Goal: Transaction & Acquisition: Purchase product/service

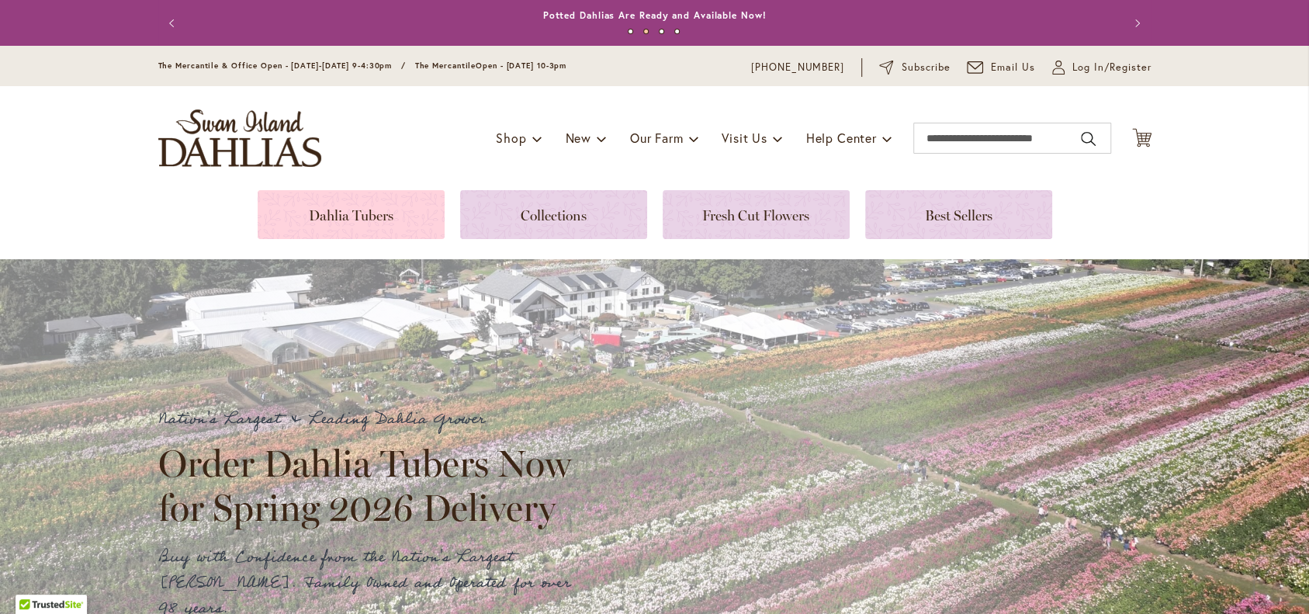
click at [345, 216] on link at bounding box center [351, 214] width 187 height 49
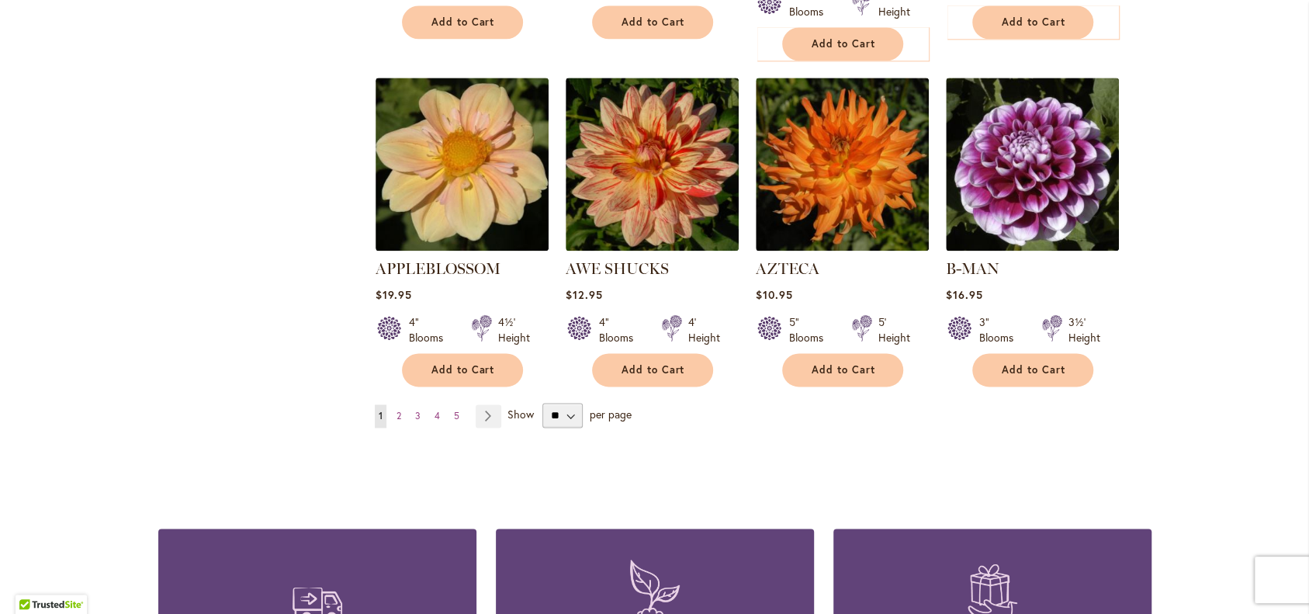
scroll to position [1309, 0]
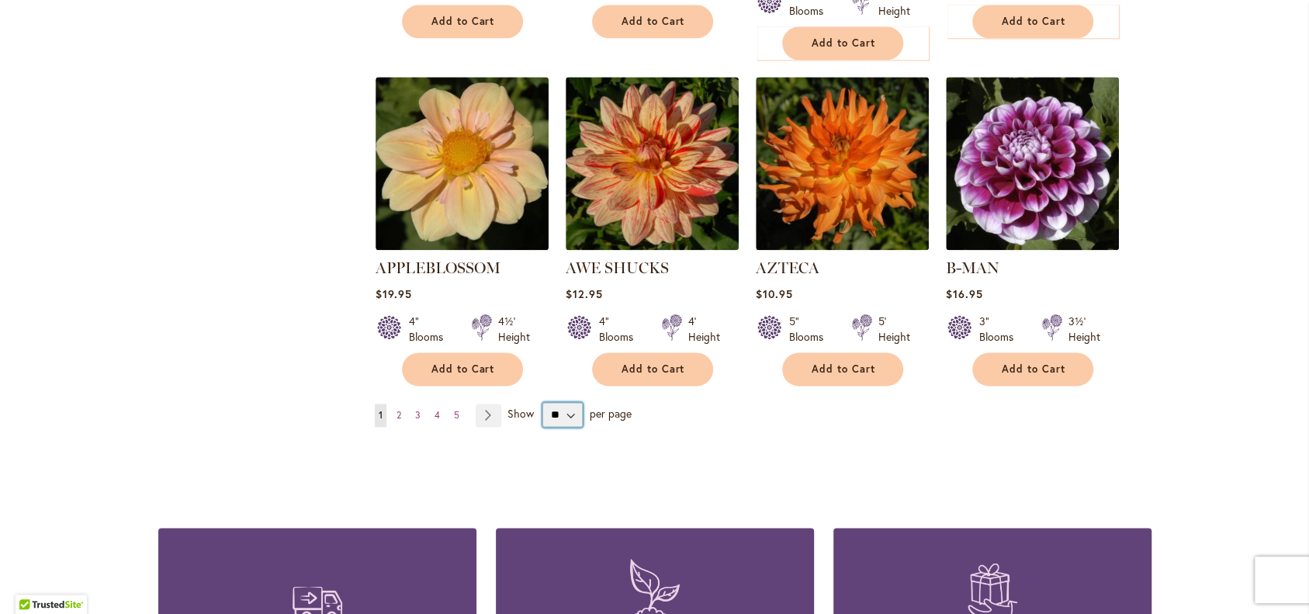
click at [579, 427] on select "** ** ** **" at bounding box center [562, 414] width 40 height 25
select select "**"
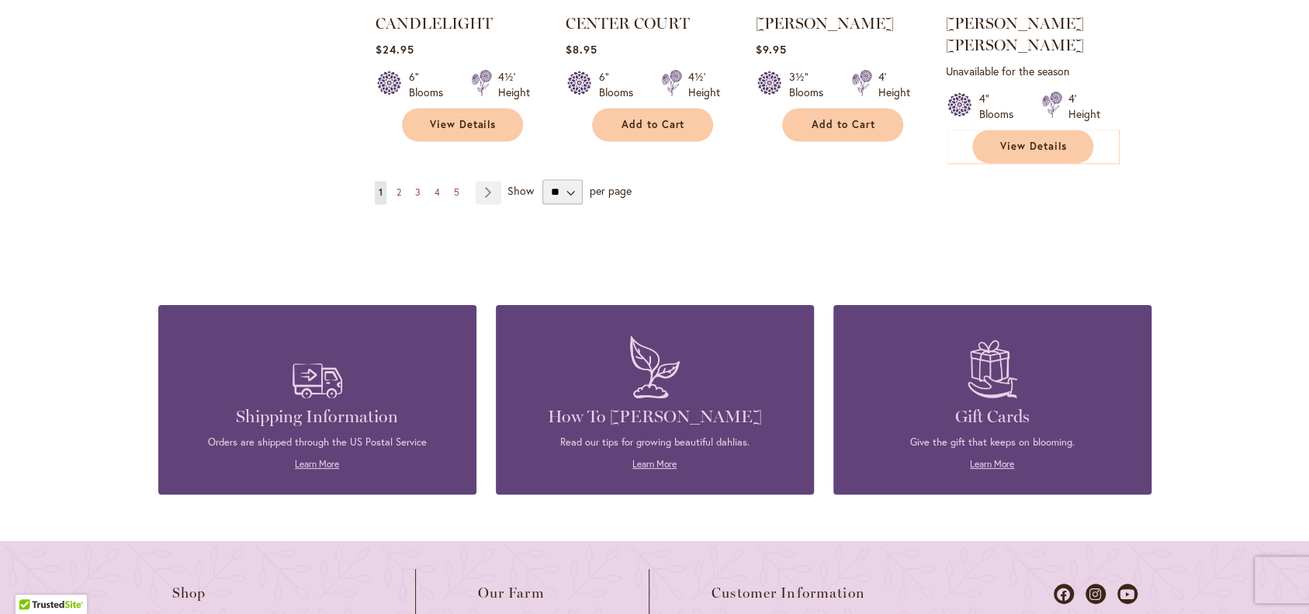
scroll to position [5479, 0]
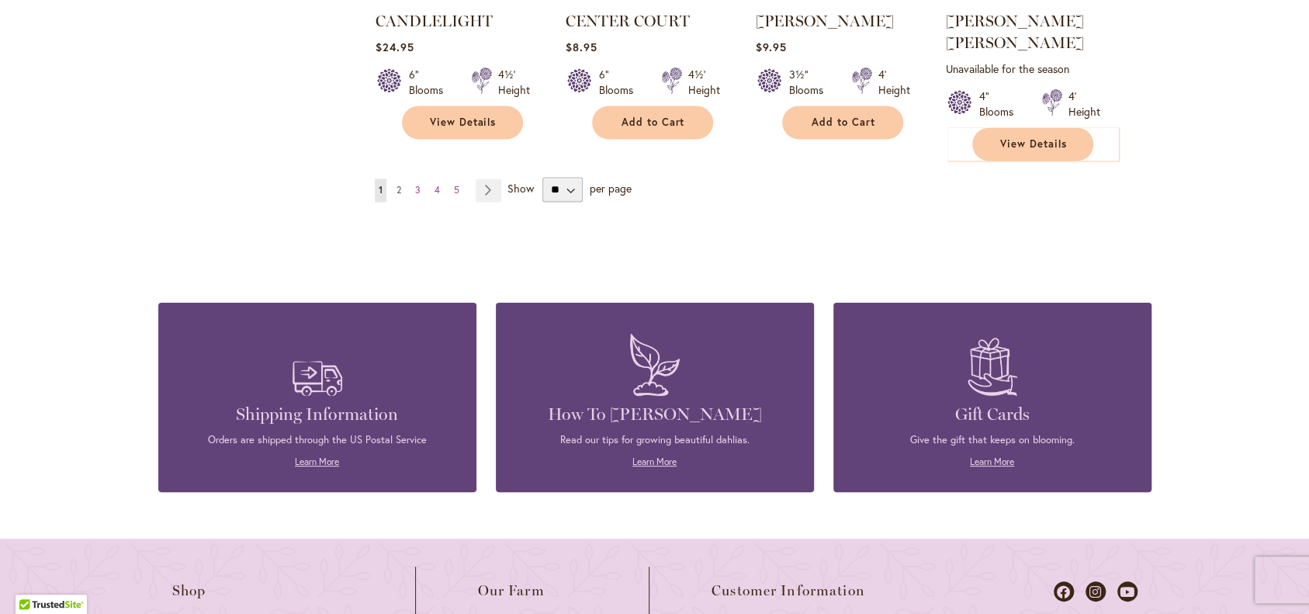
click at [396, 195] on span "2" at bounding box center [398, 190] width 5 height 12
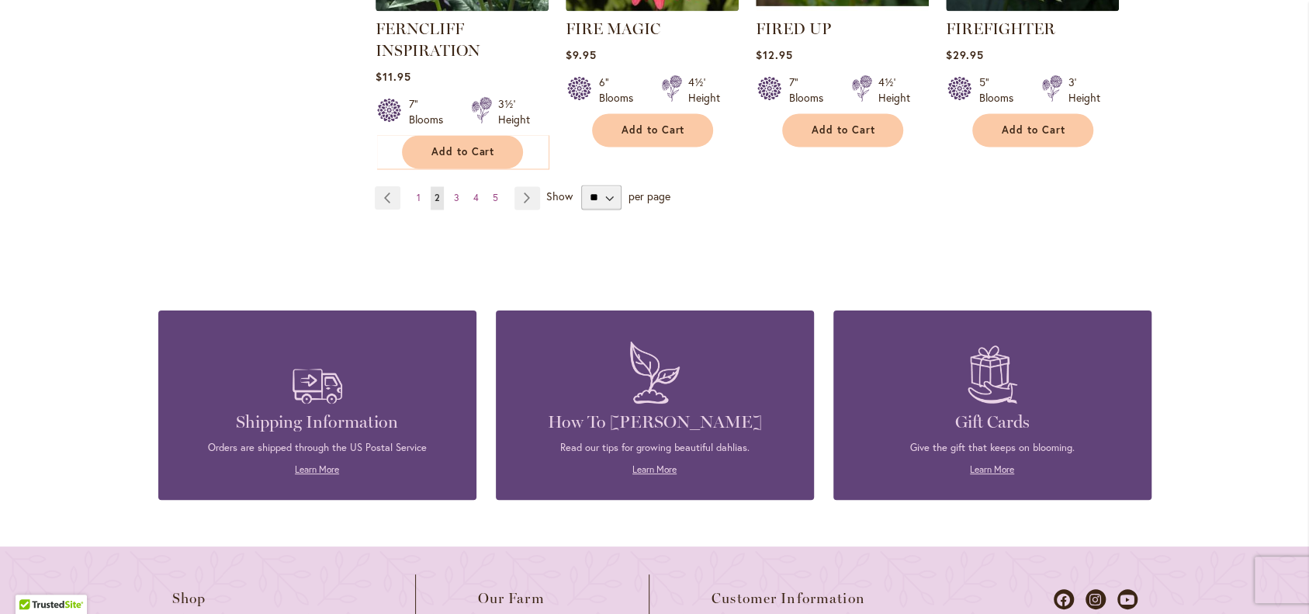
scroll to position [5640, 0]
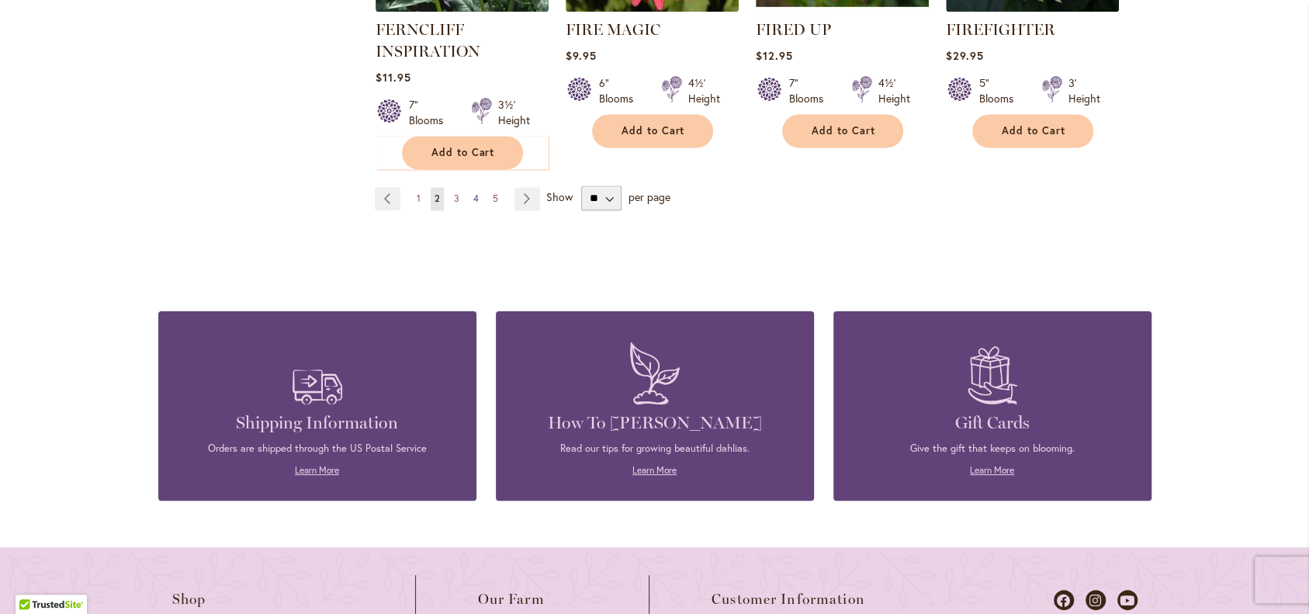
click at [473, 204] on span "4" at bounding box center [475, 198] width 5 height 12
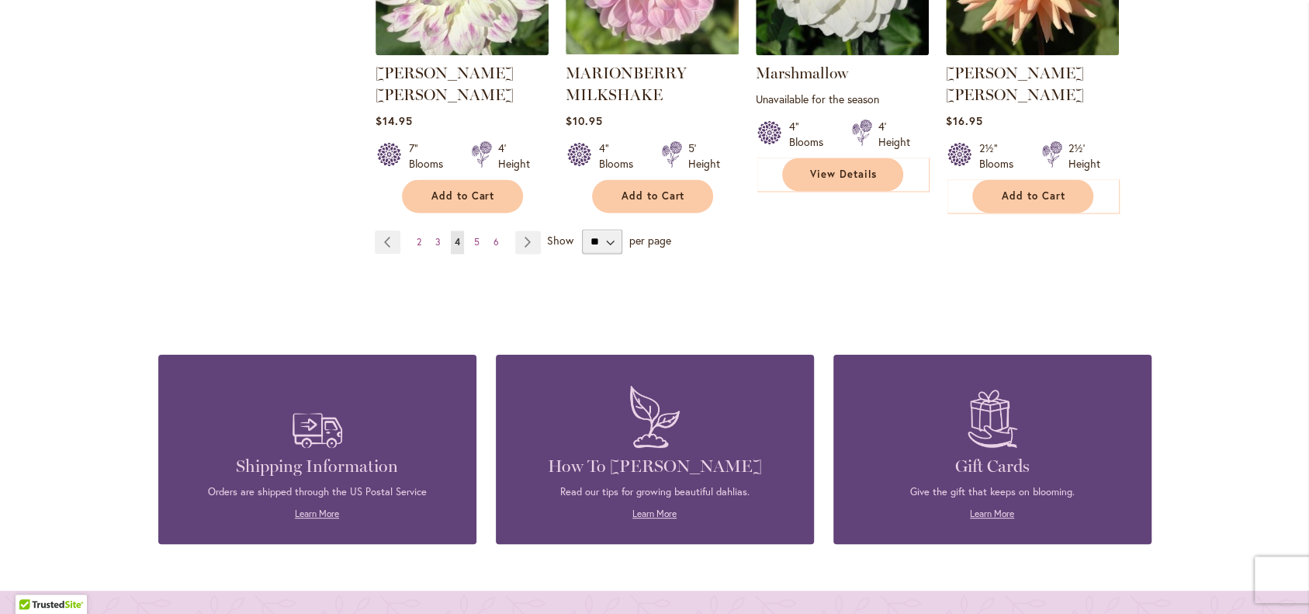
scroll to position [5541, 0]
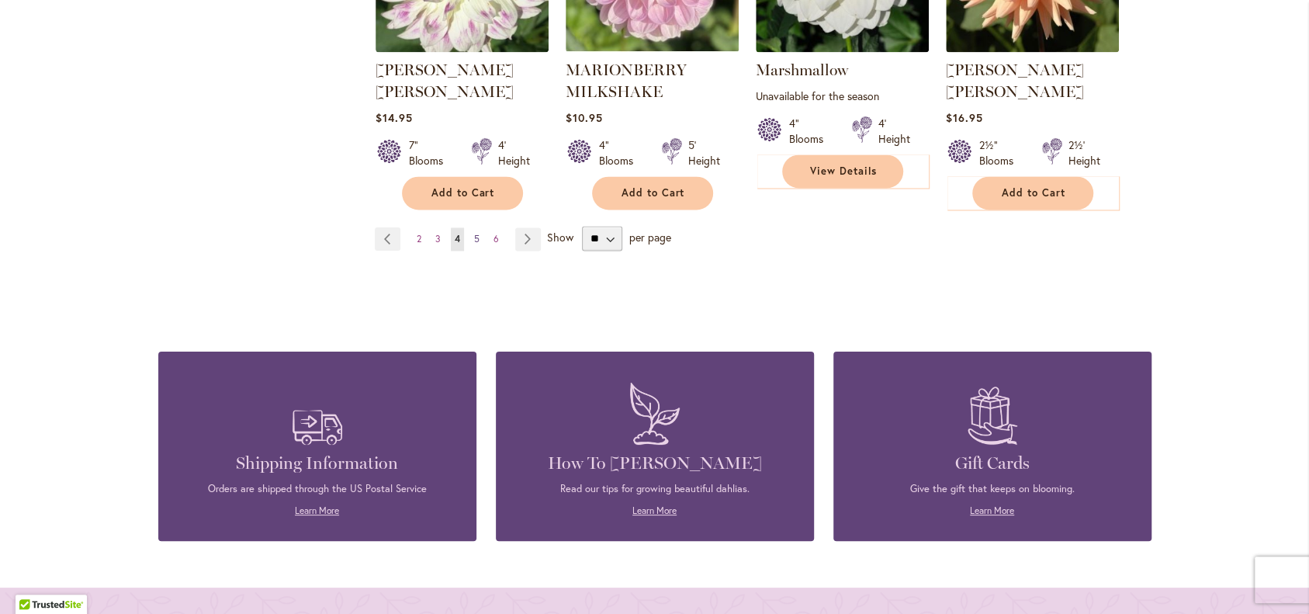
click at [475, 244] on span "5" at bounding box center [476, 239] width 5 height 12
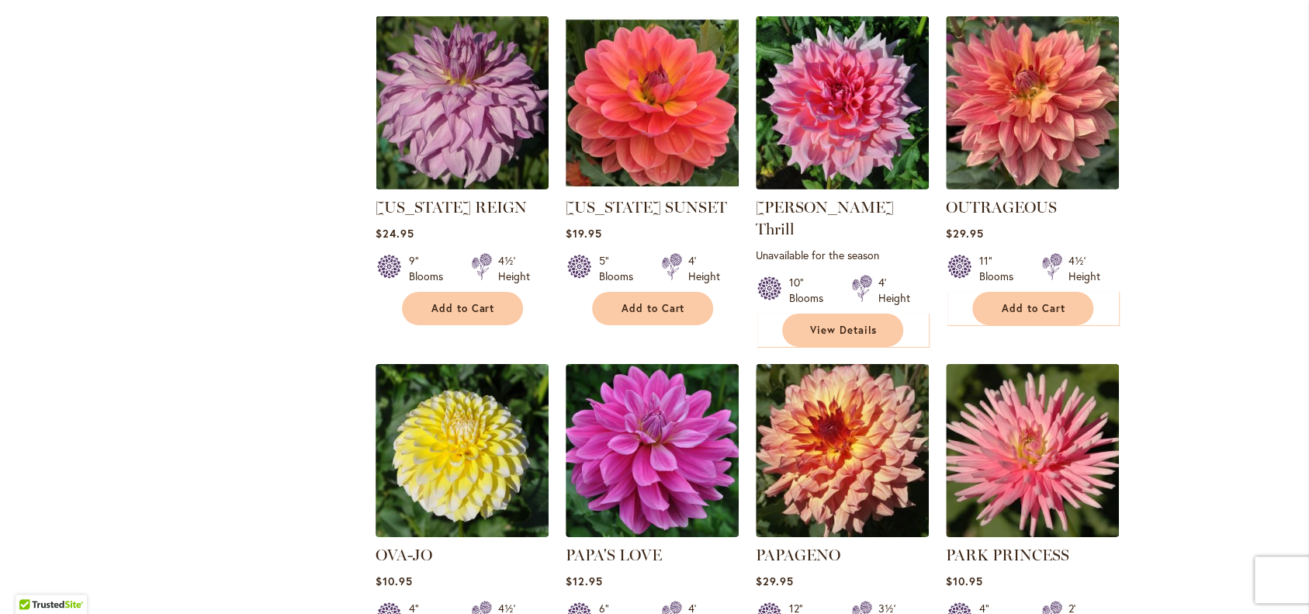
scroll to position [3349, 0]
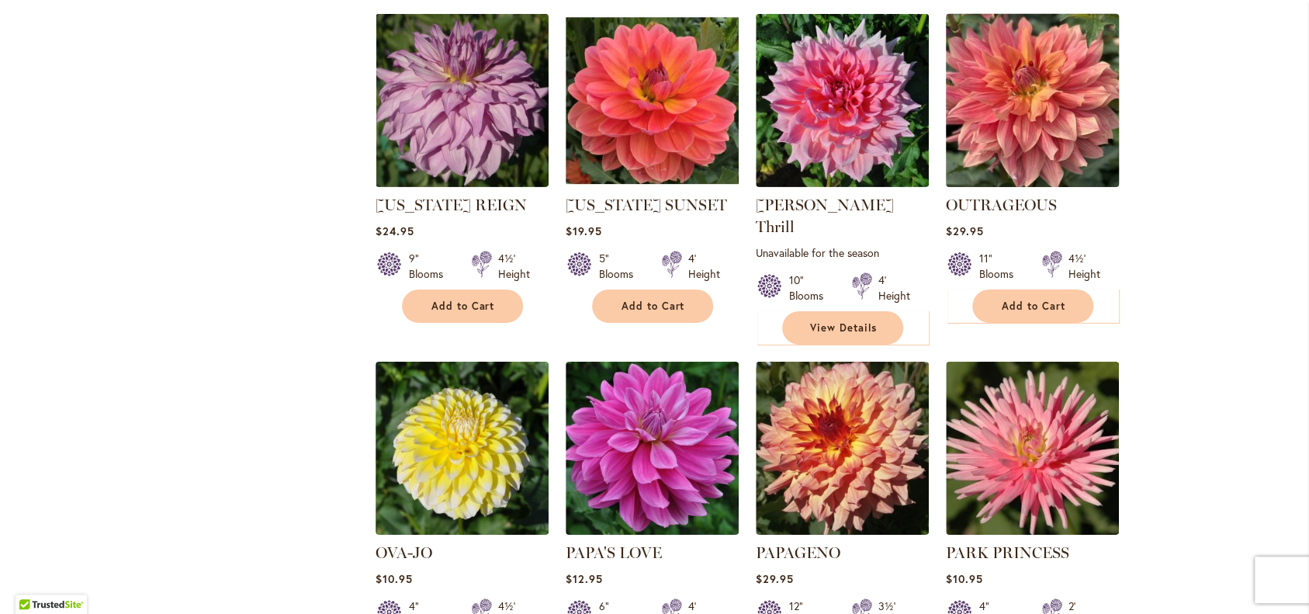
click at [1033, 192] on img at bounding box center [1032, 101] width 182 height 182
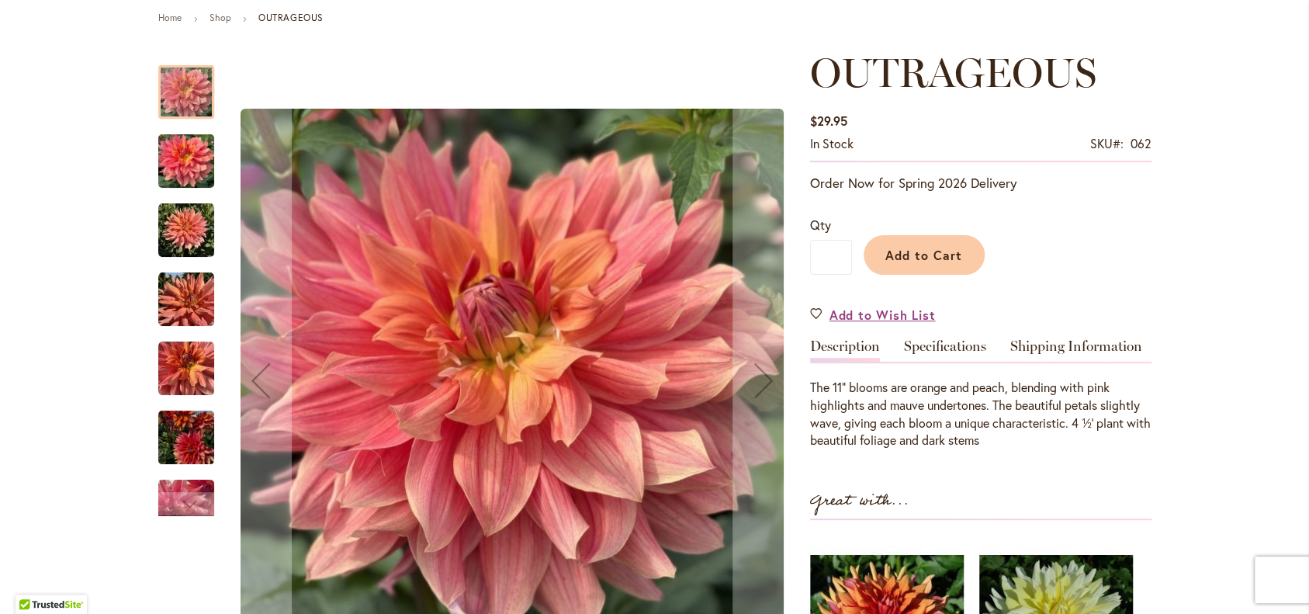
scroll to position [182, 0]
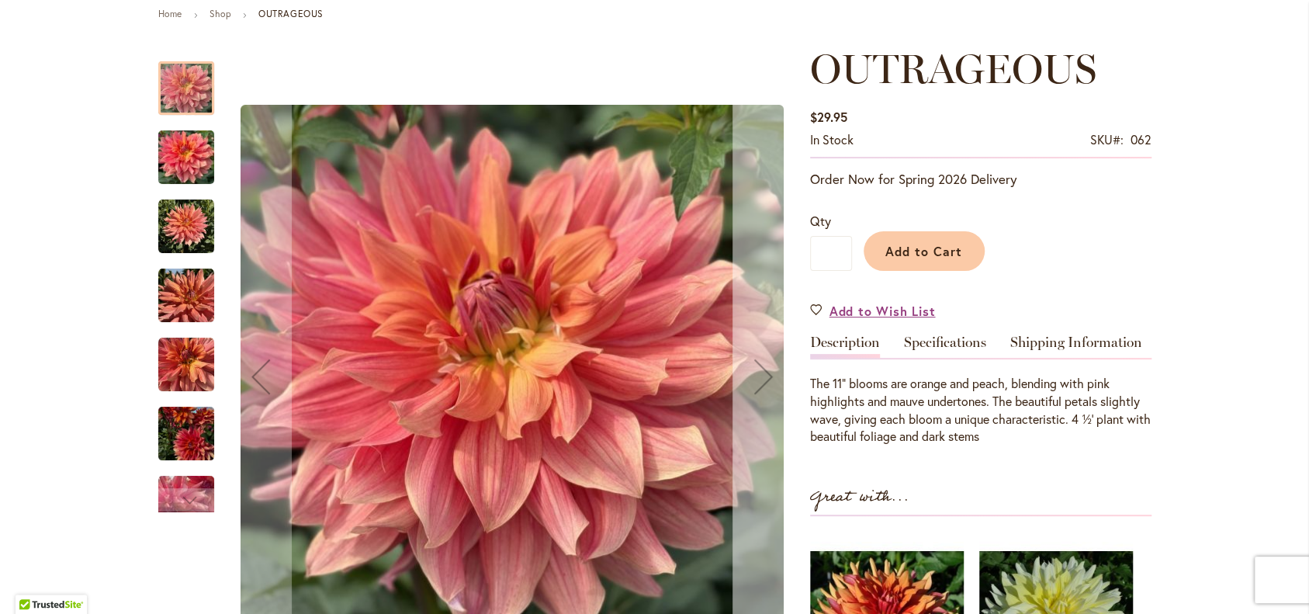
click at [759, 377] on div "Next" at bounding box center [763, 376] width 62 height 62
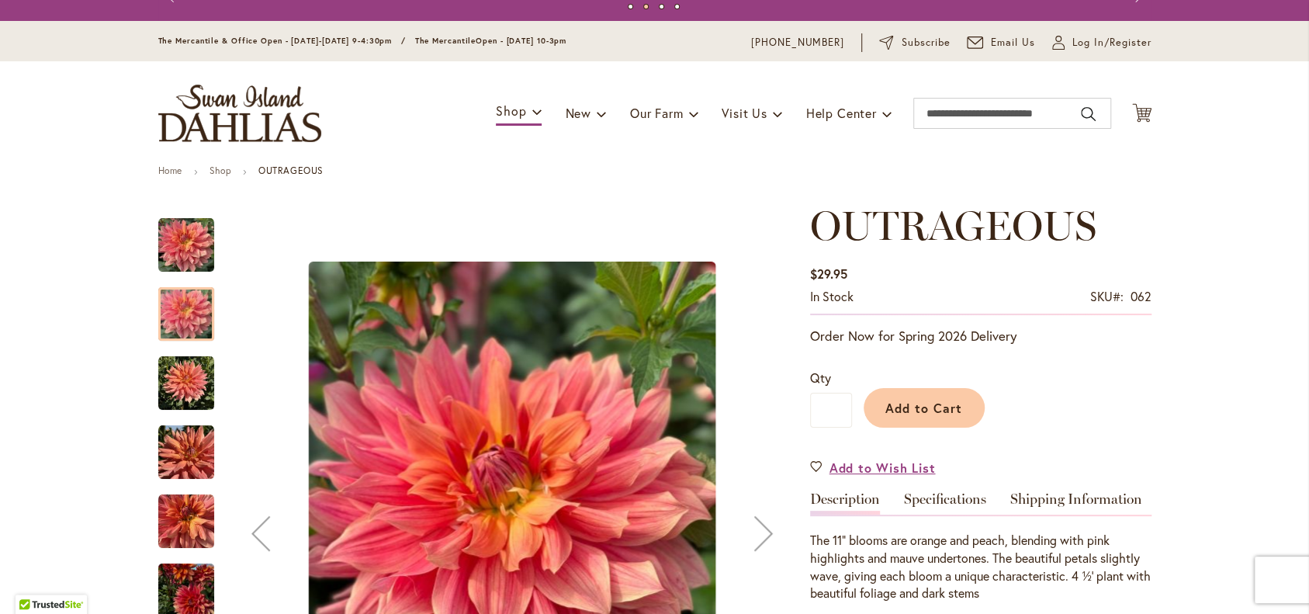
scroll to position [3, 0]
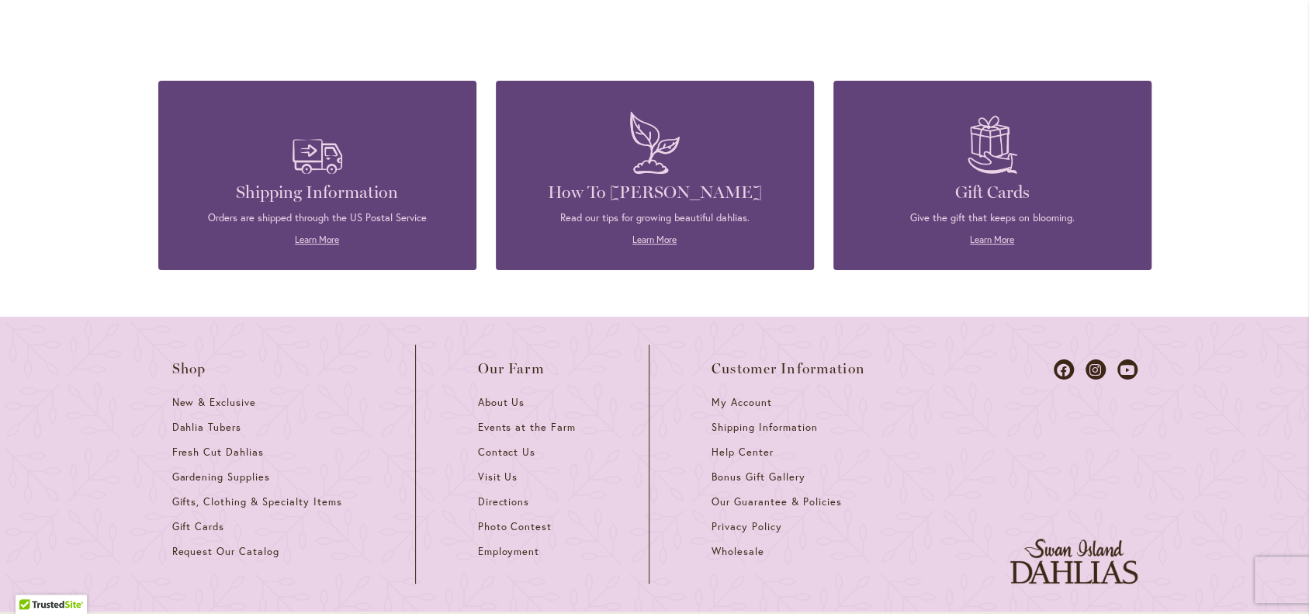
scroll to position [5805, 0]
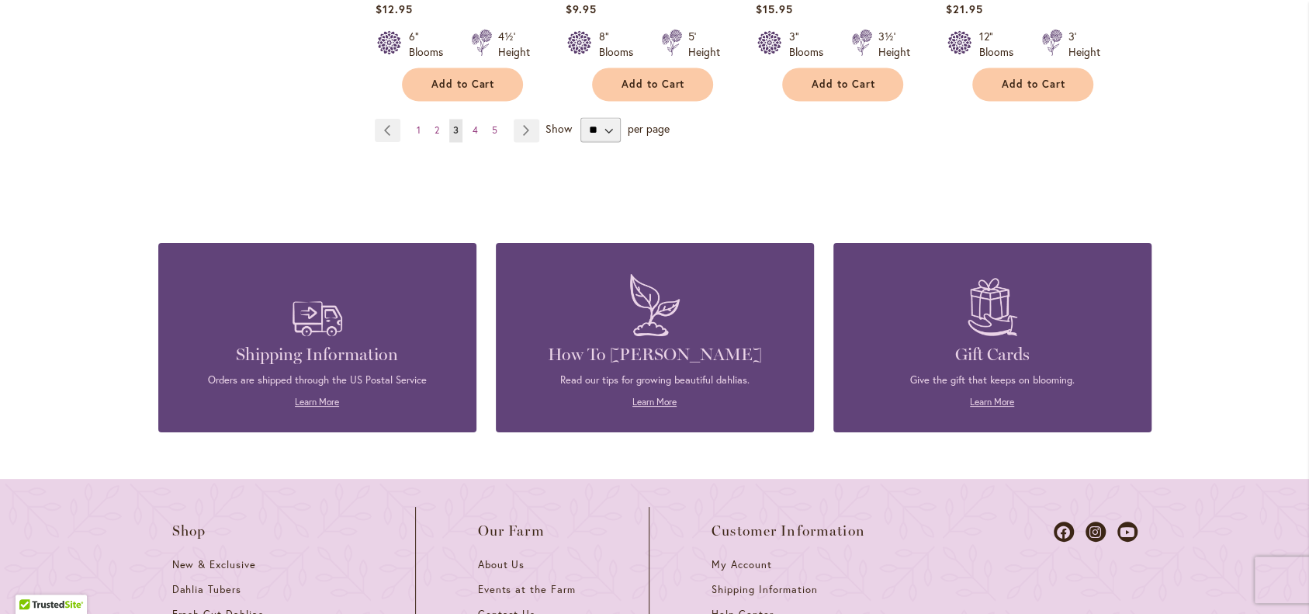
scroll to position [5694, 0]
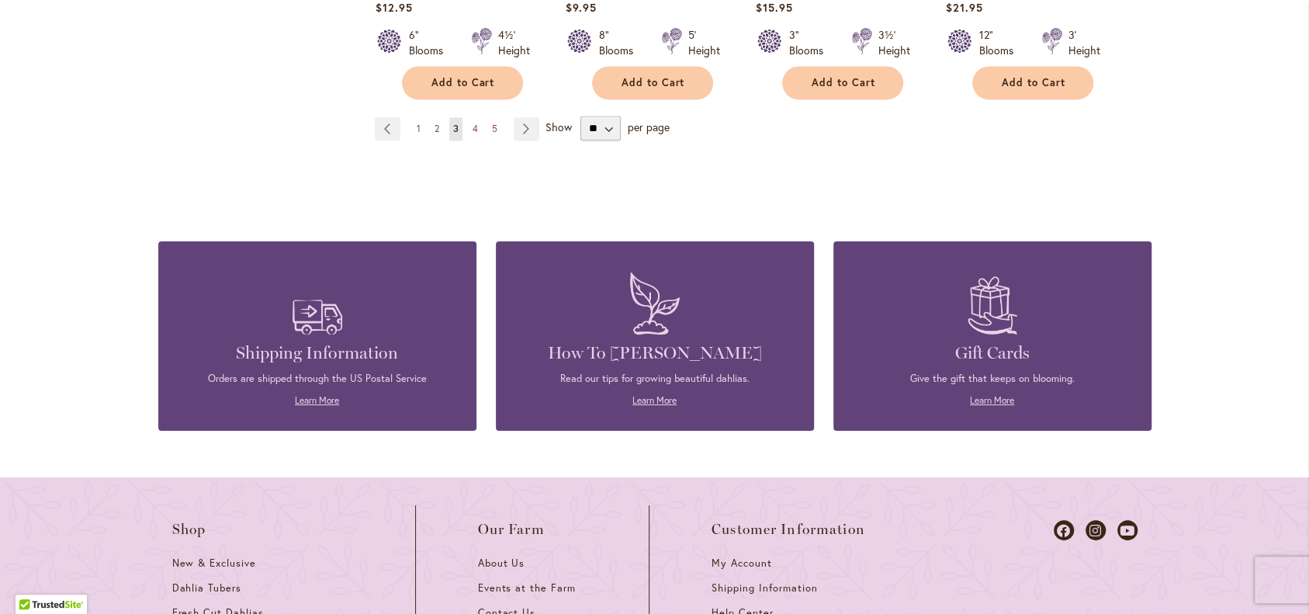
click at [434, 134] on span "2" at bounding box center [436, 129] width 5 height 12
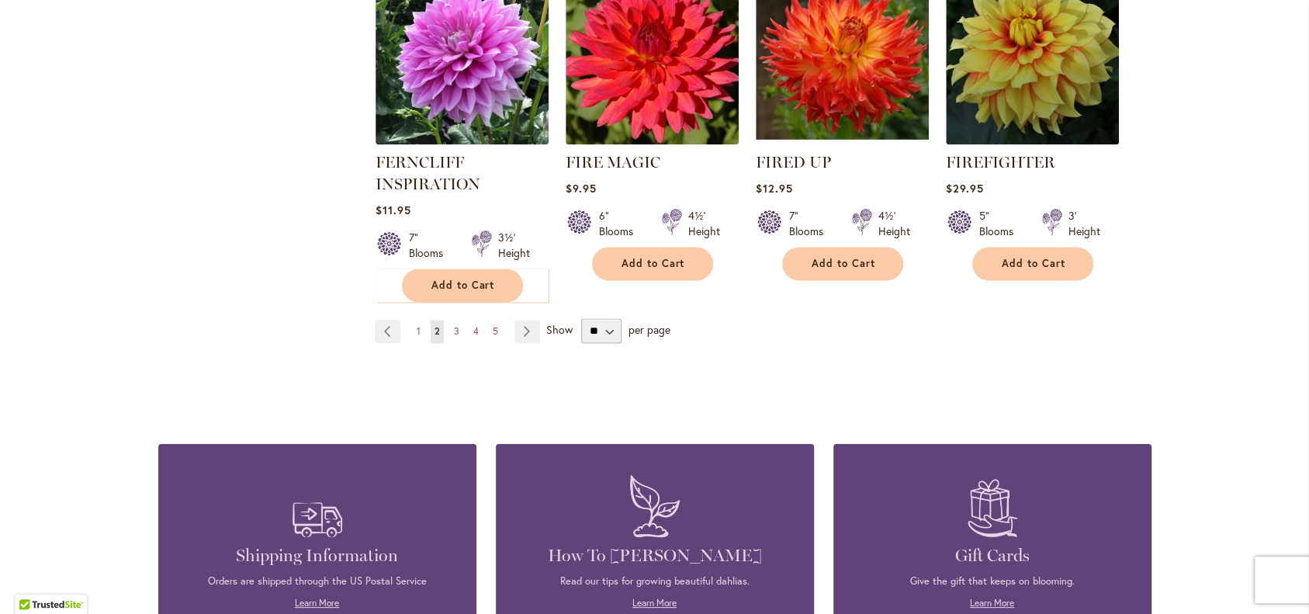
scroll to position [5484, 0]
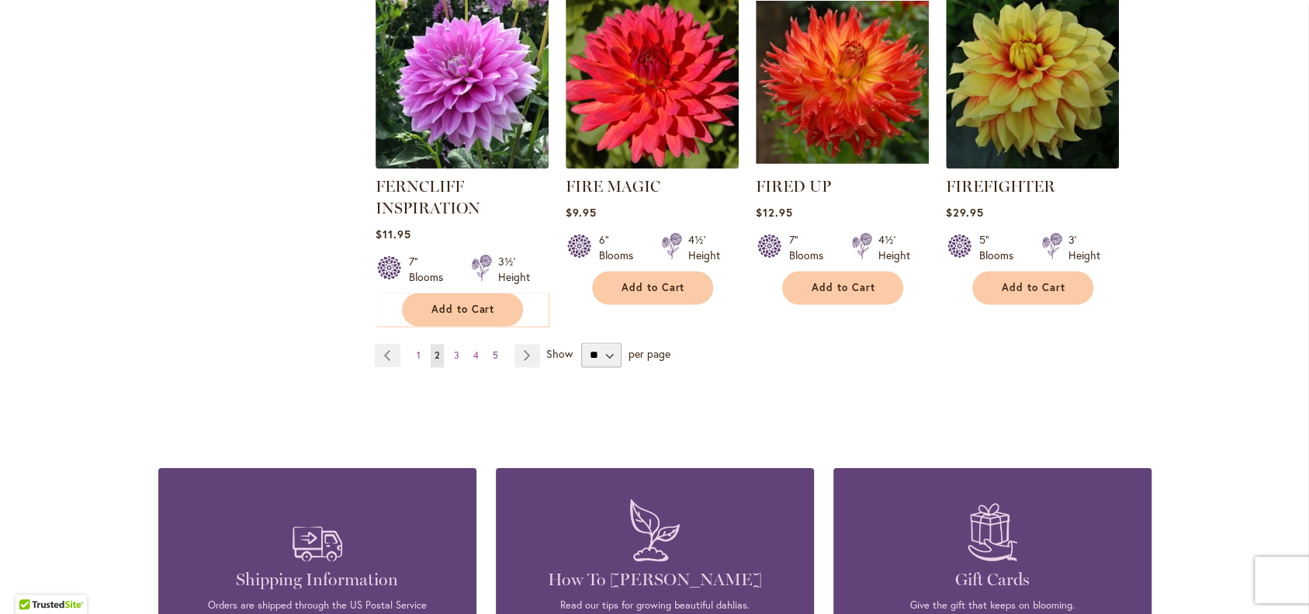
click at [495, 361] on span "5" at bounding box center [495, 355] width 5 height 12
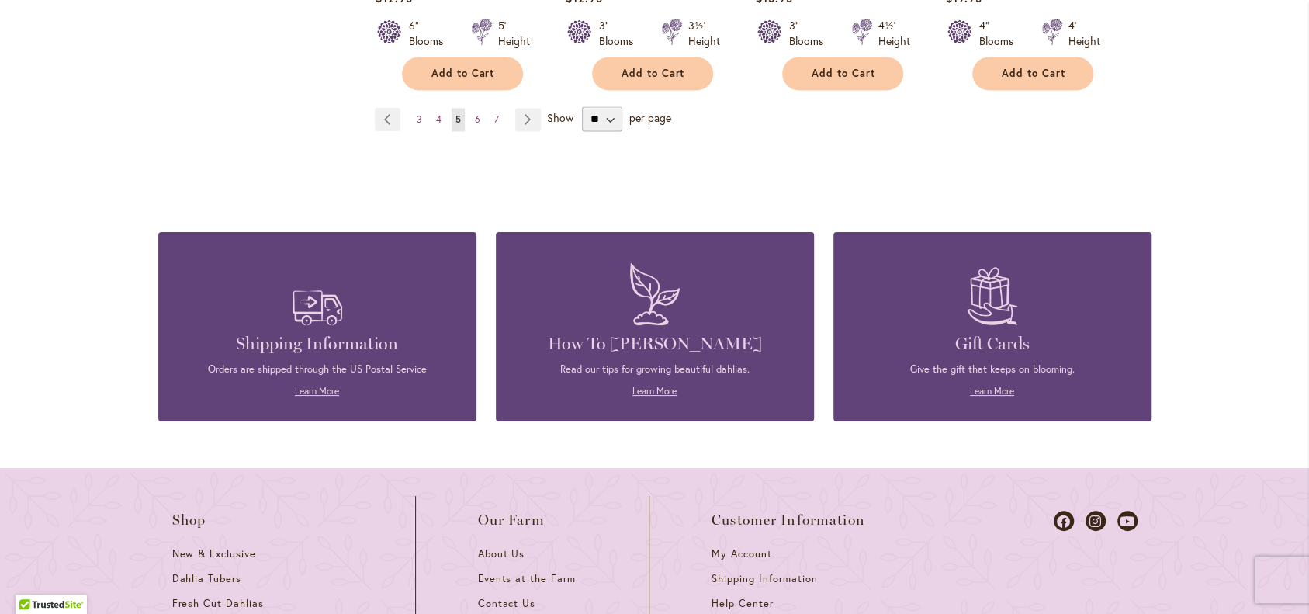
scroll to position [5648, 0]
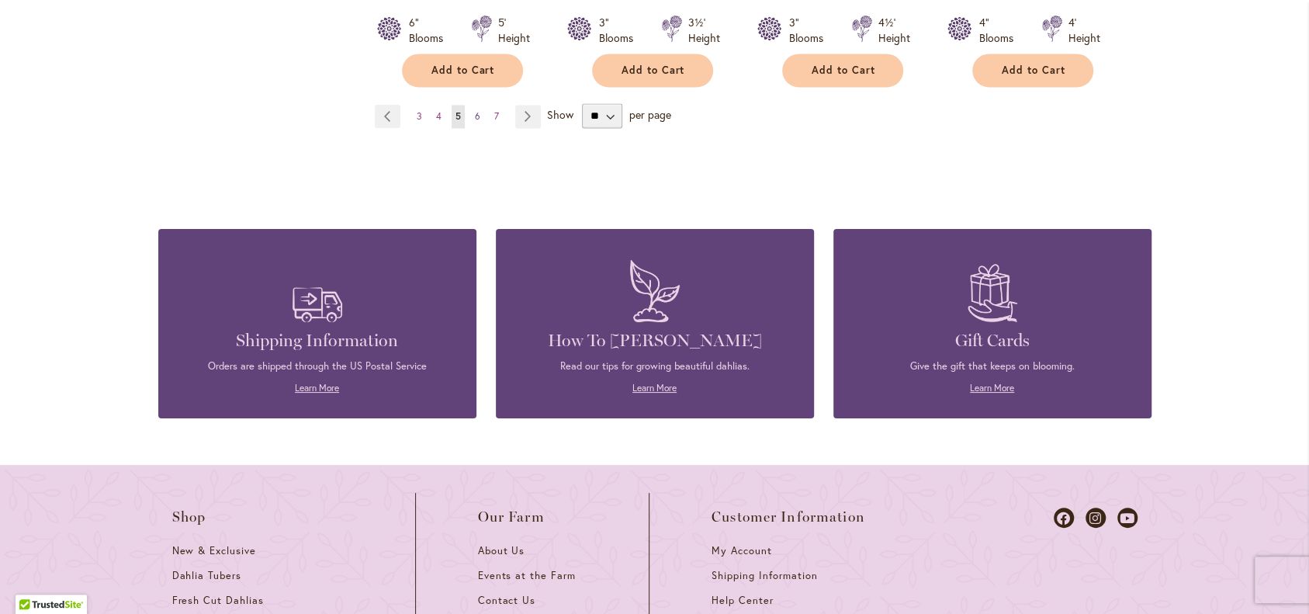
click at [476, 122] on span "6" at bounding box center [477, 116] width 5 height 12
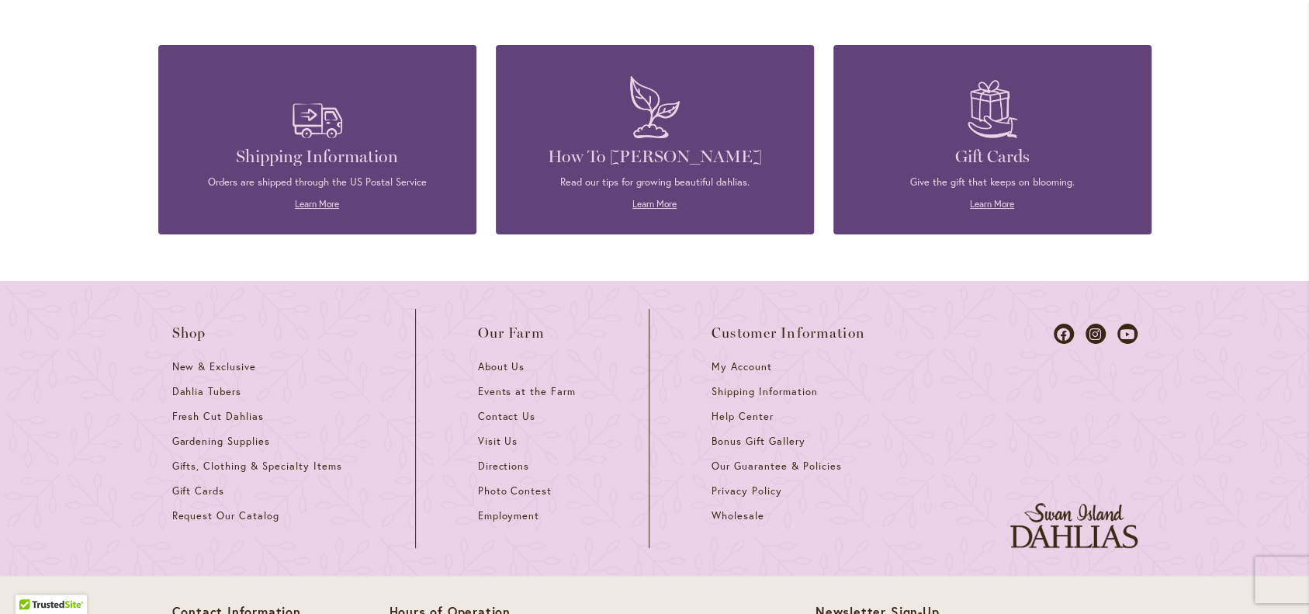
scroll to position [5766, 0]
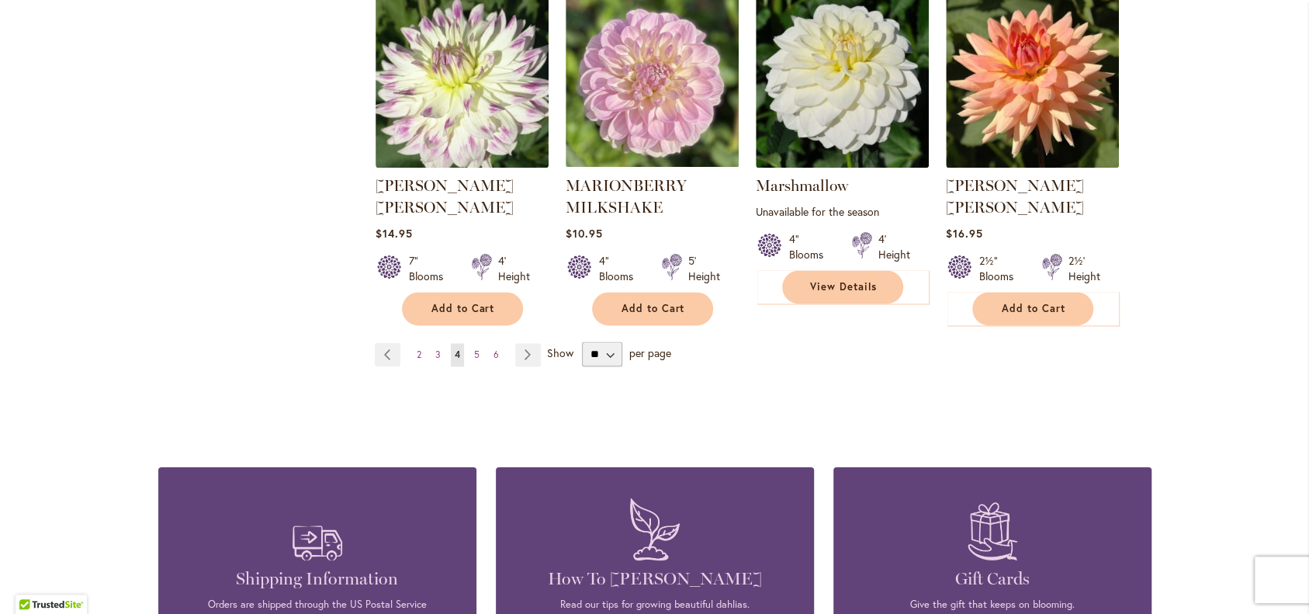
scroll to position [5422, 0]
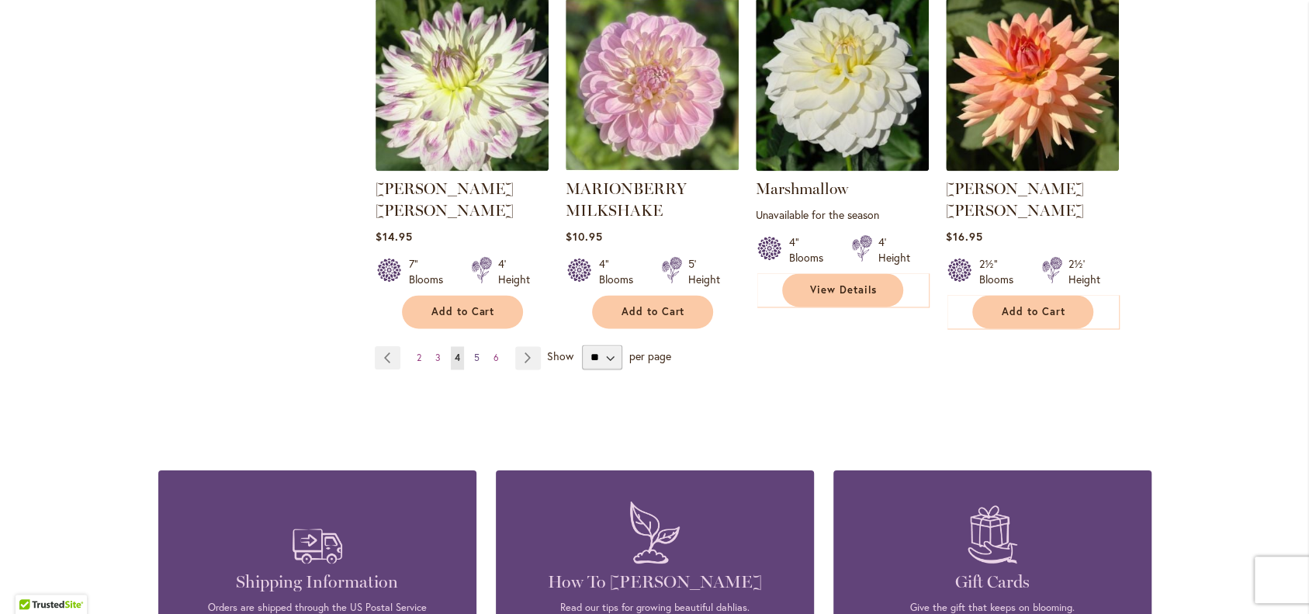
click at [476, 363] on span "5" at bounding box center [476, 357] width 5 height 12
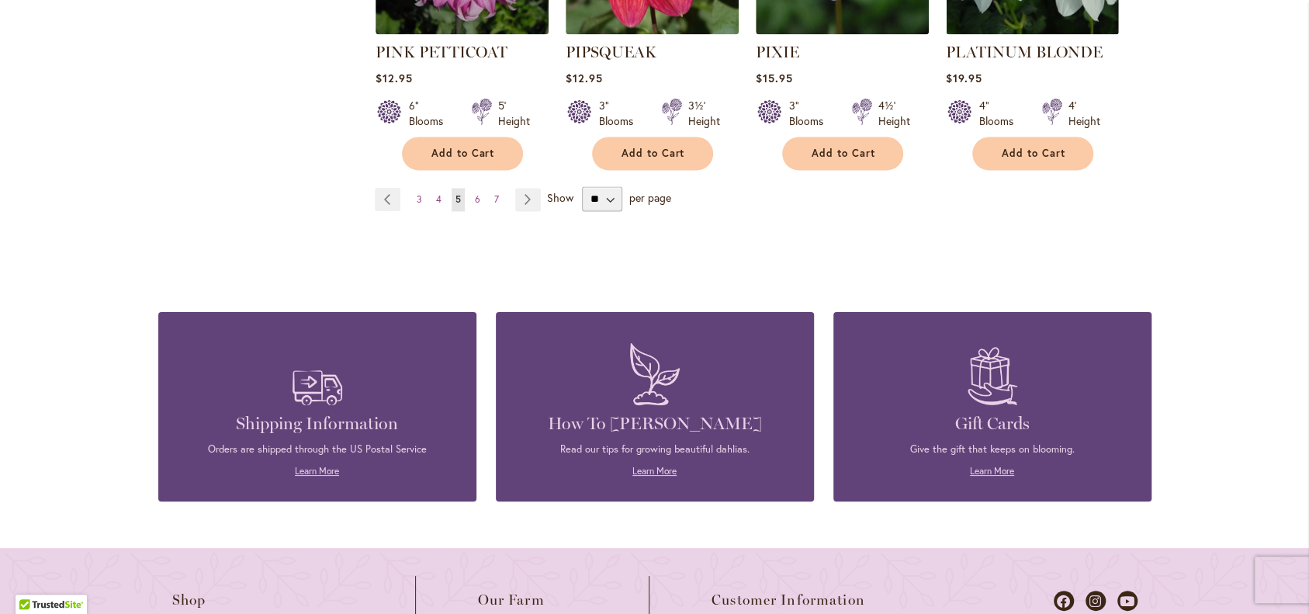
scroll to position [5565, 0]
click at [417, 205] on span "3" at bounding box center [419, 199] width 5 height 12
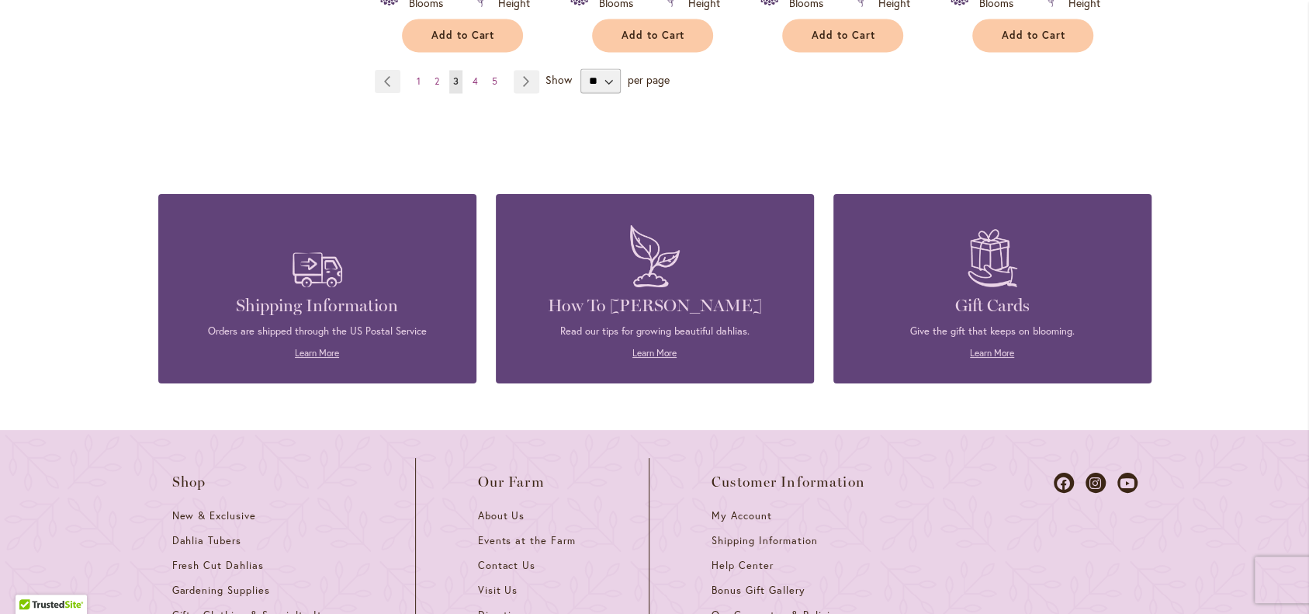
scroll to position [5744, 0]
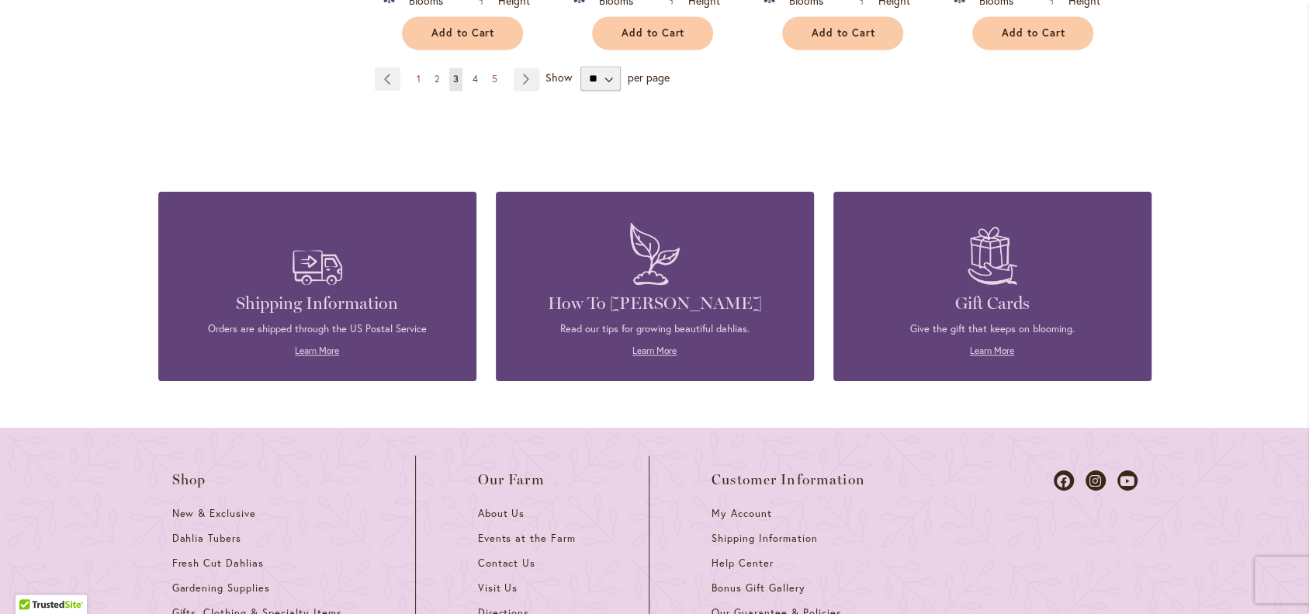
click at [475, 85] on span "4" at bounding box center [474, 79] width 5 height 12
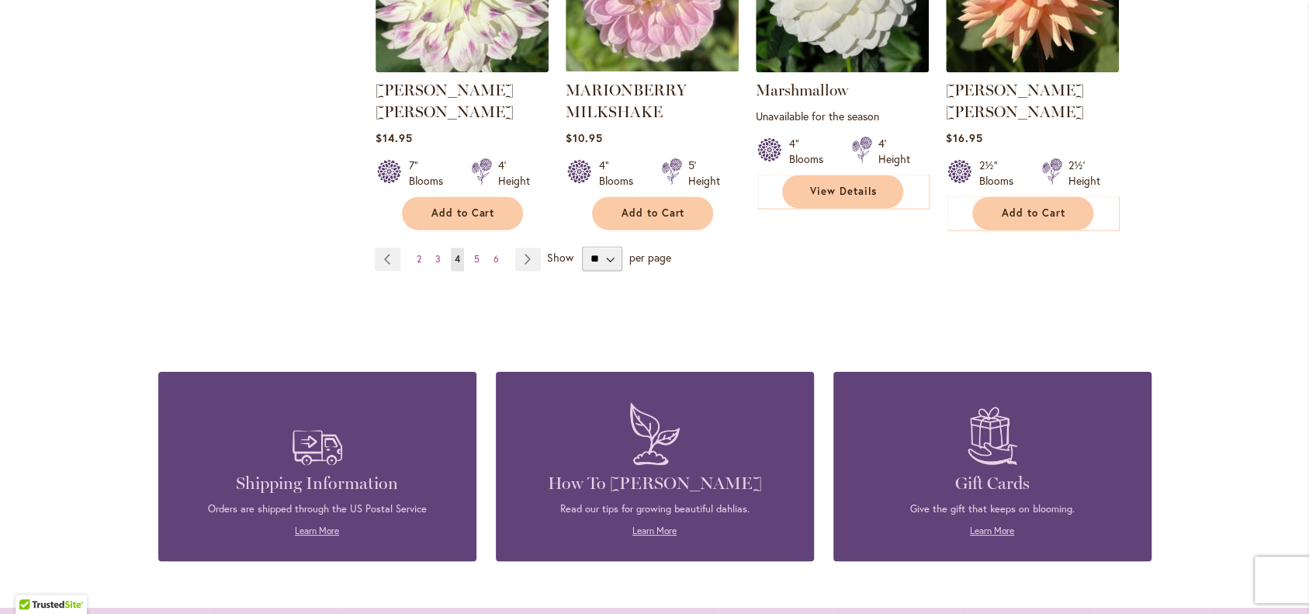
scroll to position [5513, 0]
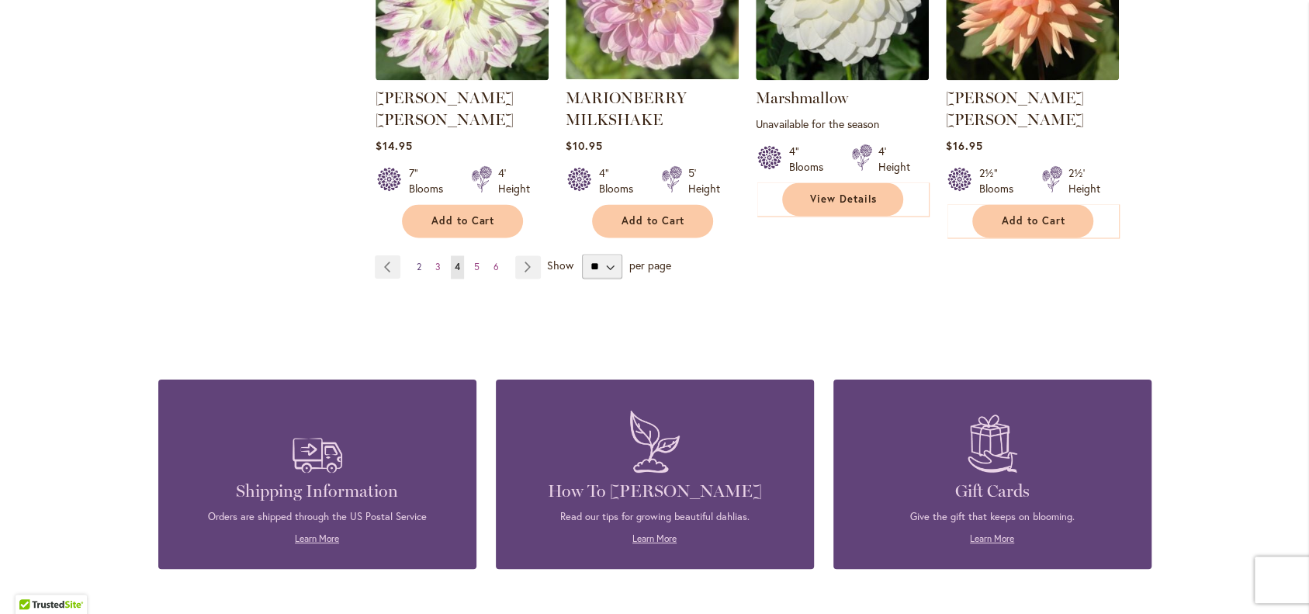
click at [417, 272] on span "2" at bounding box center [419, 267] width 5 height 12
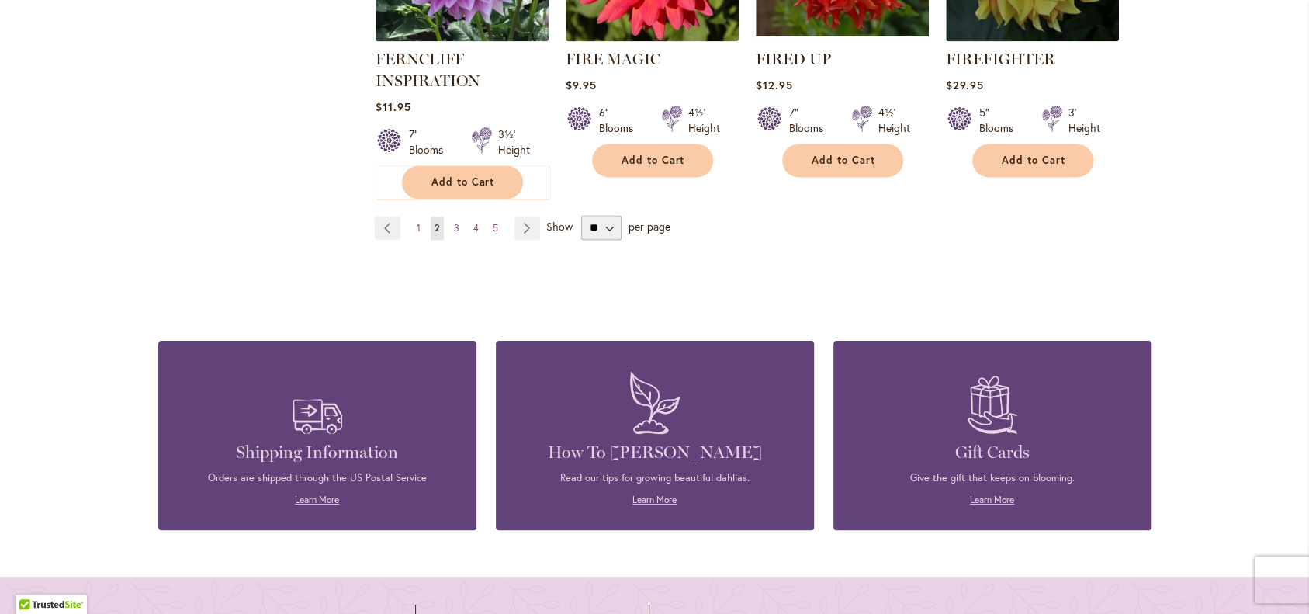
scroll to position [5612, 0]
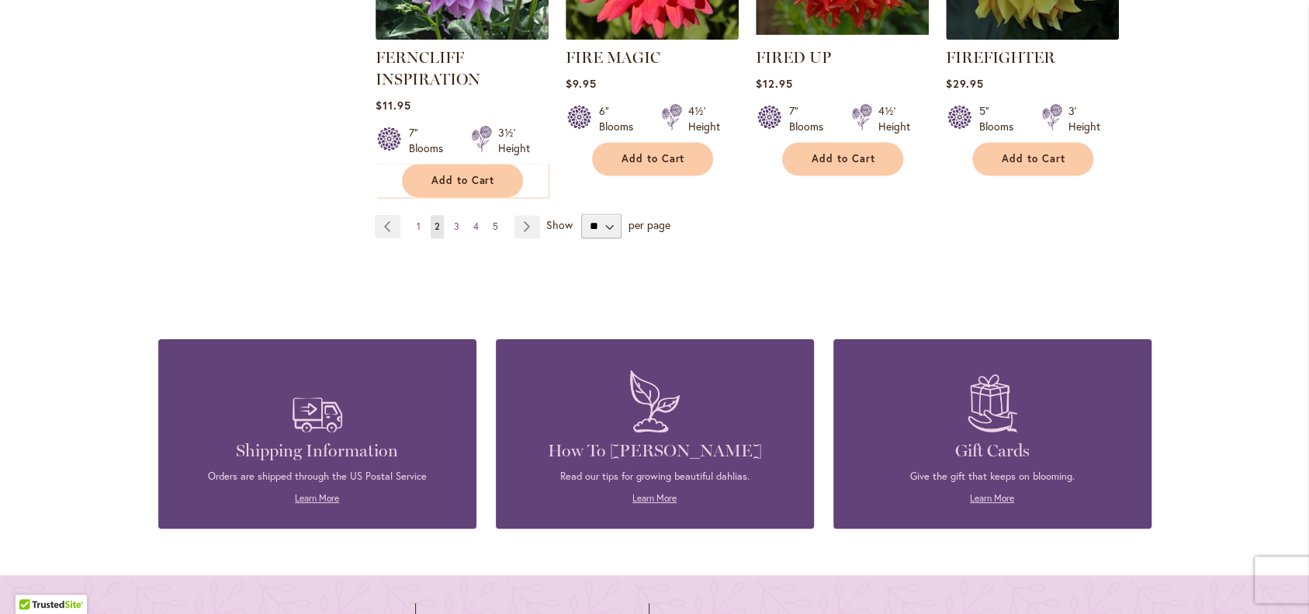
click at [494, 232] on span "5" at bounding box center [495, 226] width 5 height 12
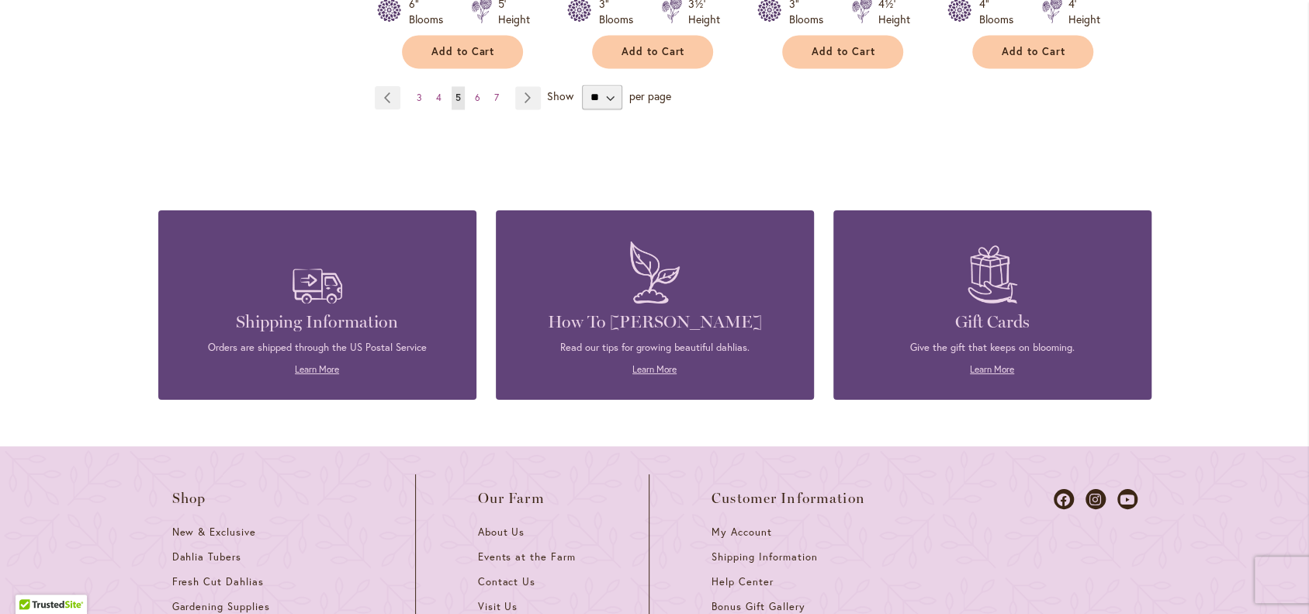
scroll to position [5662, 0]
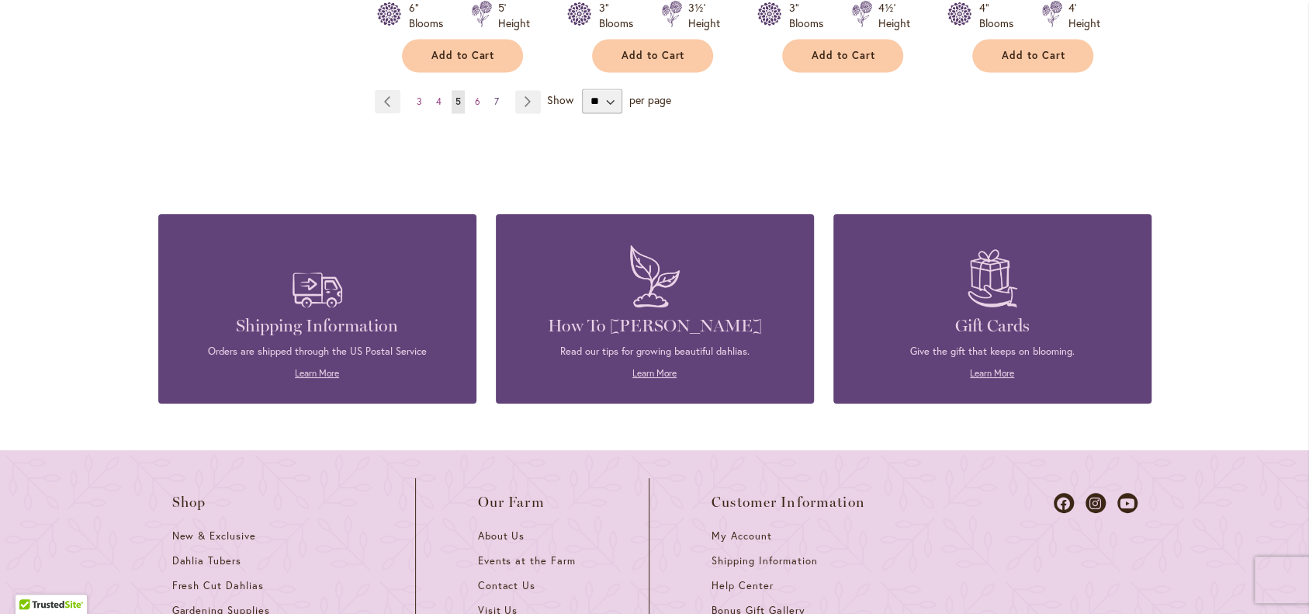
click at [494, 107] on span "7" at bounding box center [496, 101] width 5 height 12
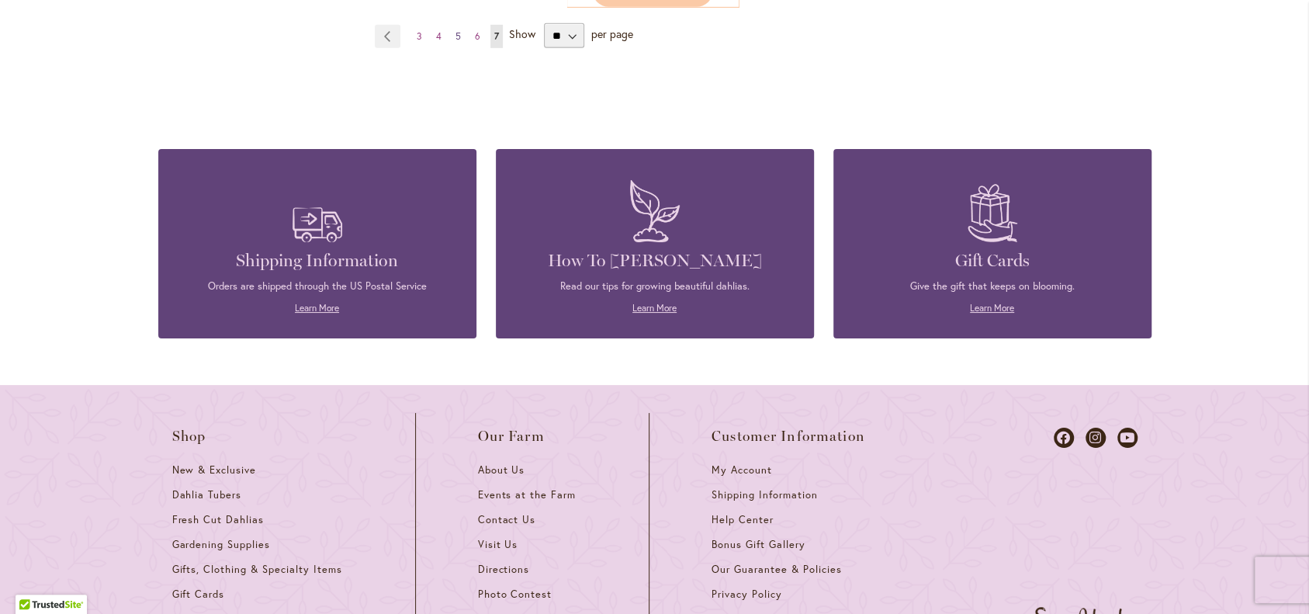
scroll to position [3338, 0]
click at [455, 43] on span "5" at bounding box center [457, 37] width 5 height 12
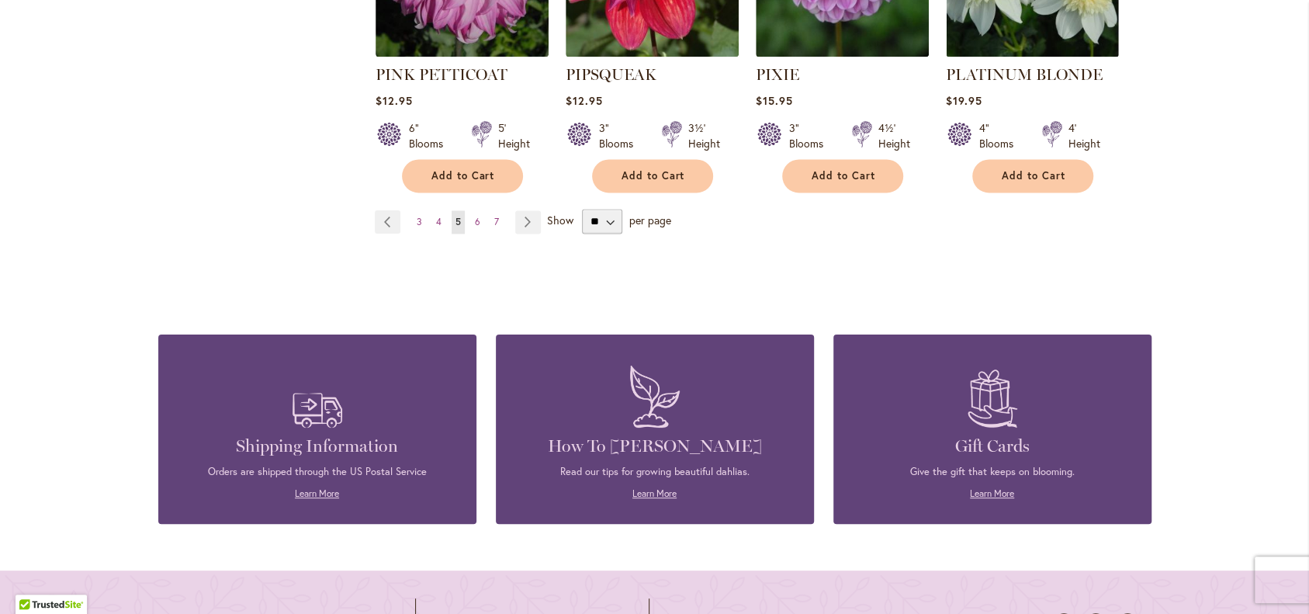
scroll to position [5544, 0]
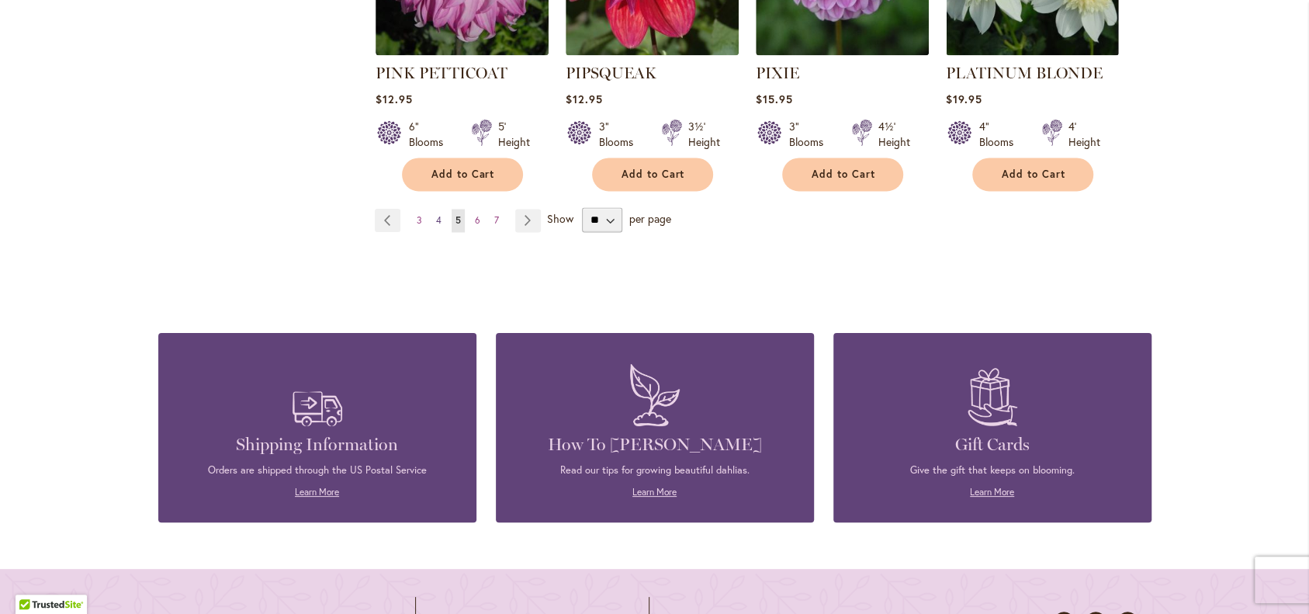
click at [436, 226] on span "4" at bounding box center [438, 220] width 5 height 12
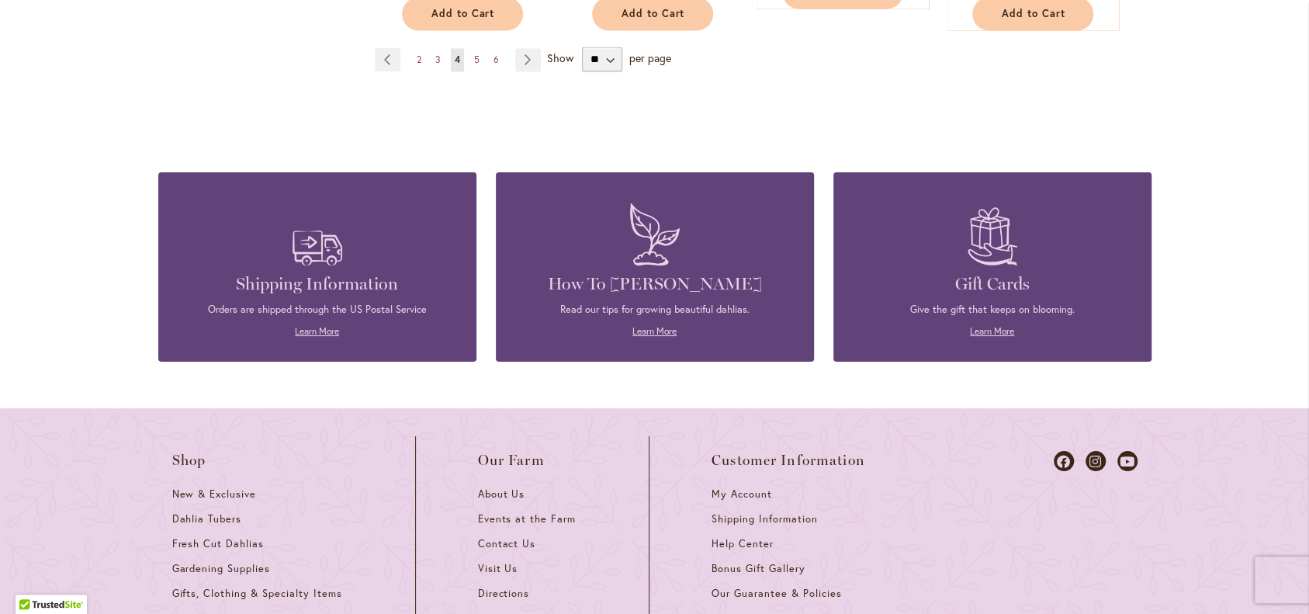
scroll to position [5718, 0]
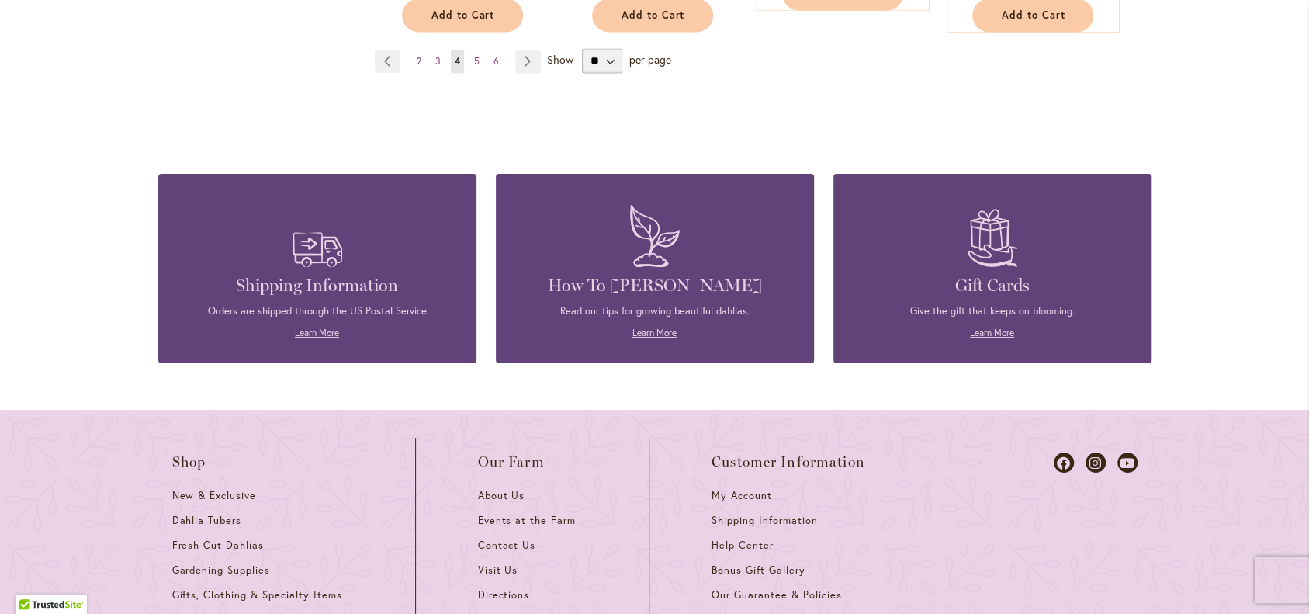
click at [417, 67] on span "2" at bounding box center [419, 61] width 5 height 12
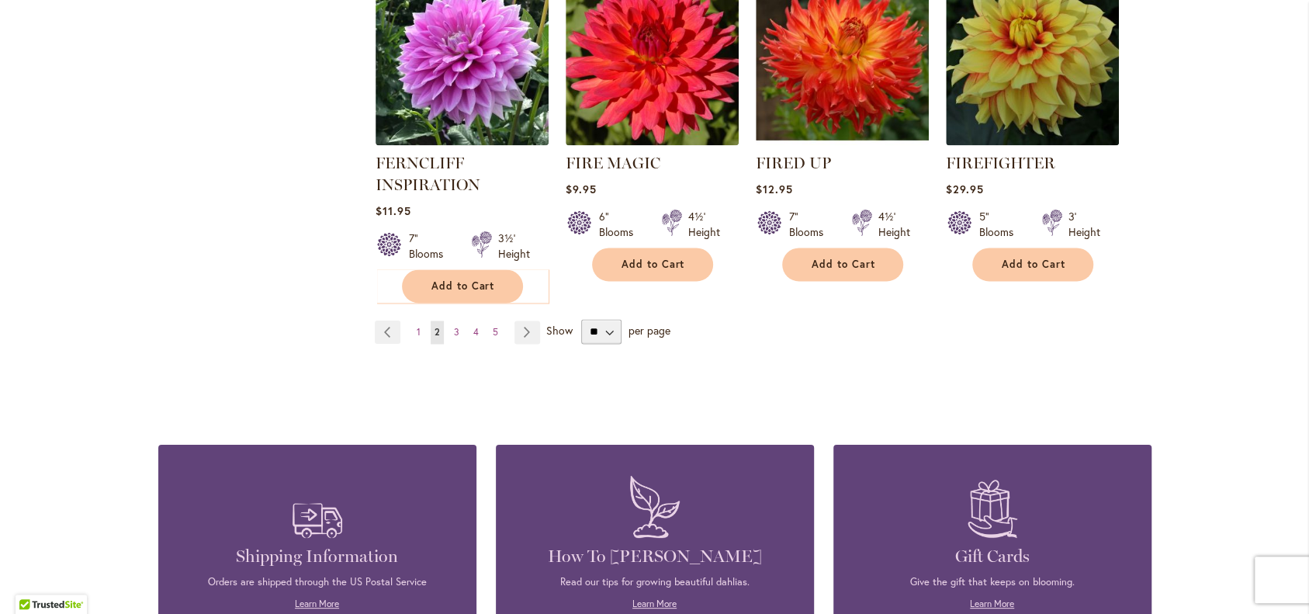
scroll to position [5507, 0]
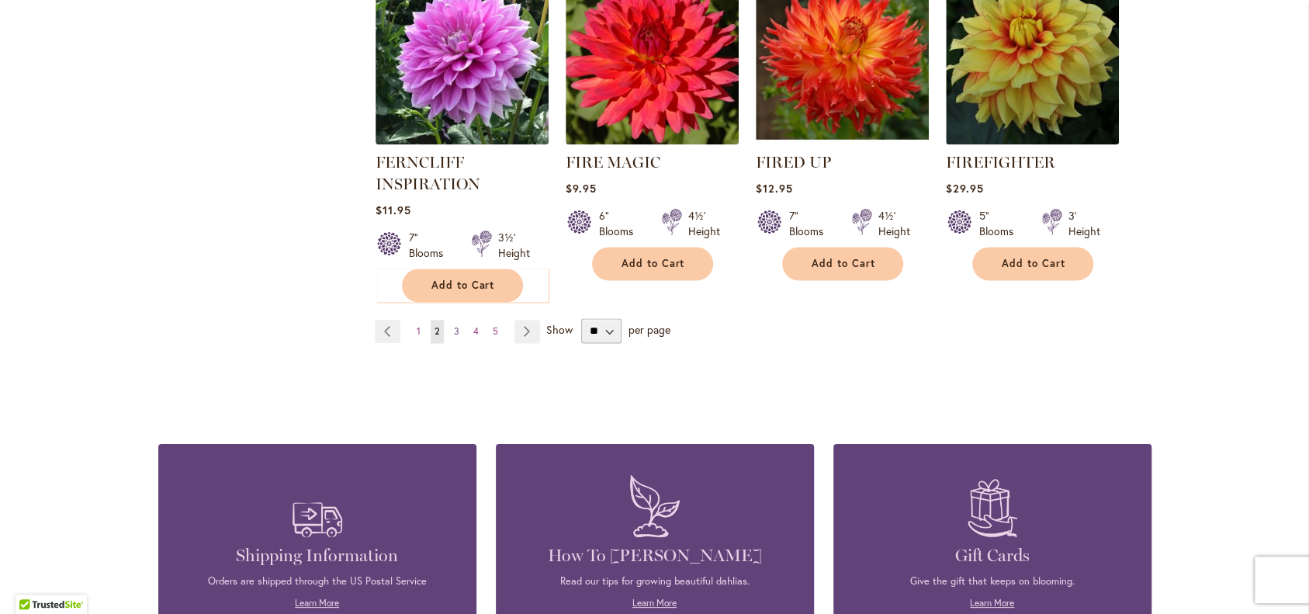
click at [455, 337] on span "3" at bounding box center [456, 331] width 5 height 12
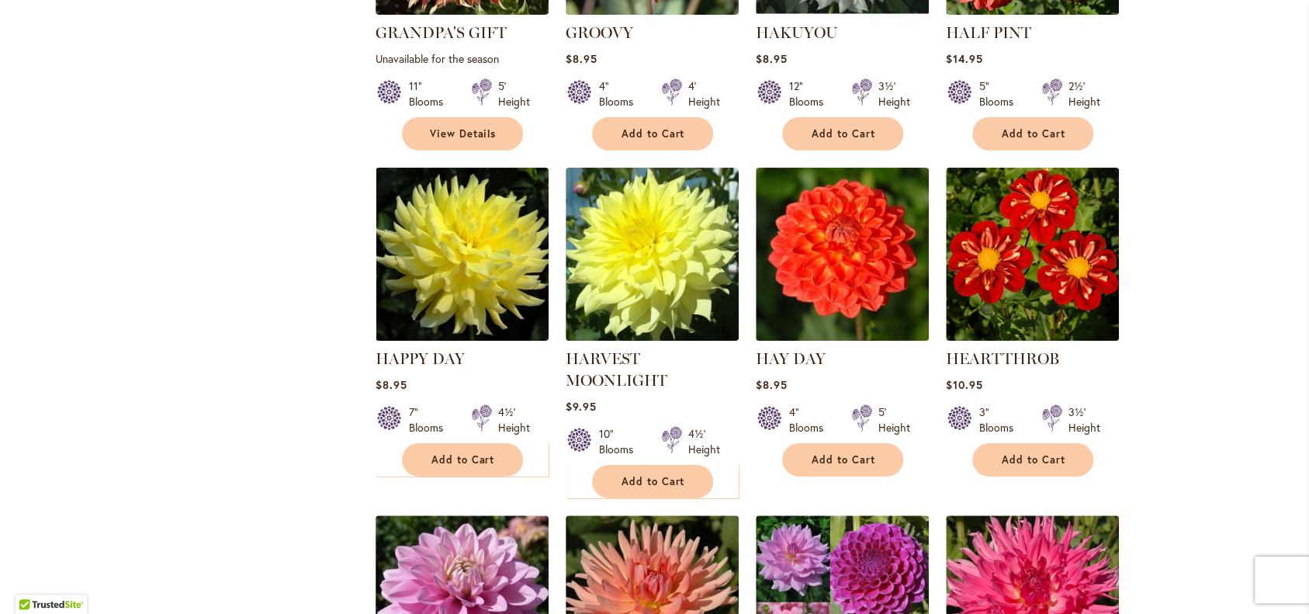
scroll to position [3259, 0]
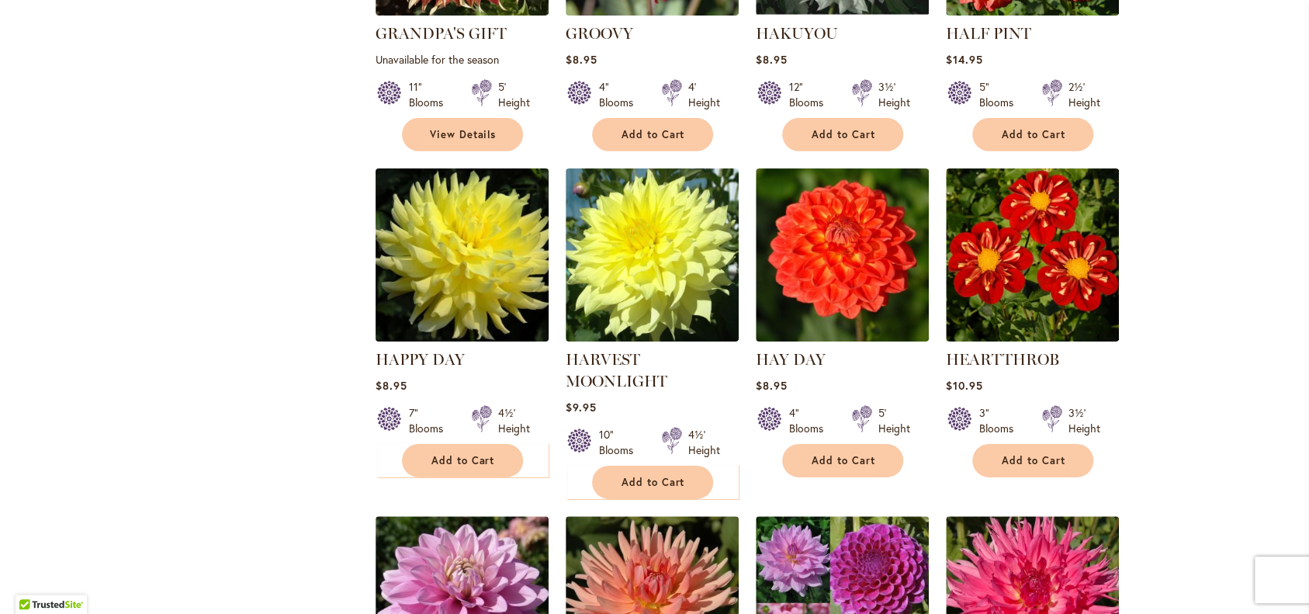
click at [457, 346] on img at bounding box center [462, 255] width 182 height 182
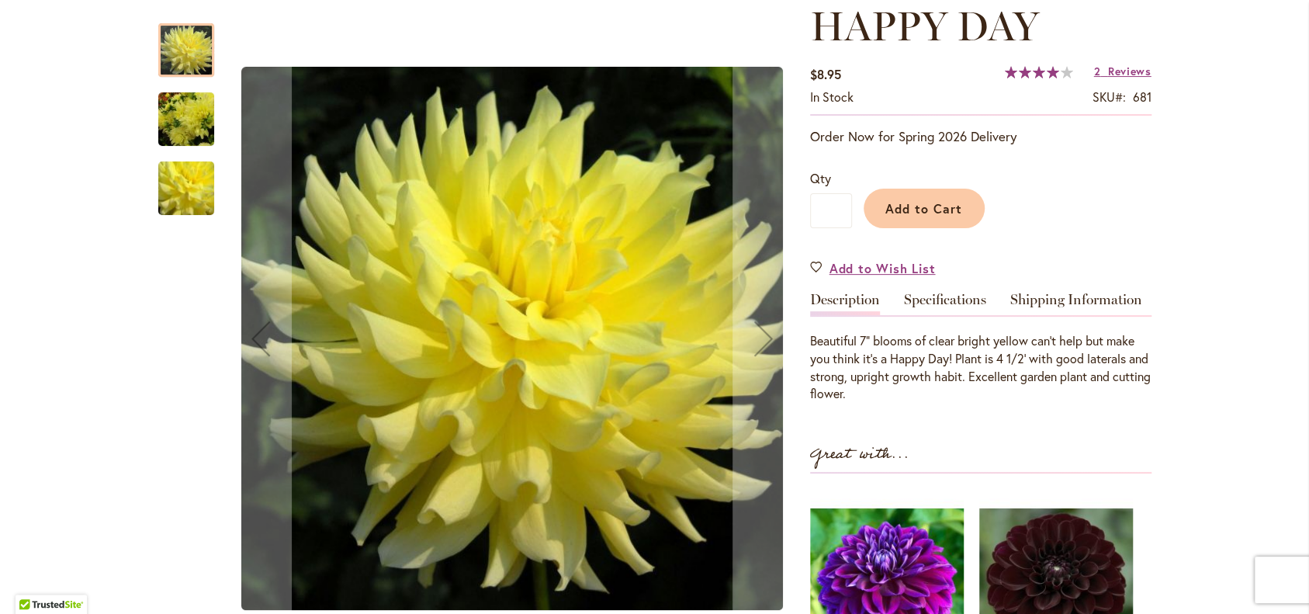
scroll to position [225, 0]
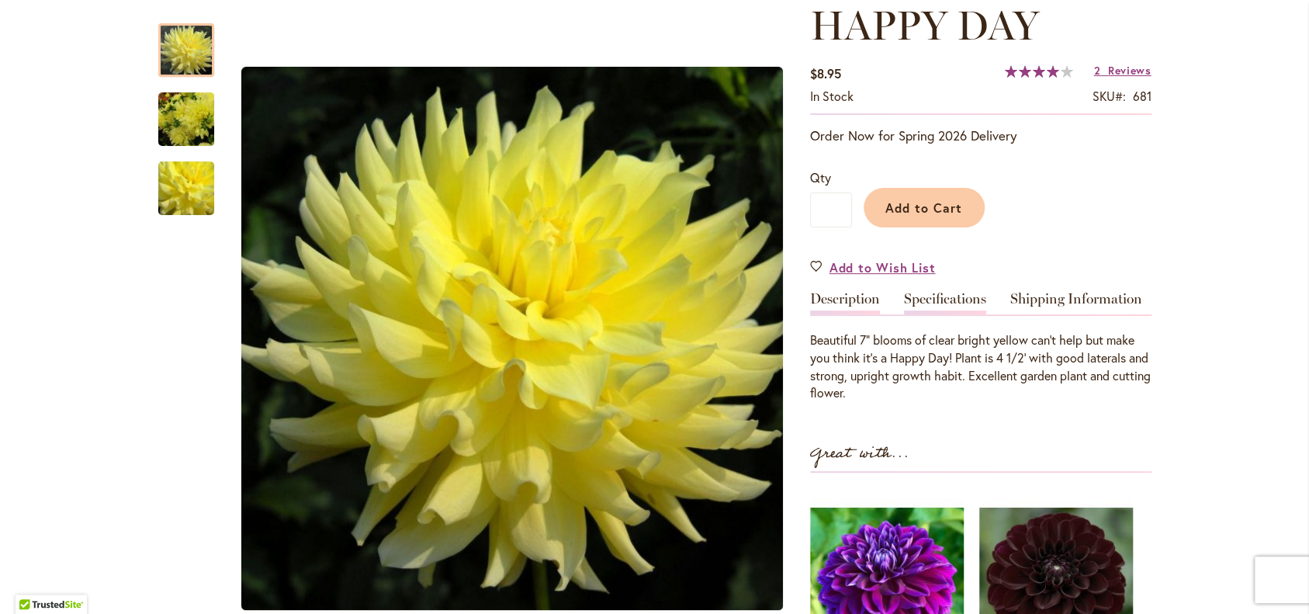
click at [959, 303] on link "Specifications" at bounding box center [945, 303] width 82 height 22
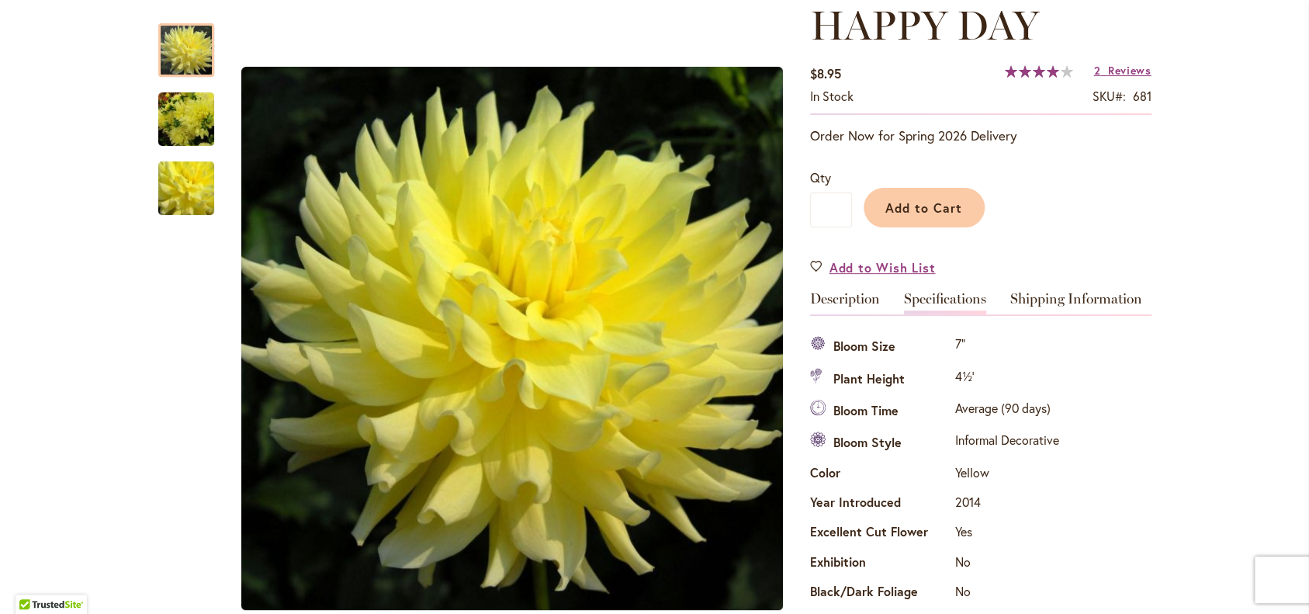
scroll to position [522, 0]
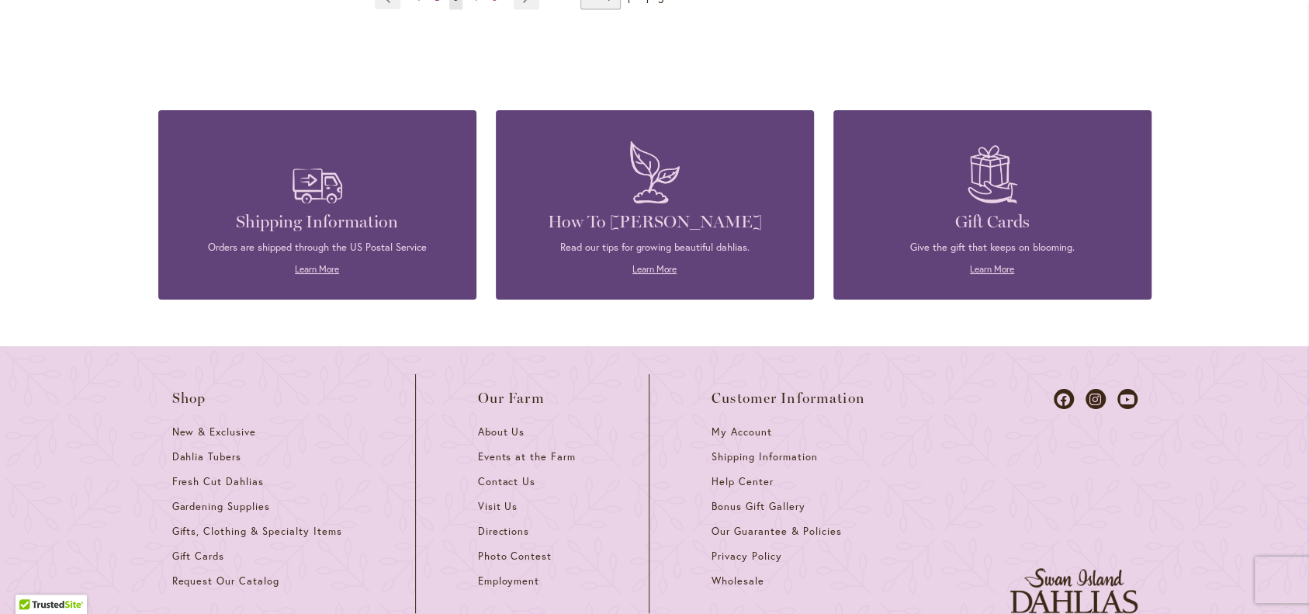
scroll to position [5827, 0]
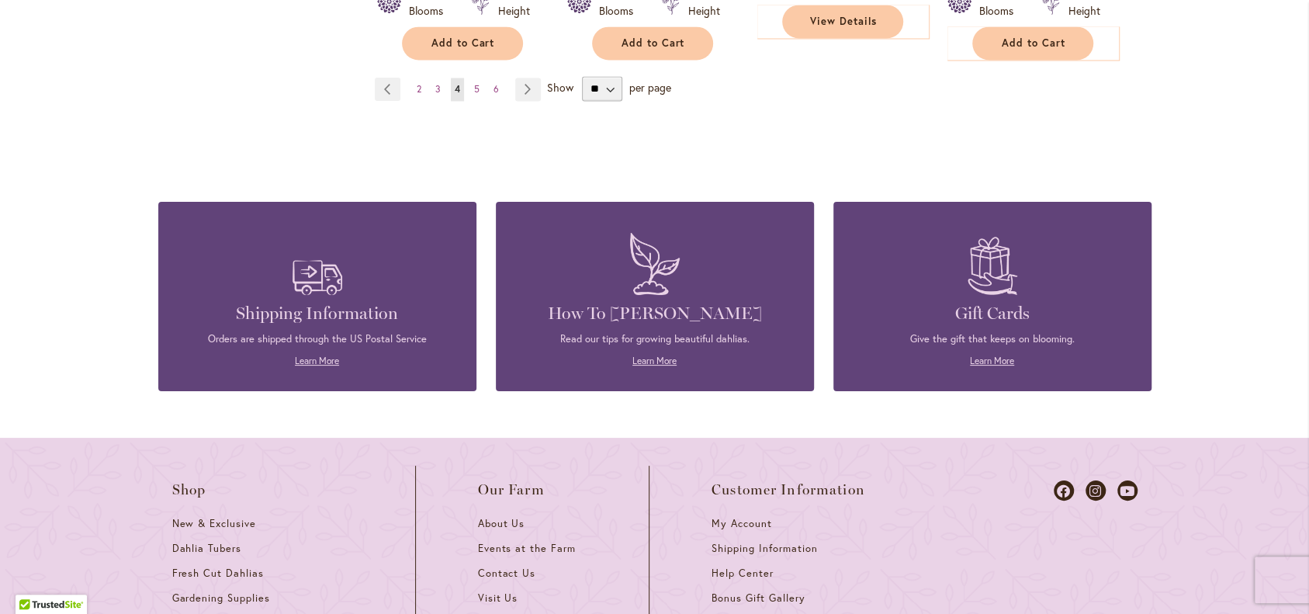
scroll to position [5697, 0]
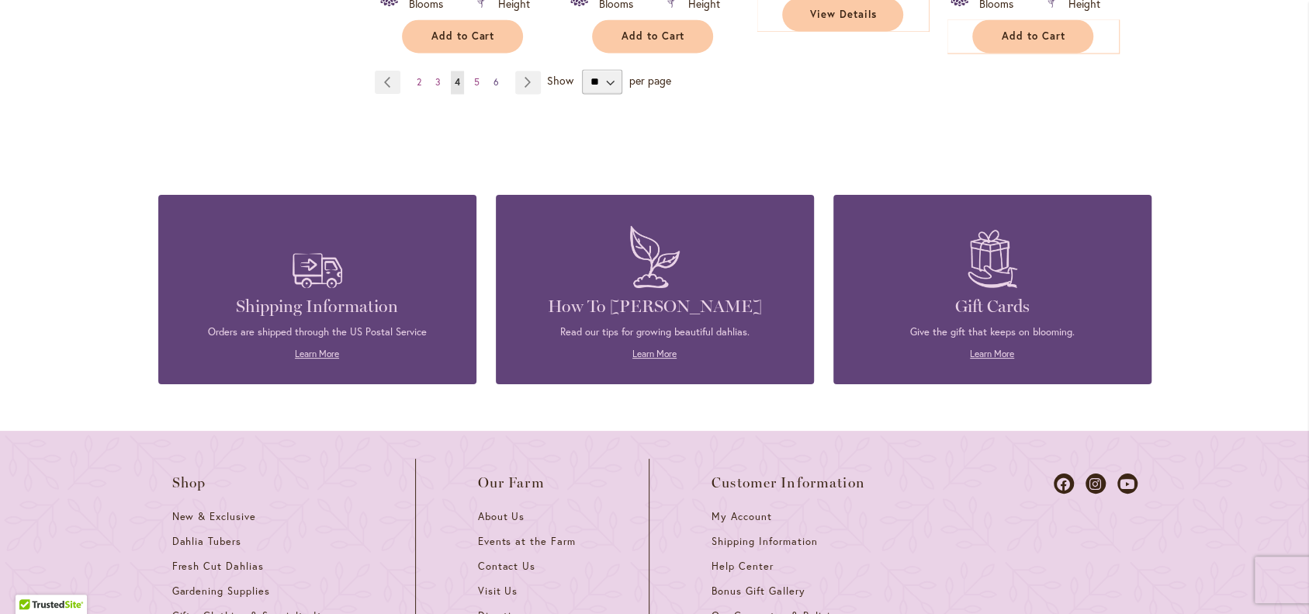
click at [498, 88] on span "6" at bounding box center [495, 82] width 5 height 12
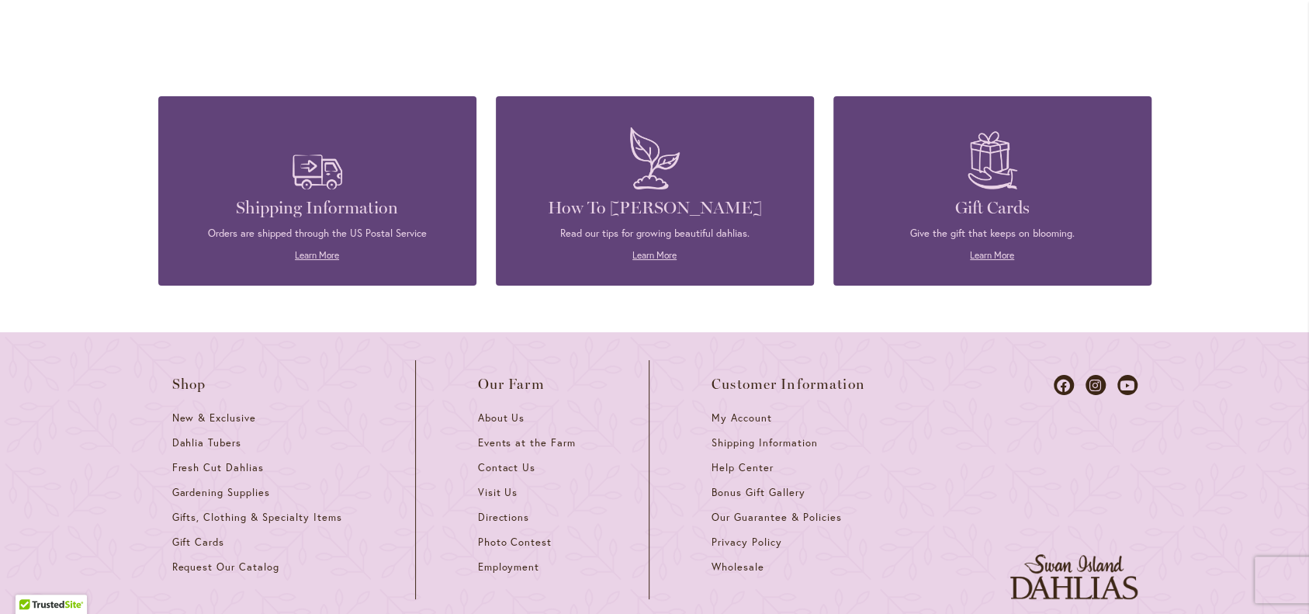
scroll to position [5712, 0]
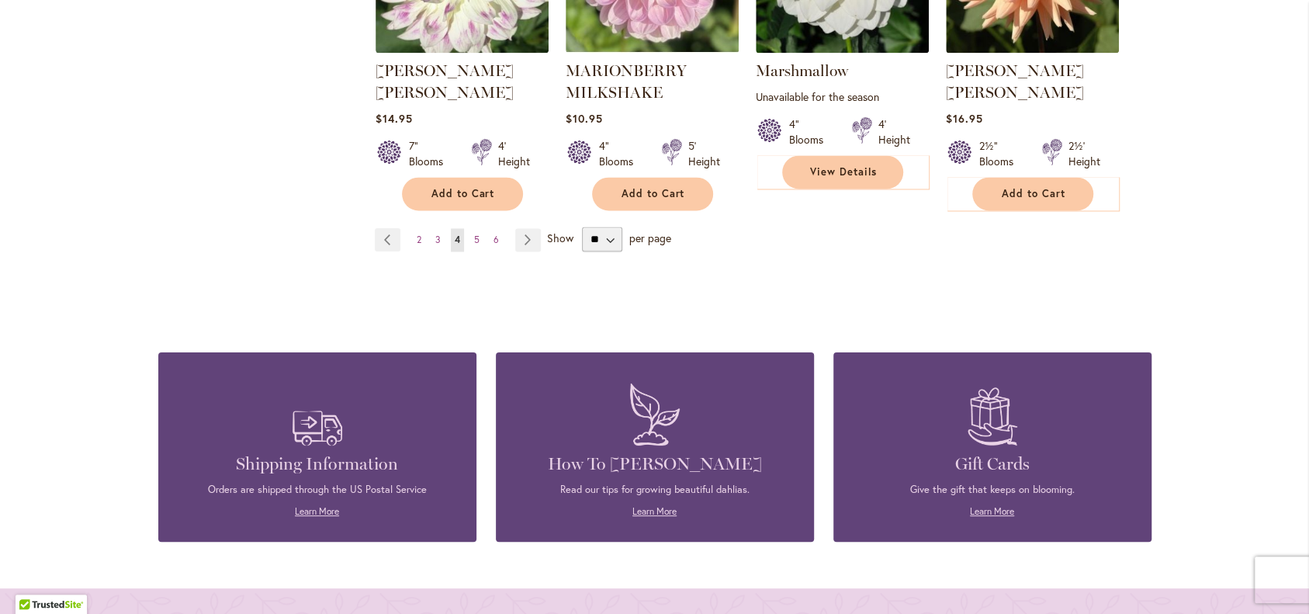
scroll to position [5537, 0]
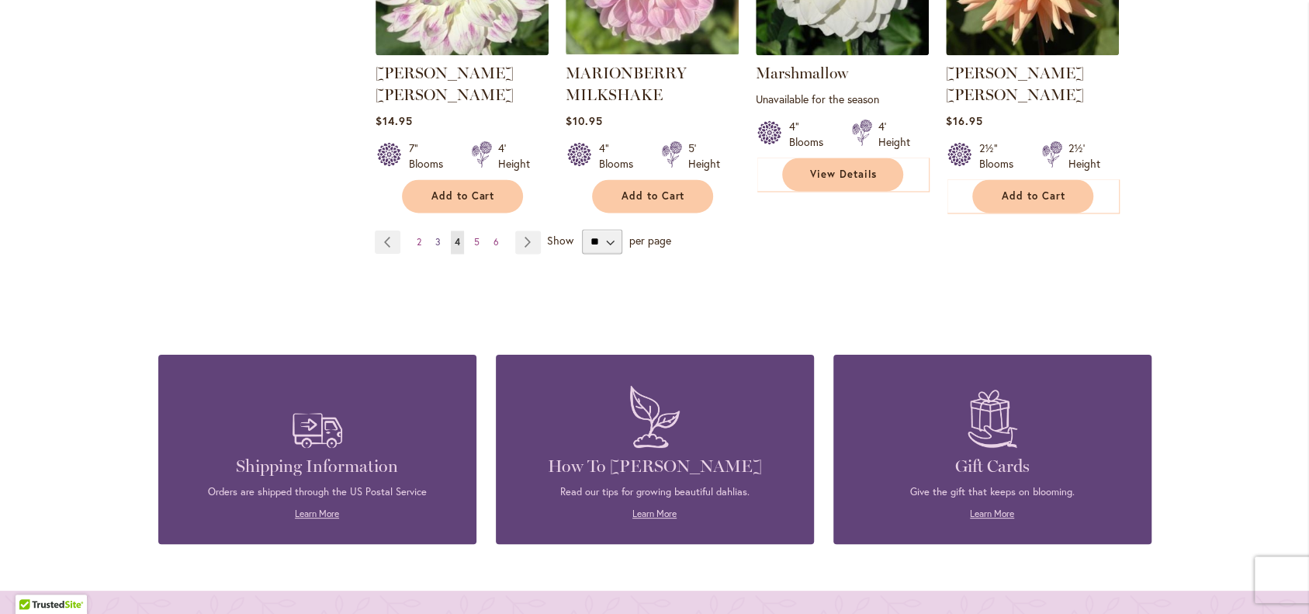
click at [435, 247] on span "3" at bounding box center [437, 242] width 5 height 12
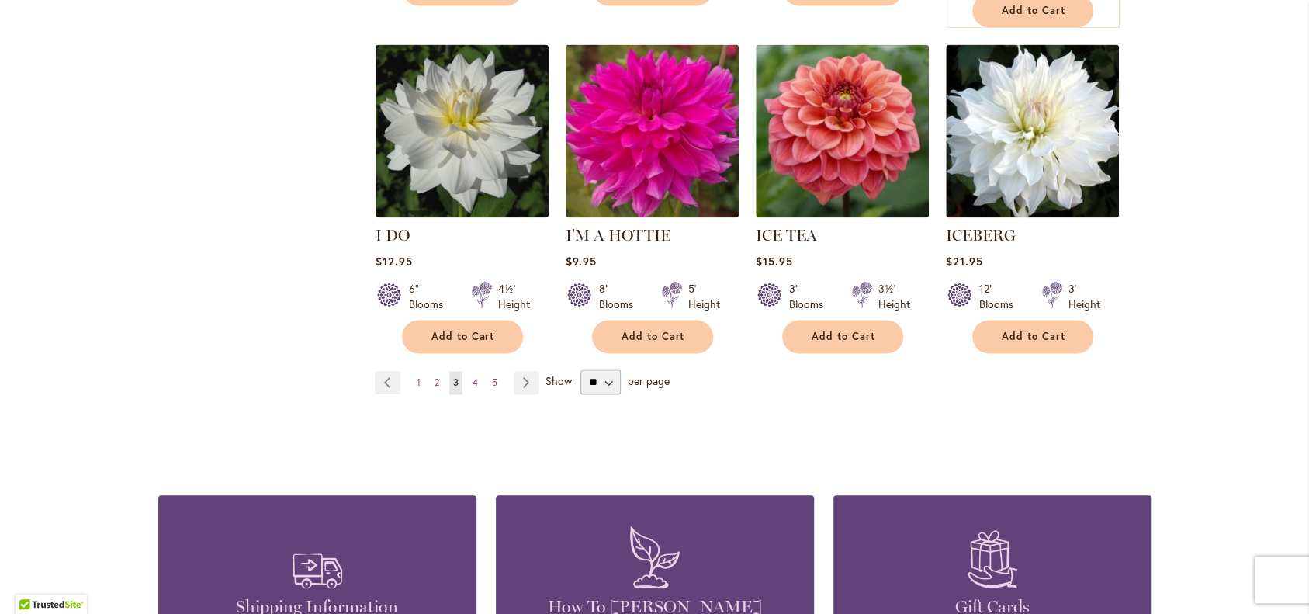
scroll to position [5448, 0]
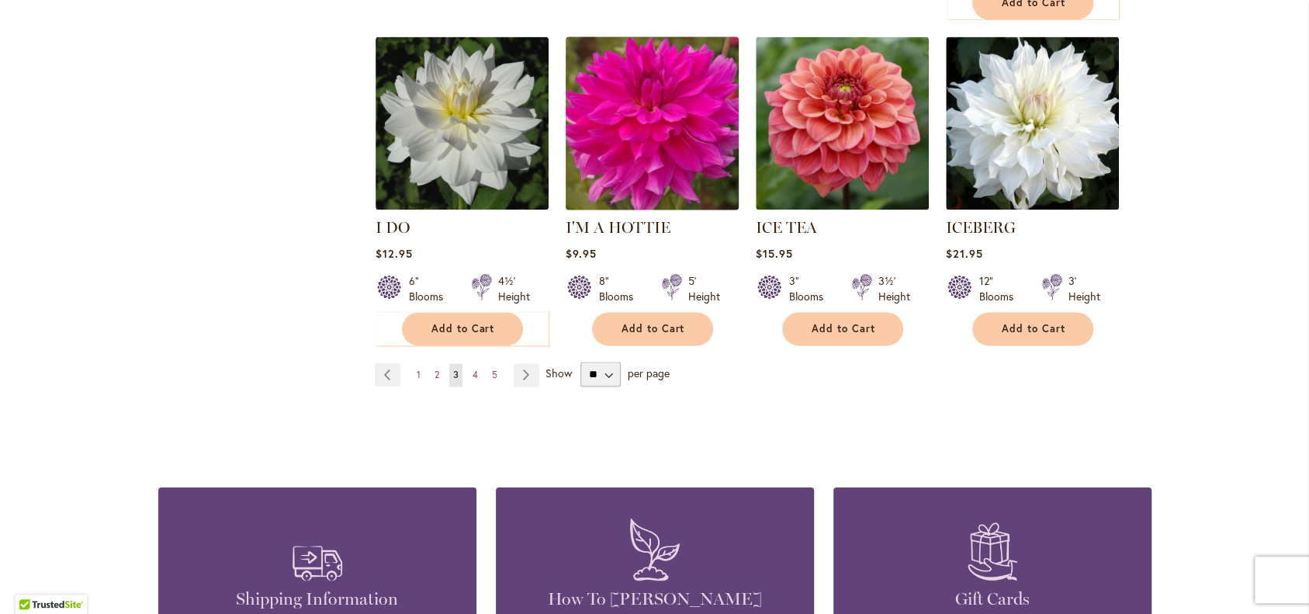
click at [628, 214] on img at bounding box center [652, 124] width 182 height 182
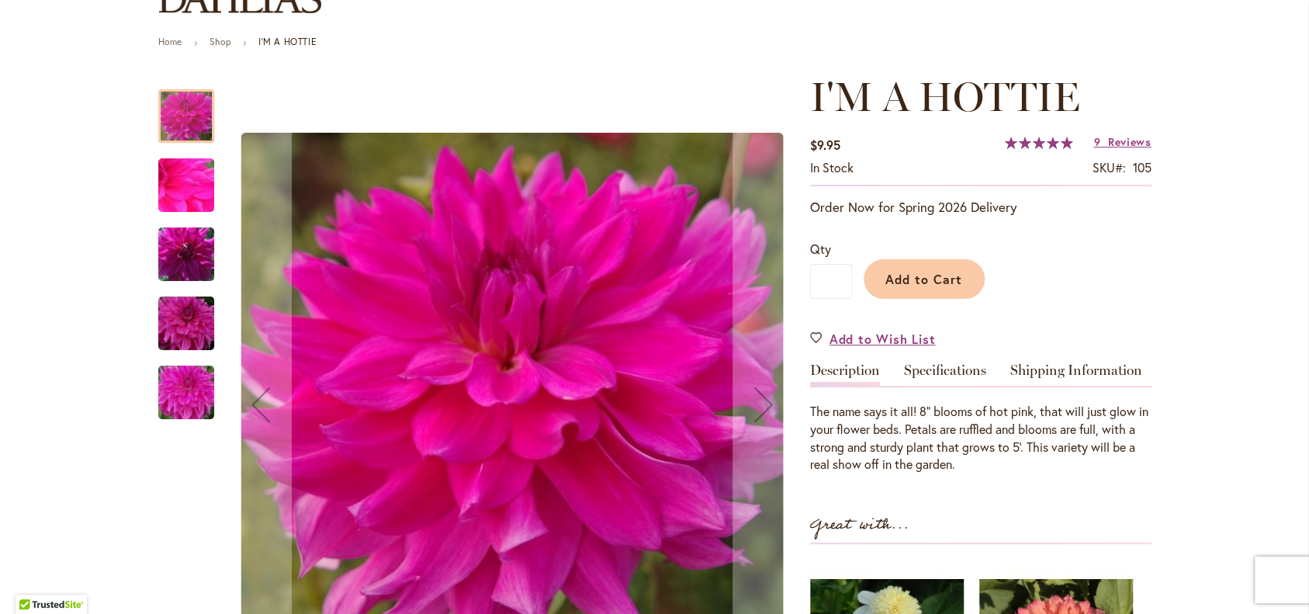
scroll to position [153, 0]
click at [175, 320] on img "I'm A Hottie" at bounding box center [186, 324] width 112 height 74
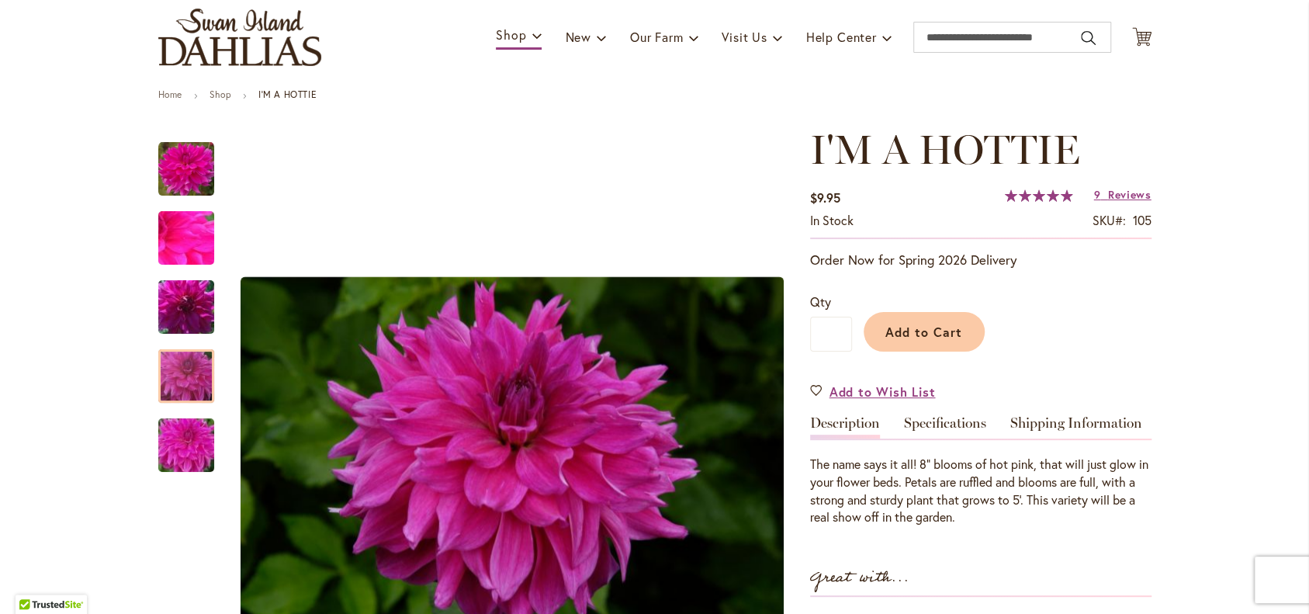
scroll to position [0, 0]
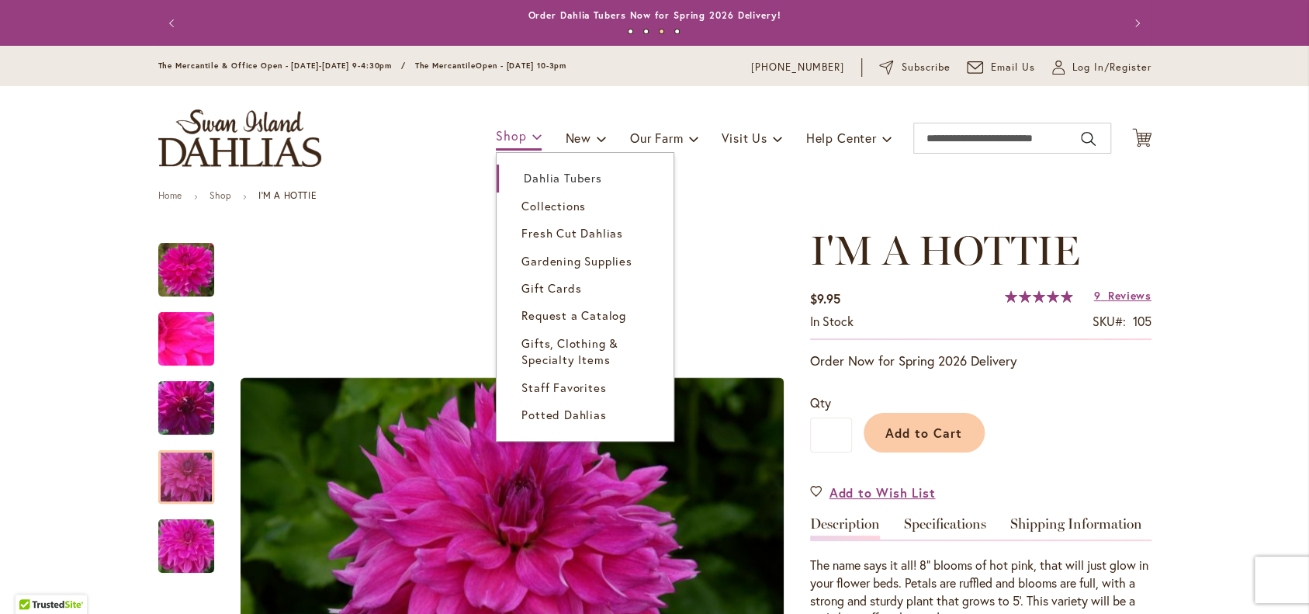
click at [500, 136] on span "Shop" at bounding box center [511, 135] width 30 height 16
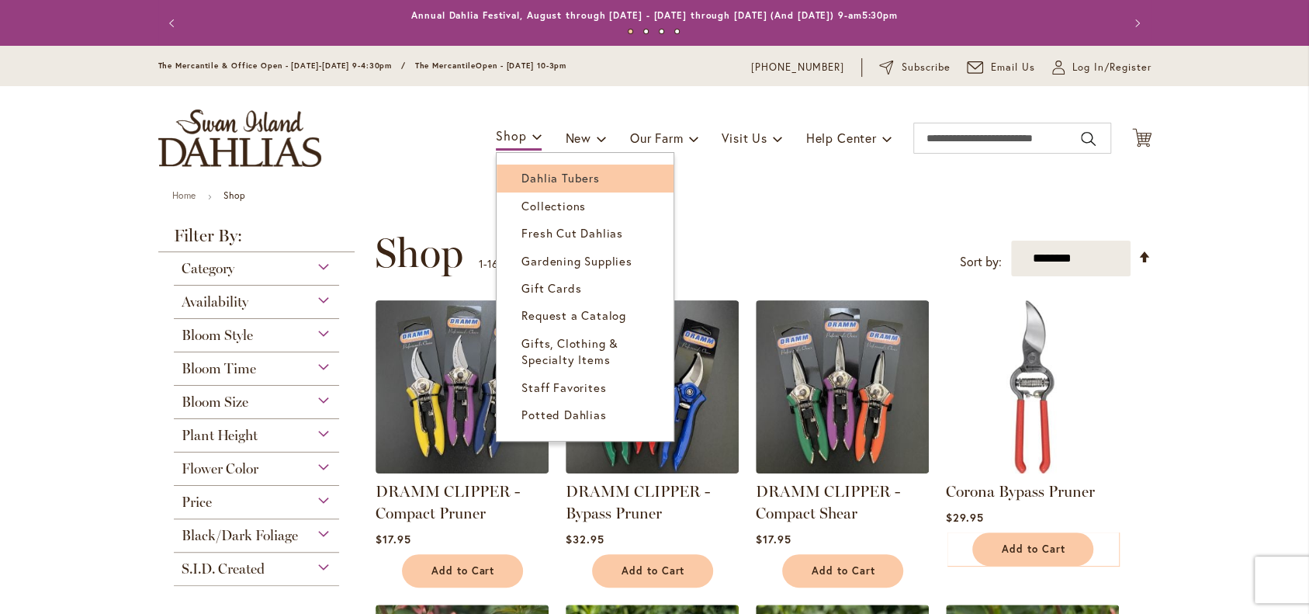
click at [526, 178] on span "Dahlia Tubers" at bounding box center [560, 178] width 78 height 16
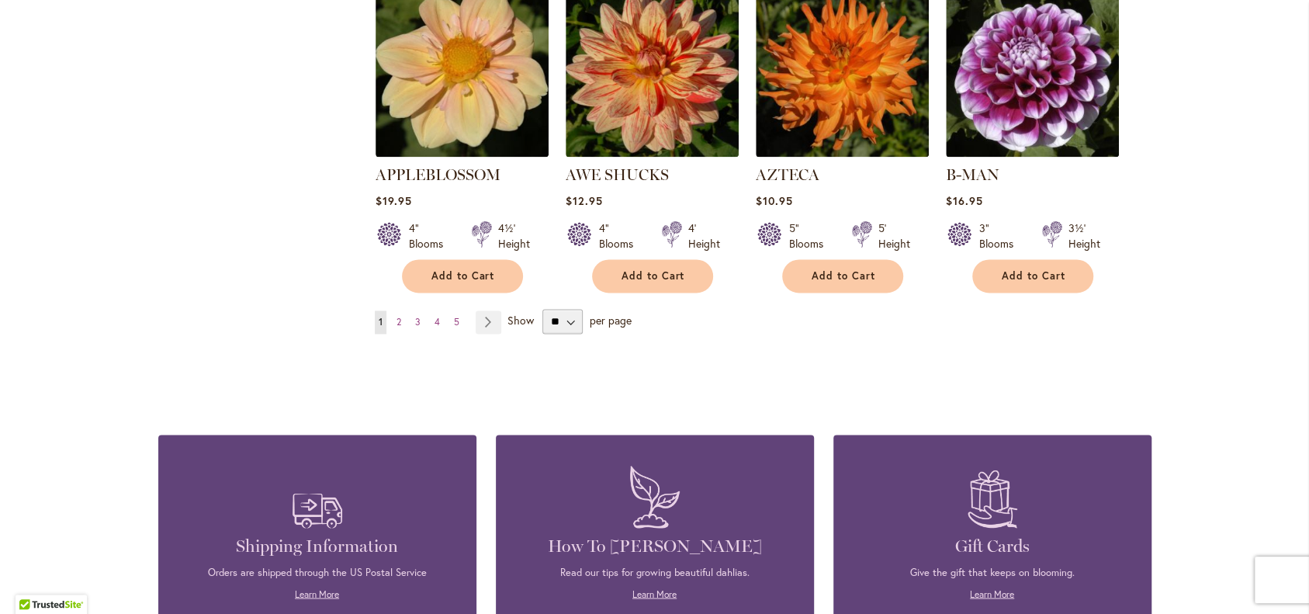
scroll to position [1399, 0]
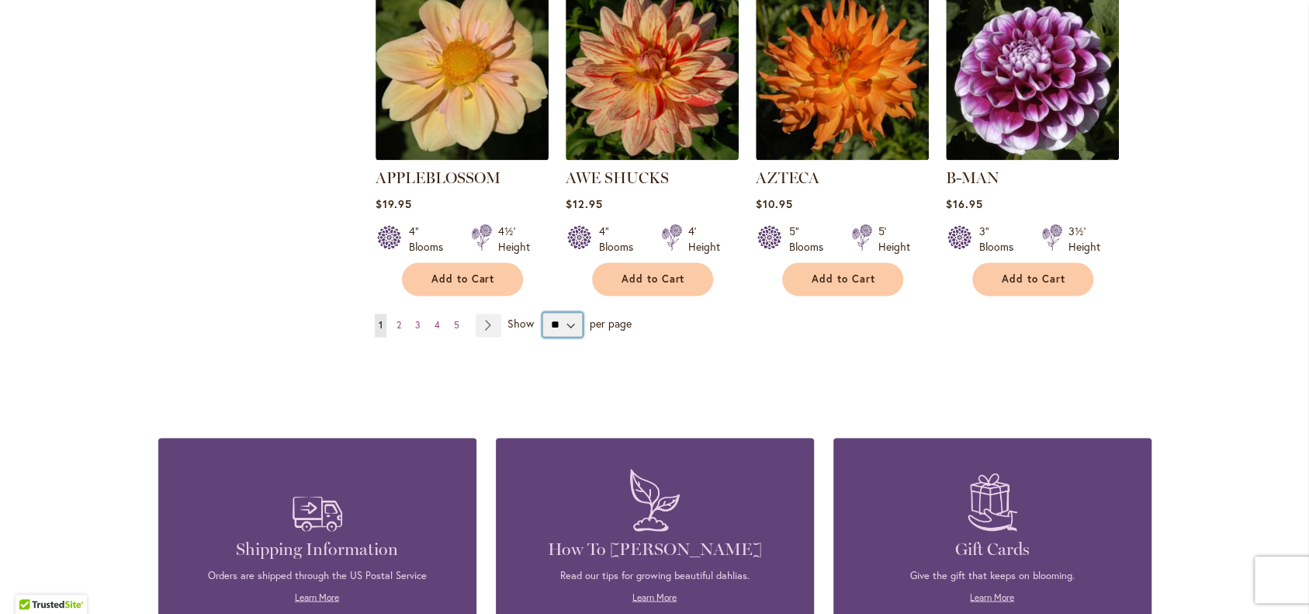
click at [578, 337] on select "** ** ** **" at bounding box center [562, 324] width 40 height 25
select select "**"
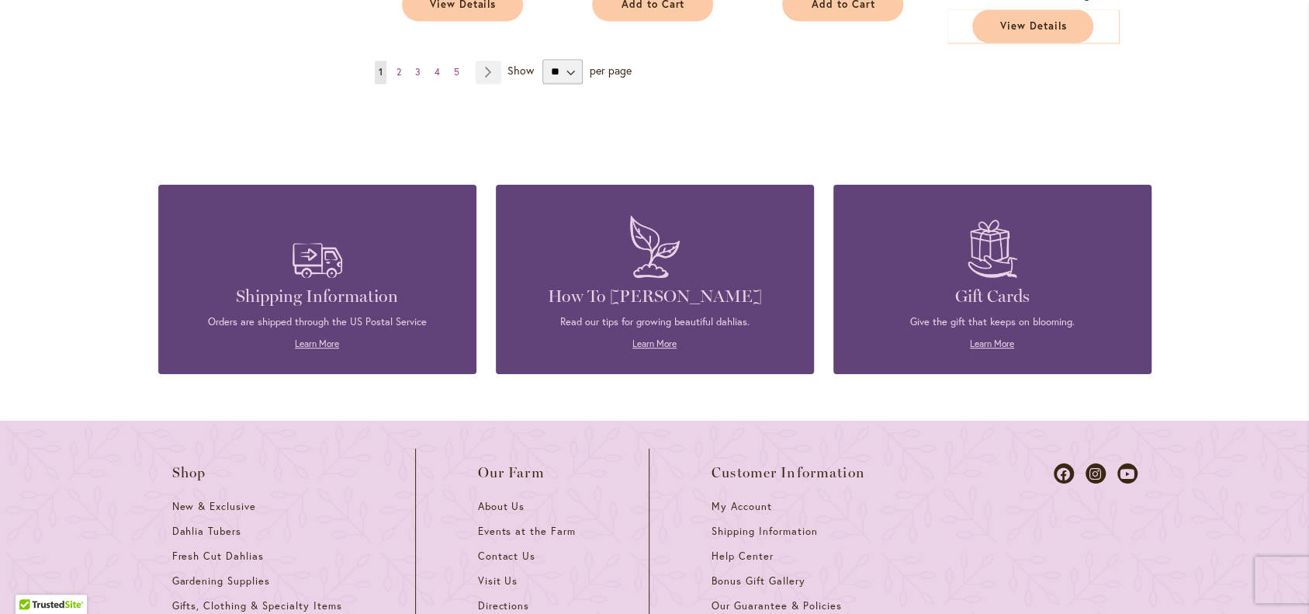
scroll to position [5631, 0]
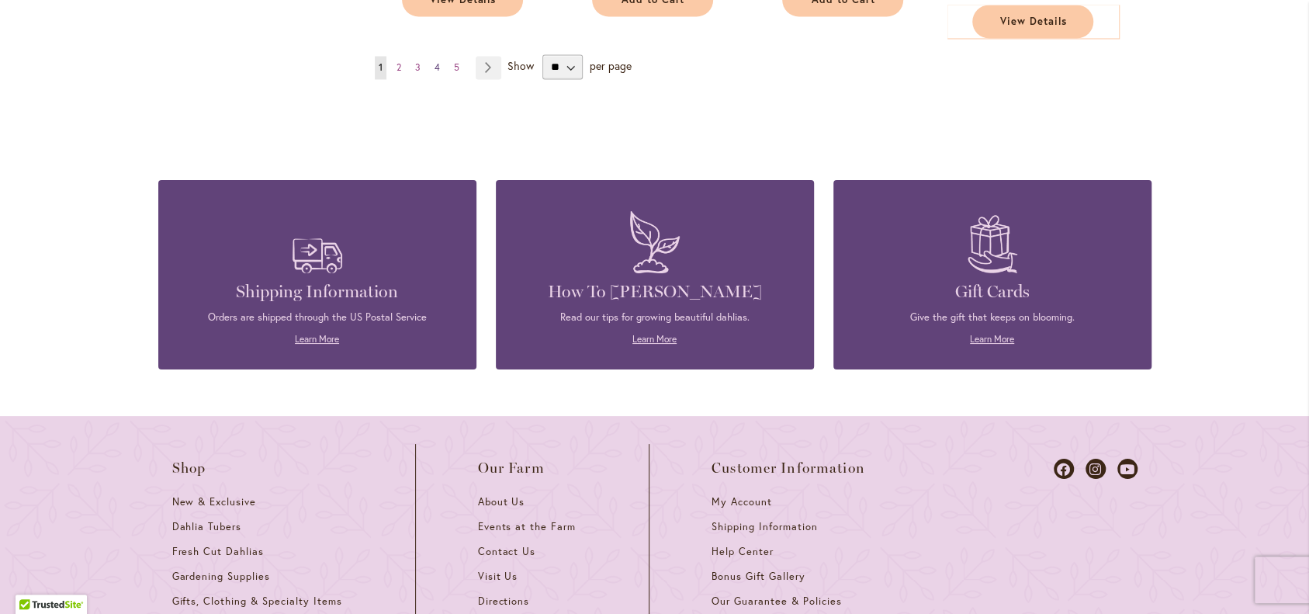
click at [435, 73] on span "4" at bounding box center [436, 67] width 5 height 12
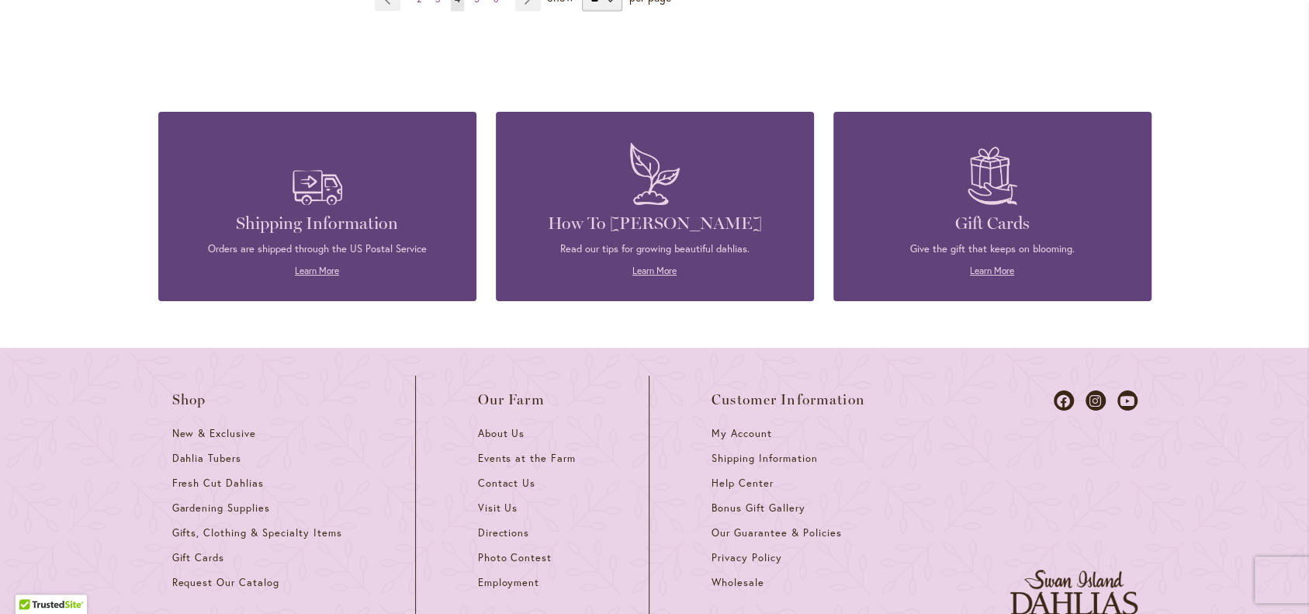
scroll to position [5779, 0]
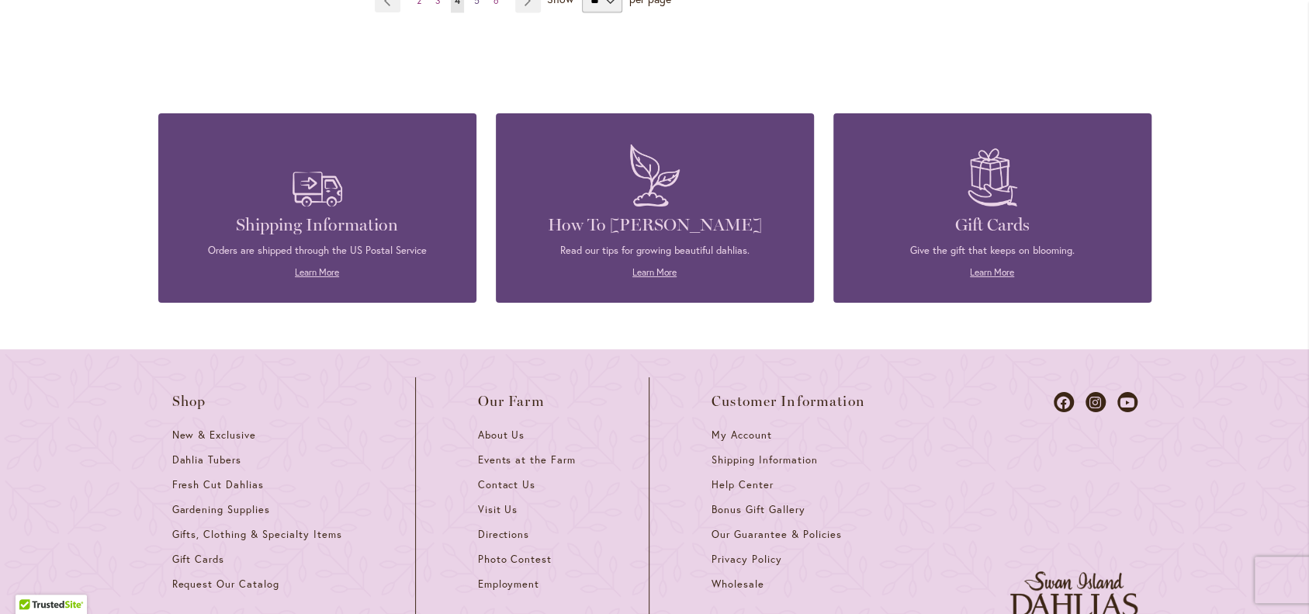
click at [476, 6] on span "5" at bounding box center [476, 1] width 5 height 12
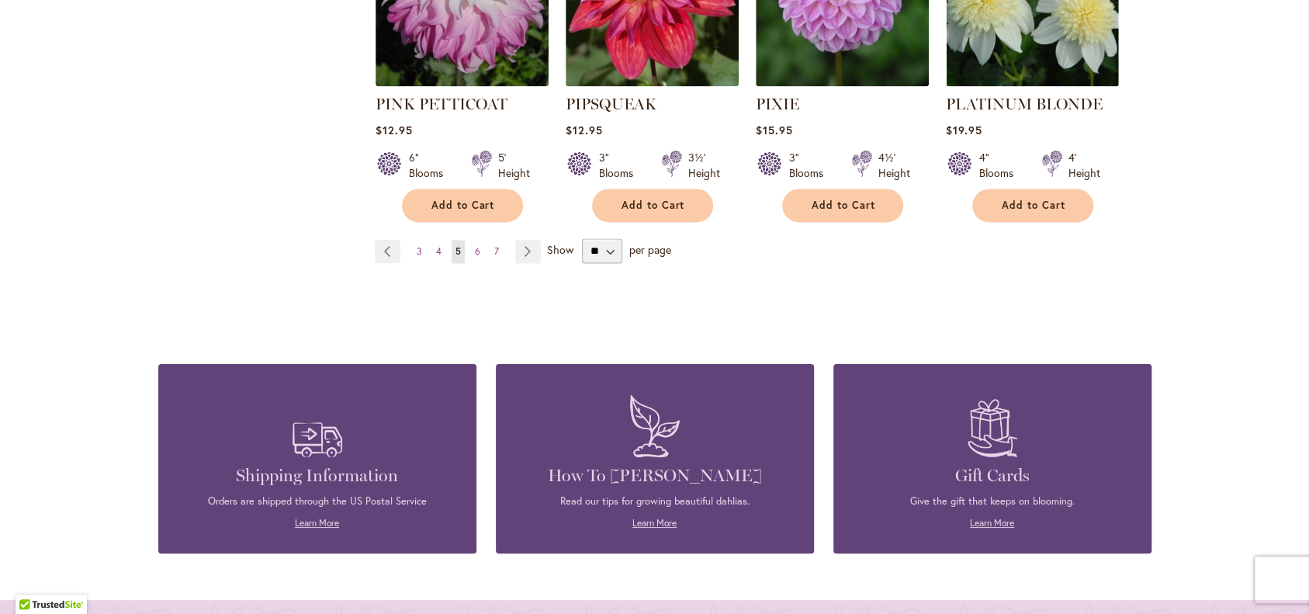
scroll to position [5510, 0]
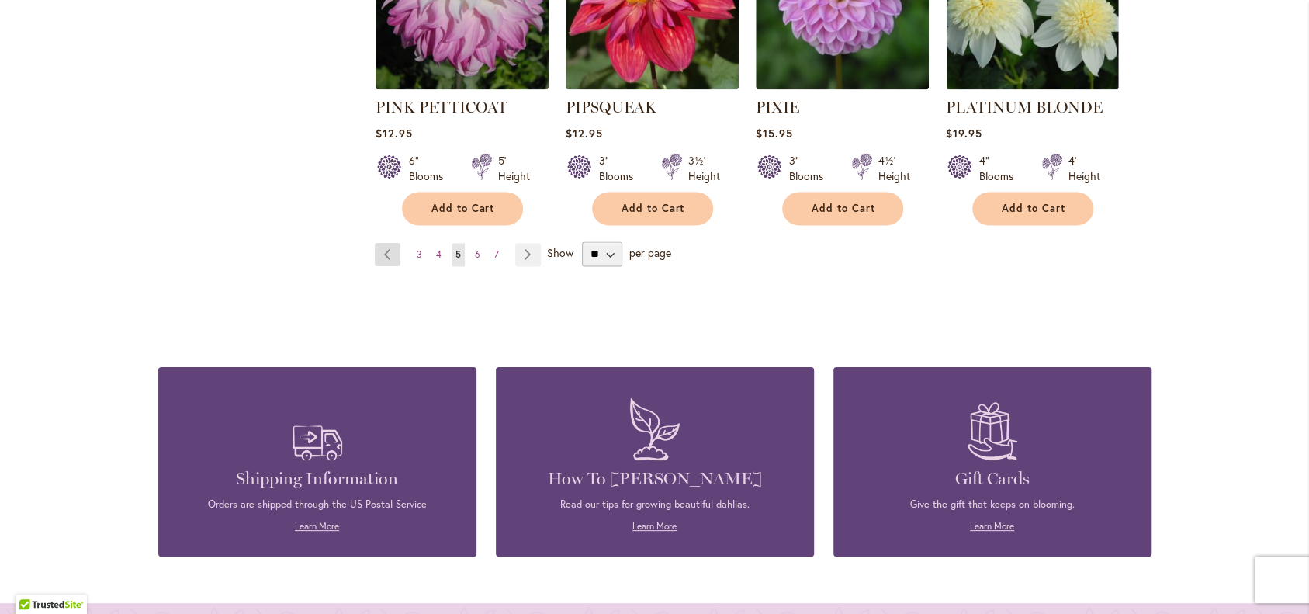
click at [381, 266] on link "Page Previous" at bounding box center [388, 254] width 26 height 23
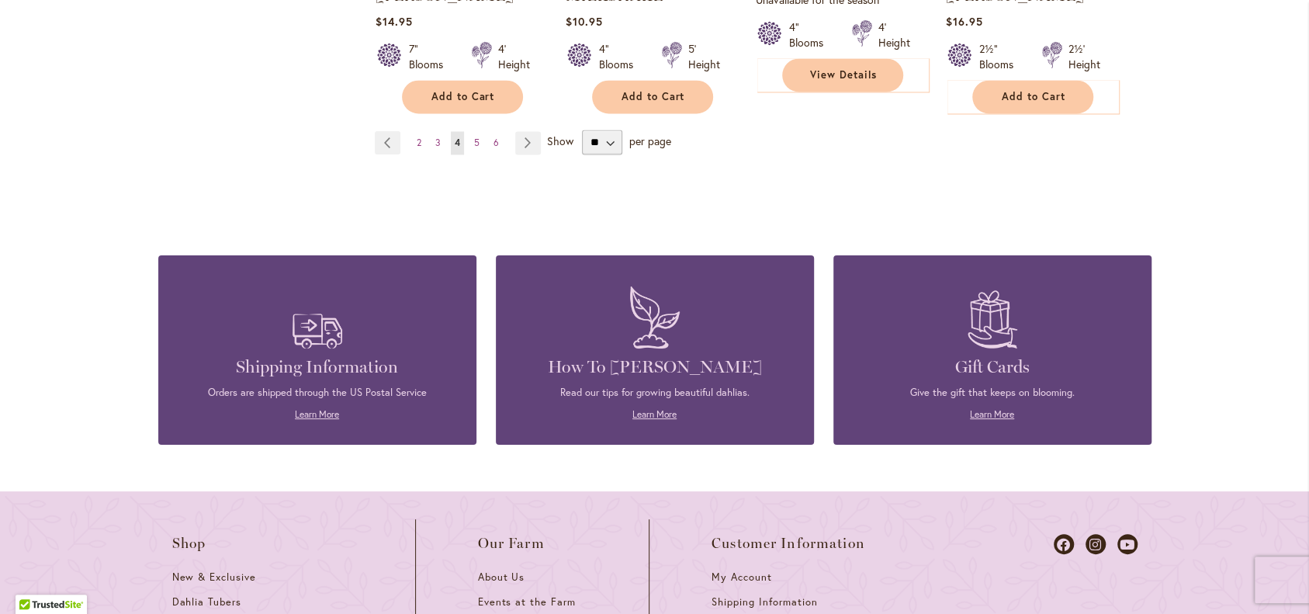
scroll to position [5630, 0]
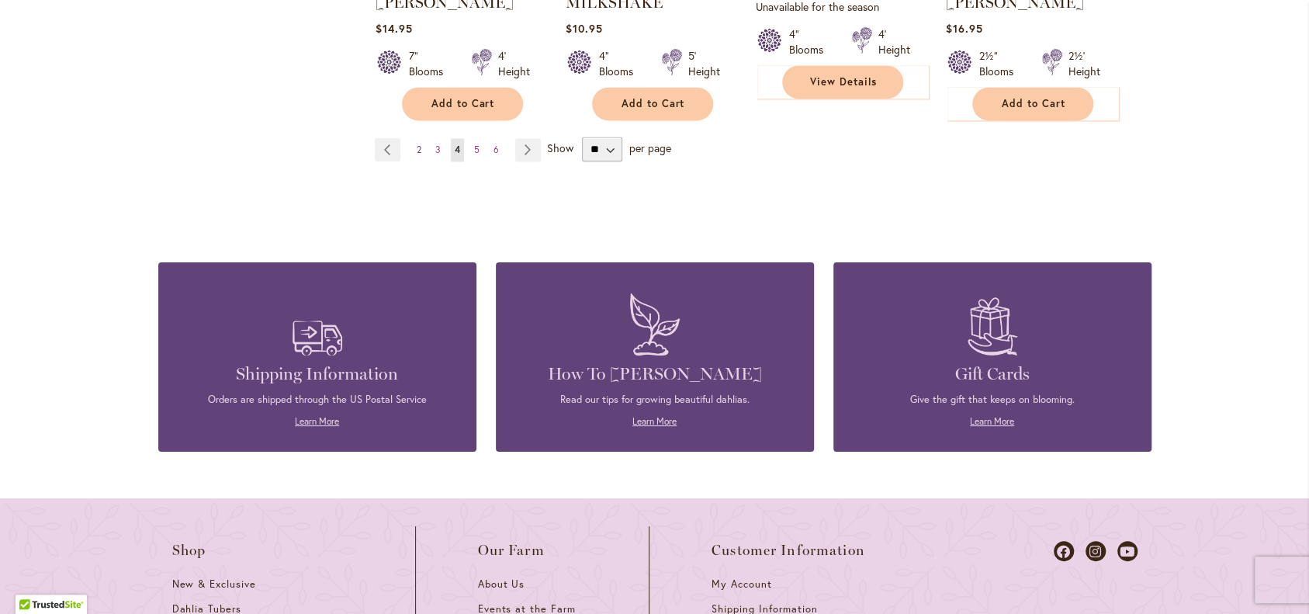
click at [417, 155] on span "2" at bounding box center [419, 149] width 5 height 12
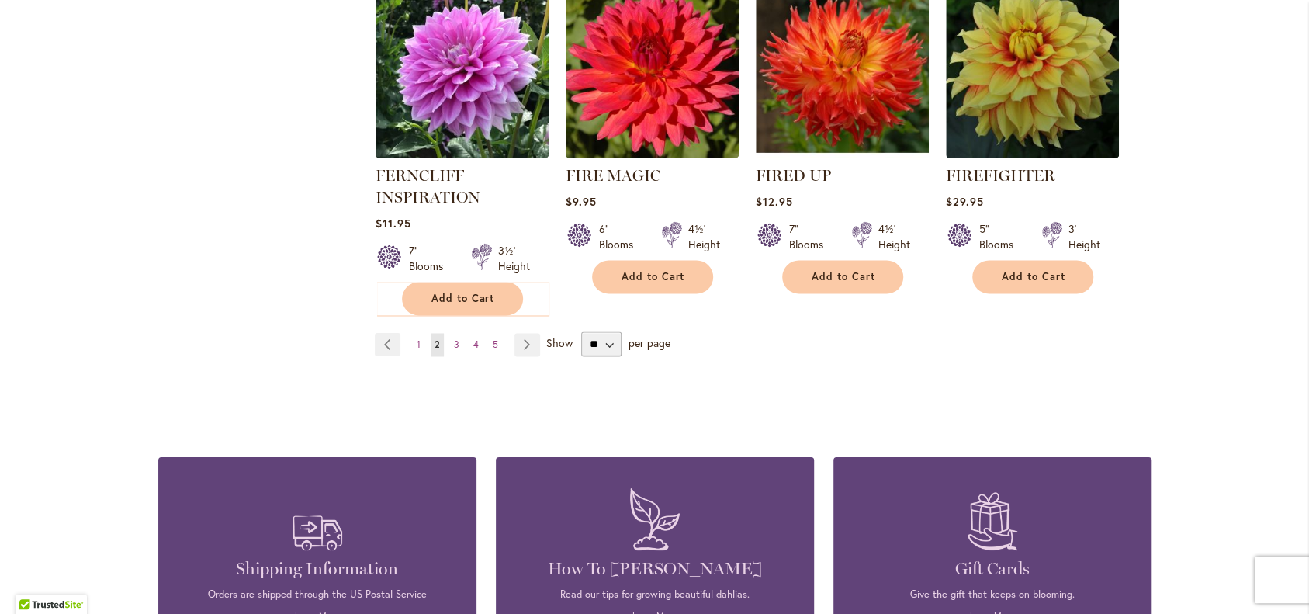
scroll to position [5490, 0]
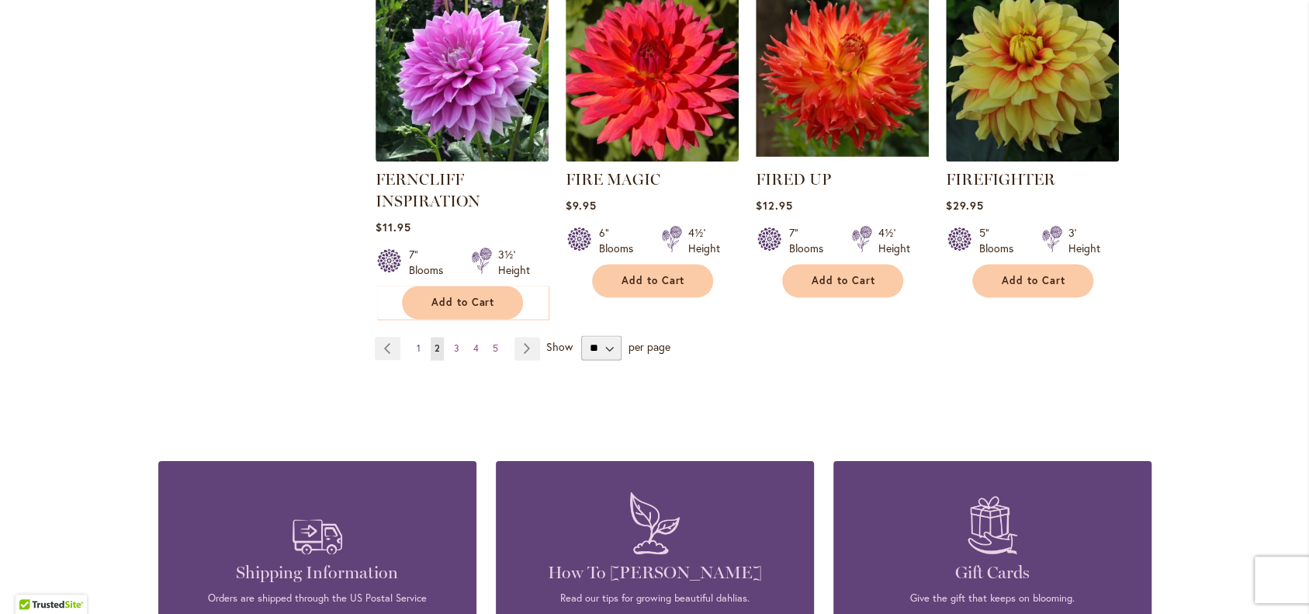
click at [417, 354] on span "1" at bounding box center [419, 348] width 4 height 12
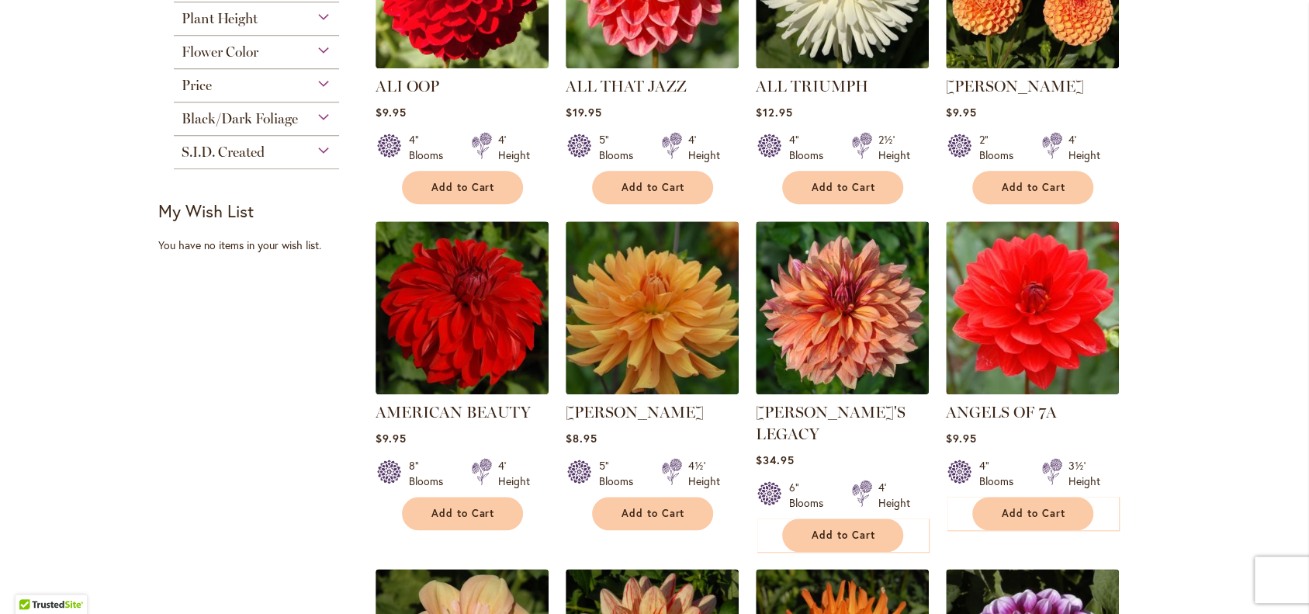
scroll to position [815, 0]
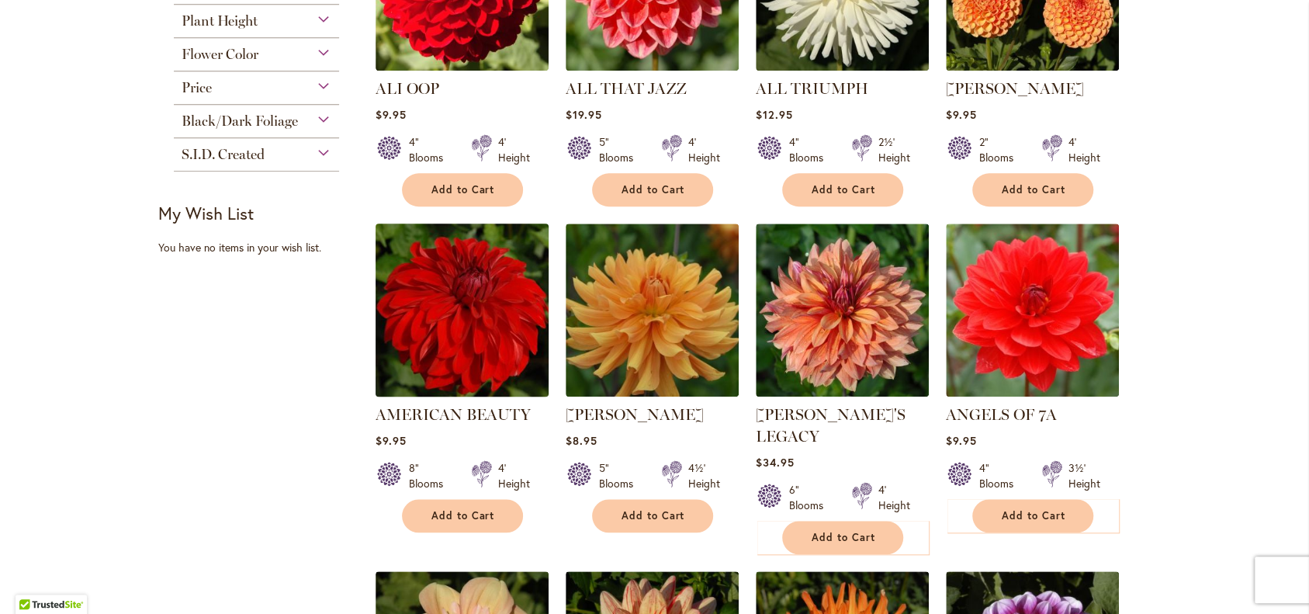
click at [427, 344] on img at bounding box center [462, 311] width 182 height 182
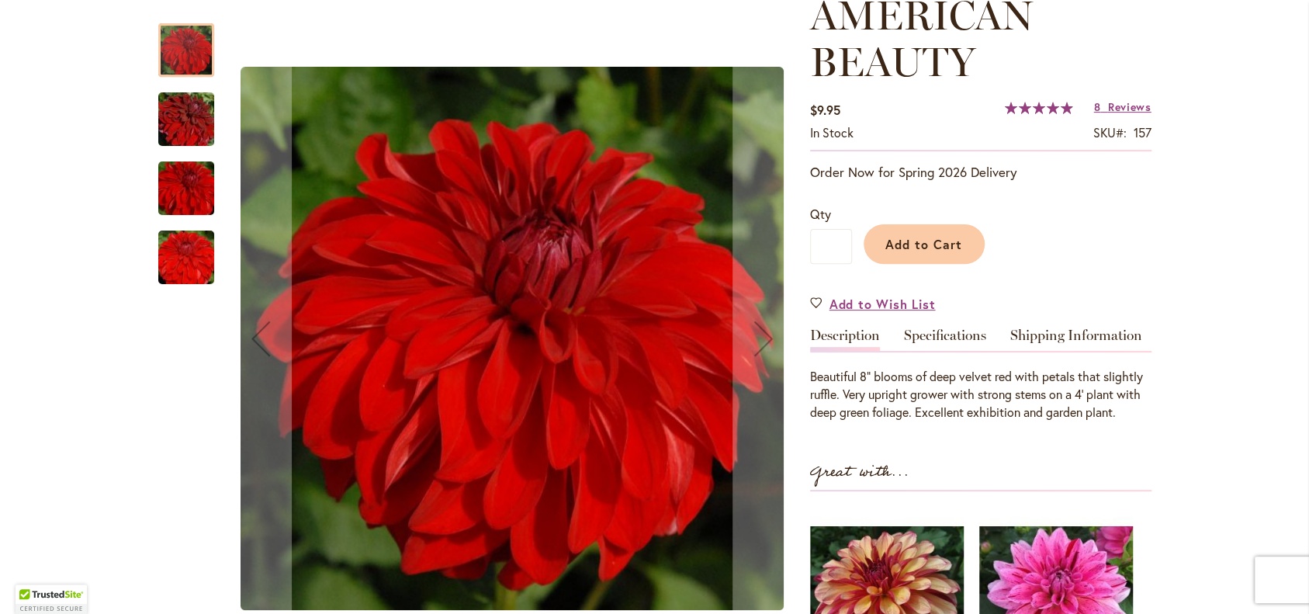
scroll to position [245, 0]
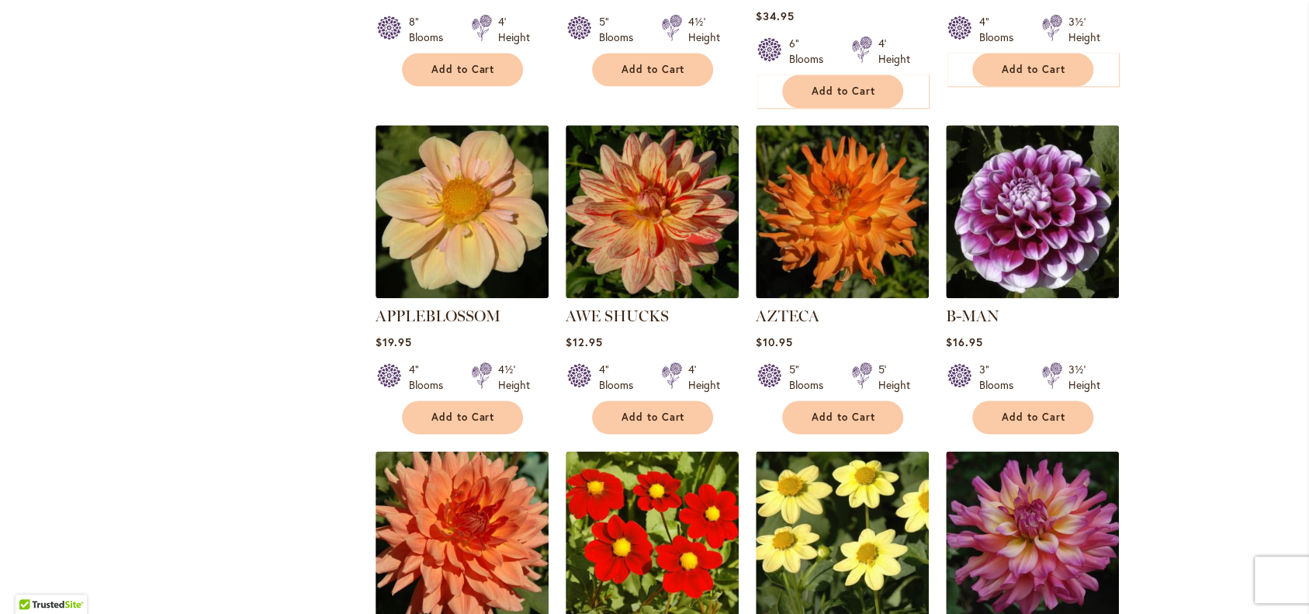
scroll to position [1263, 0]
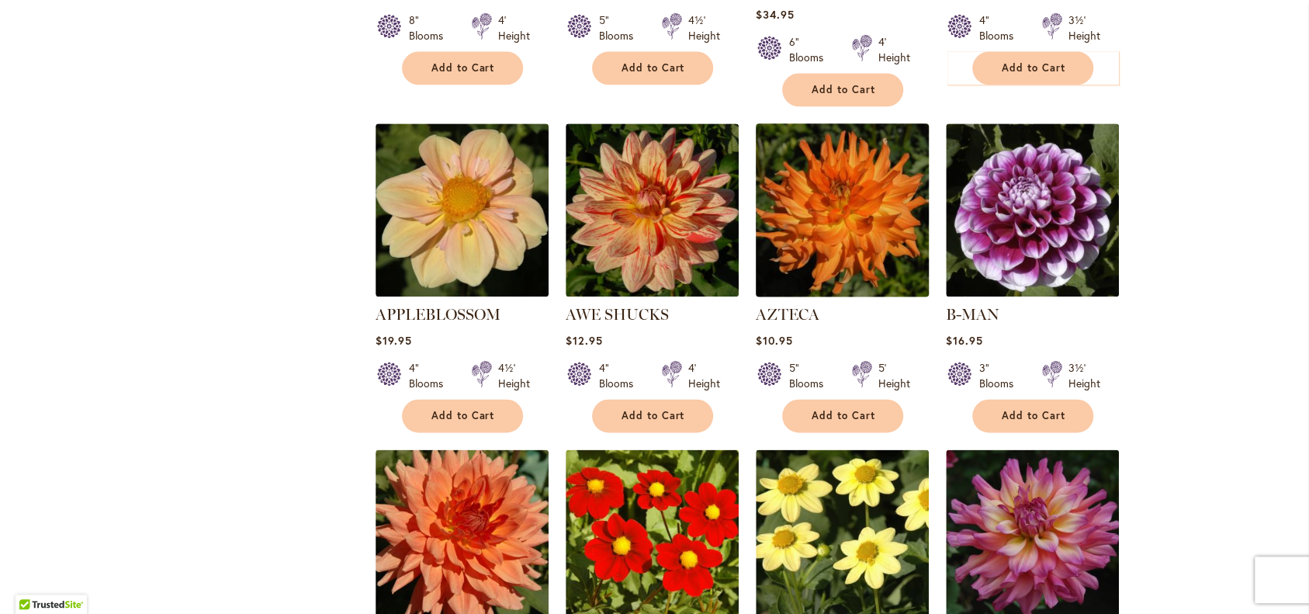
click at [827, 261] on img at bounding box center [842, 210] width 182 height 182
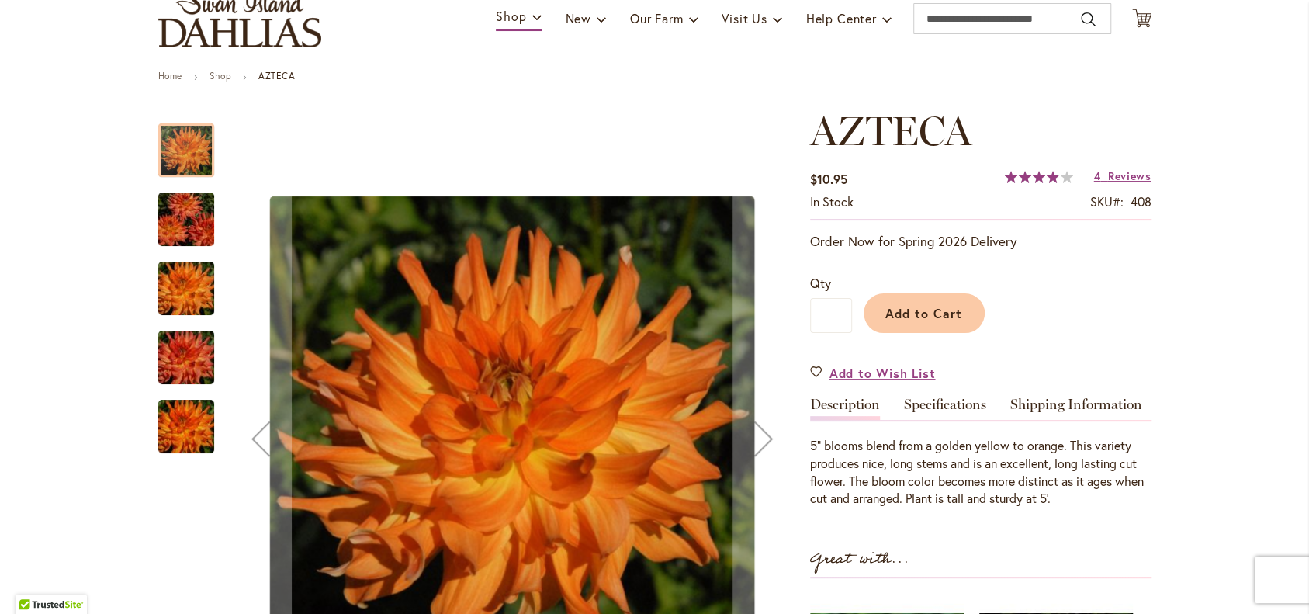
scroll to position [127, 0]
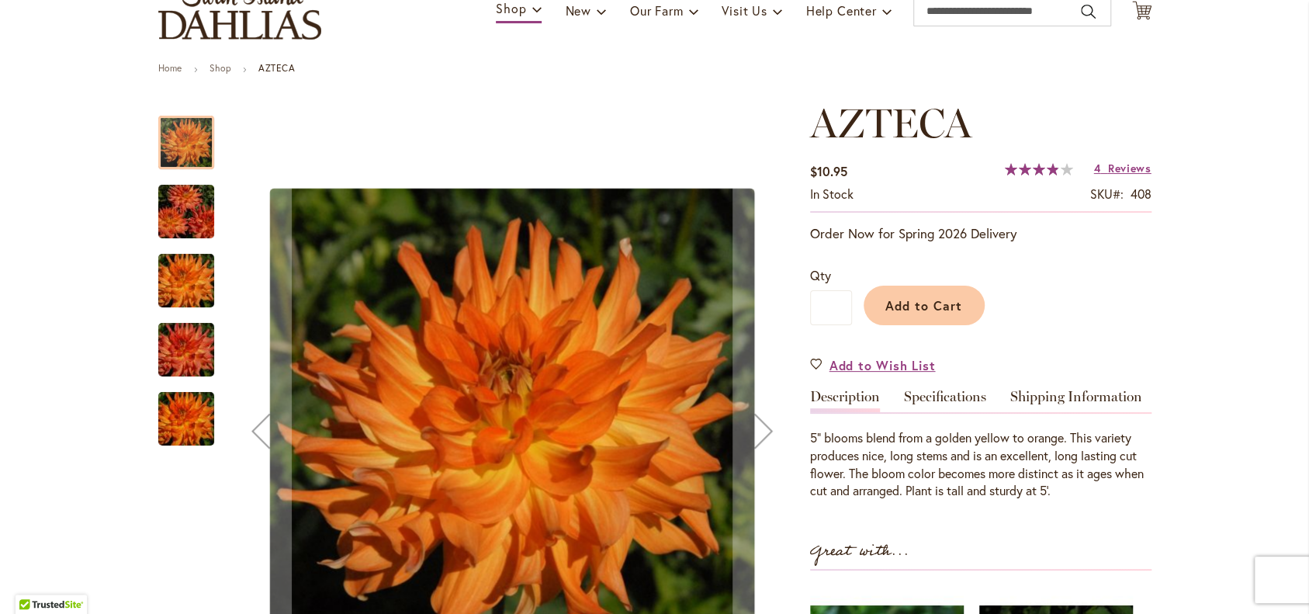
click at [182, 285] on img "AZTECA" at bounding box center [186, 281] width 112 height 74
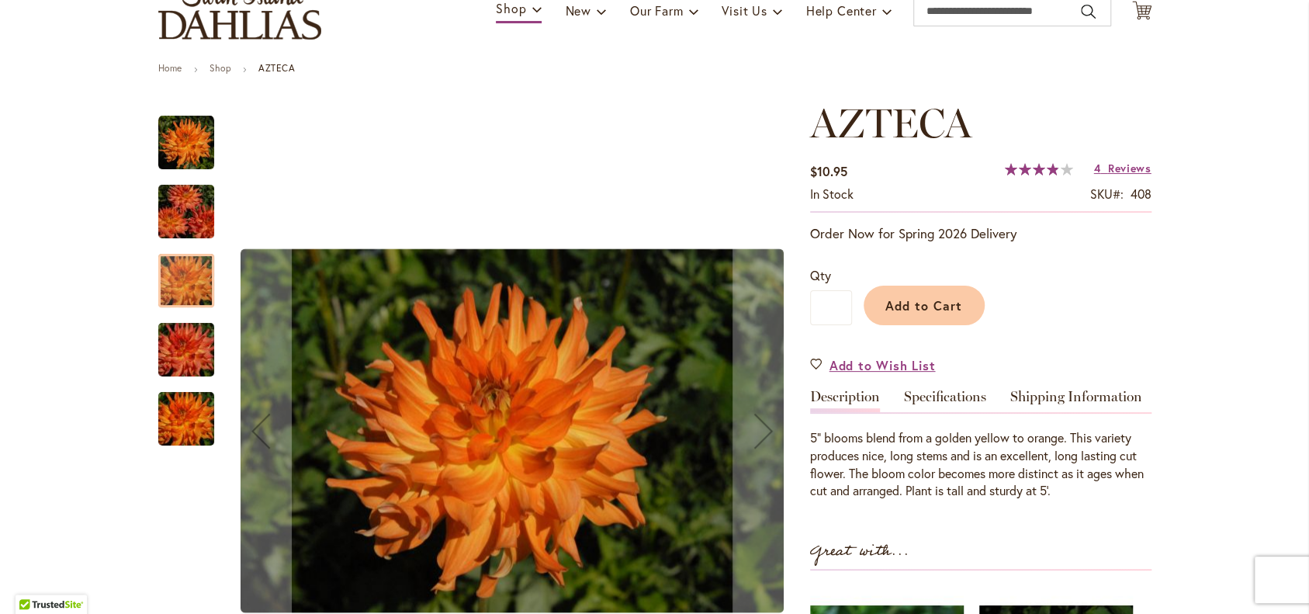
click at [178, 361] on img "AZTECA" at bounding box center [186, 350] width 112 height 74
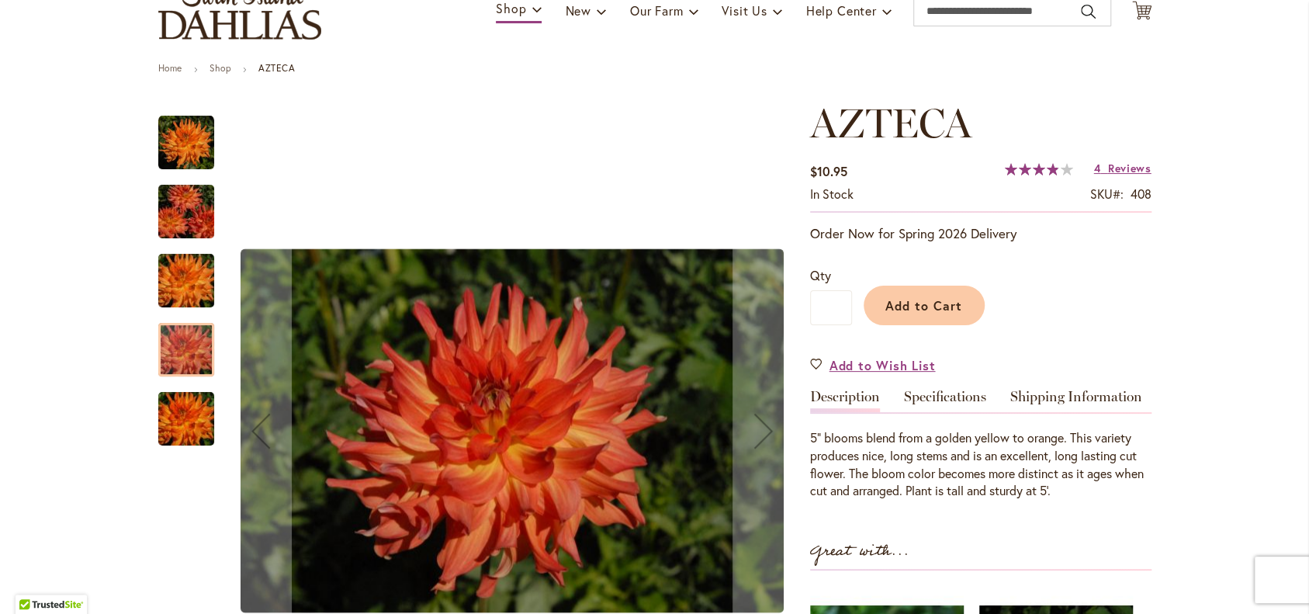
click at [187, 431] on img "AZTECA" at bounding box center [186, 419] width 112 height 74
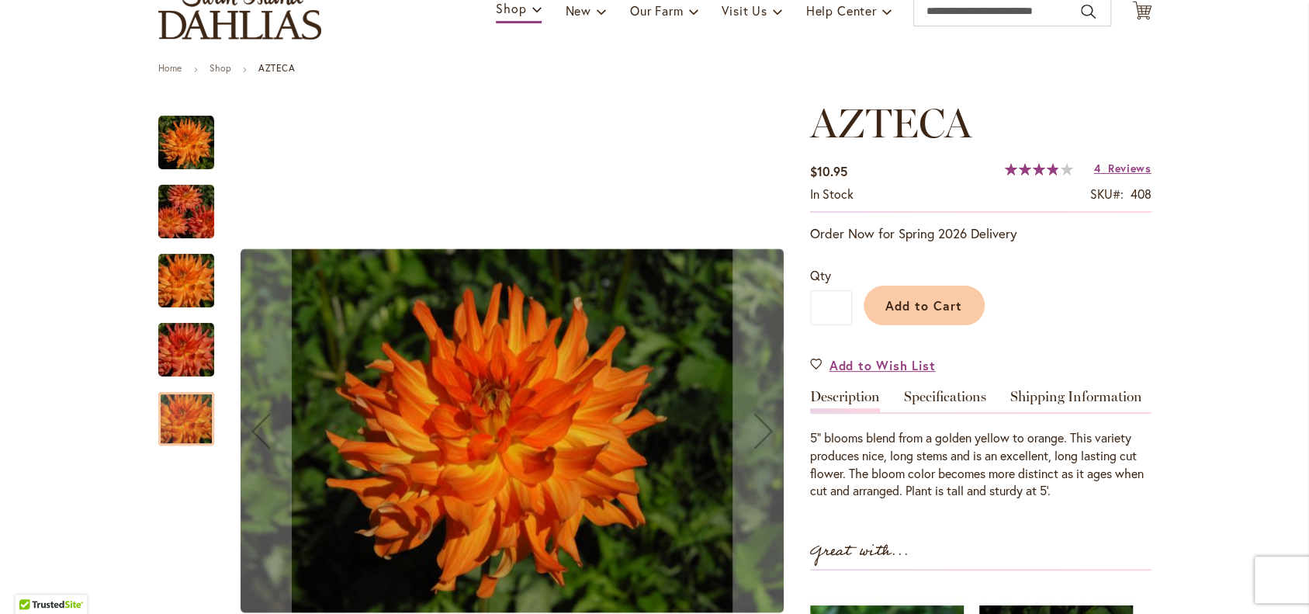
click at [182, 216] on img "AZTECA" at bounding box center [186, 212] width 112 height 74
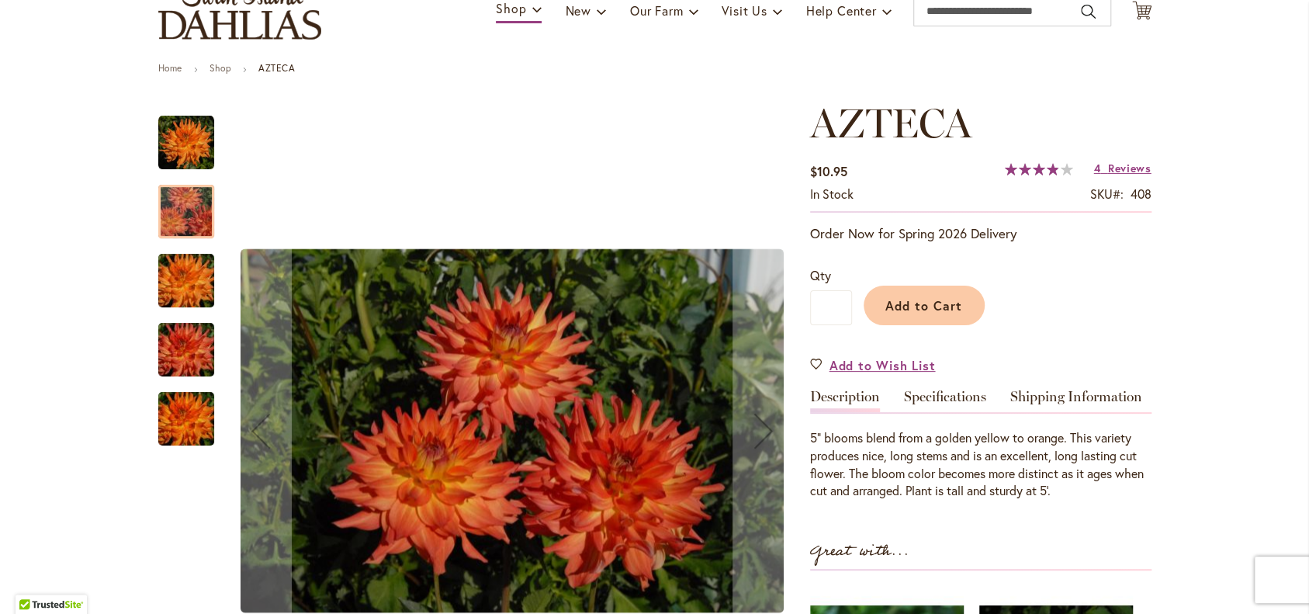
click at [186, 287] on img "AZTECA" at bounding box center [186, 281] width 112 height 74
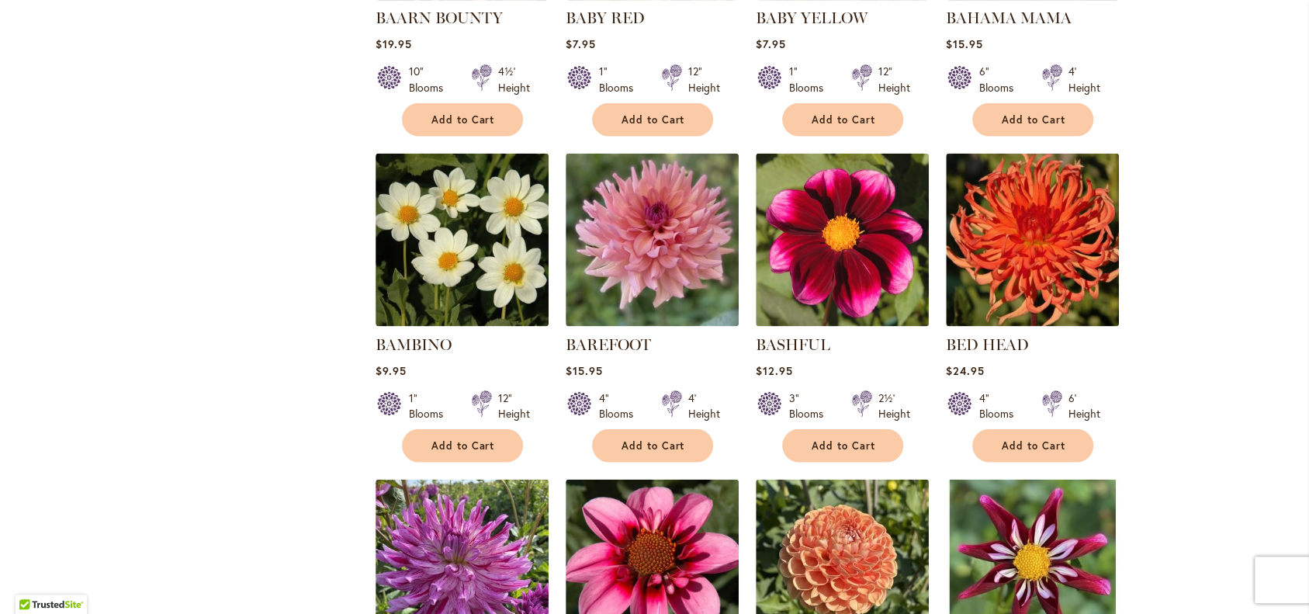
scroll to position [1886, 0]
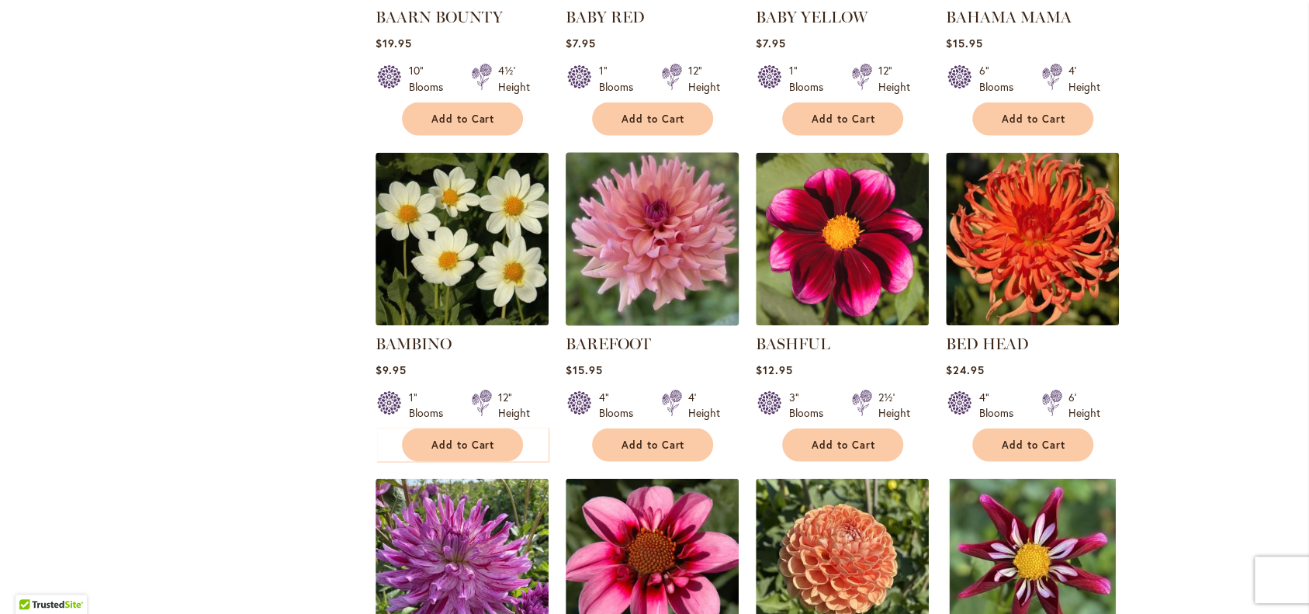
click at [645, 304] on img at bounding box center [652, 239] width 182 height 182
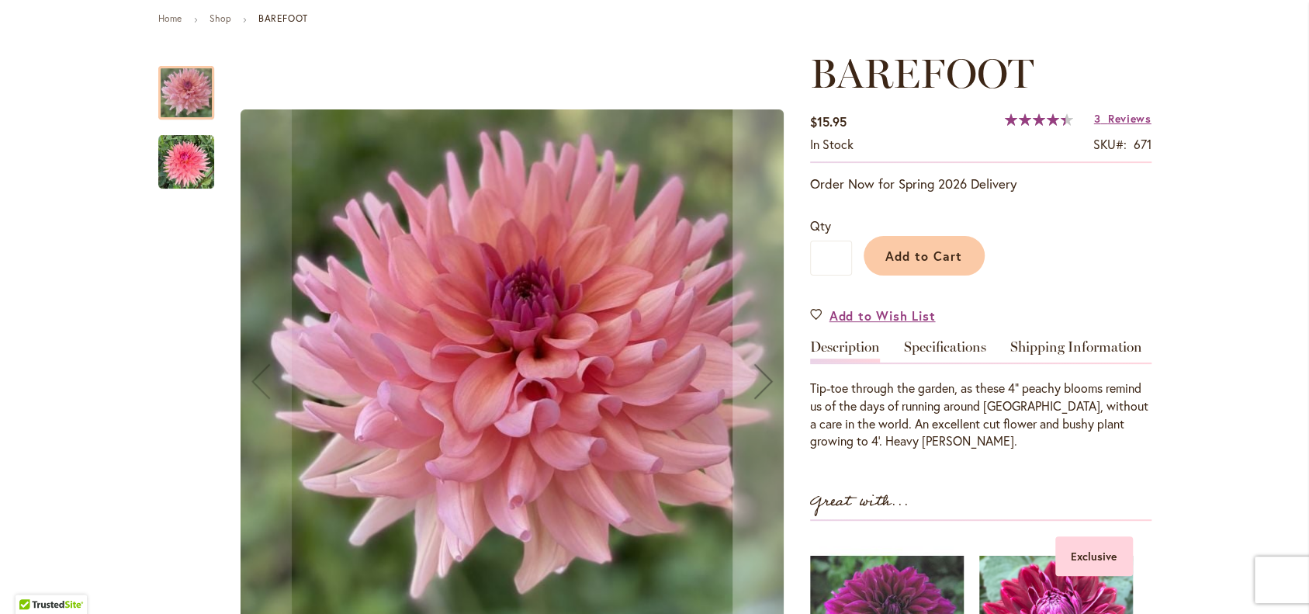
scroll to position [179, 0]
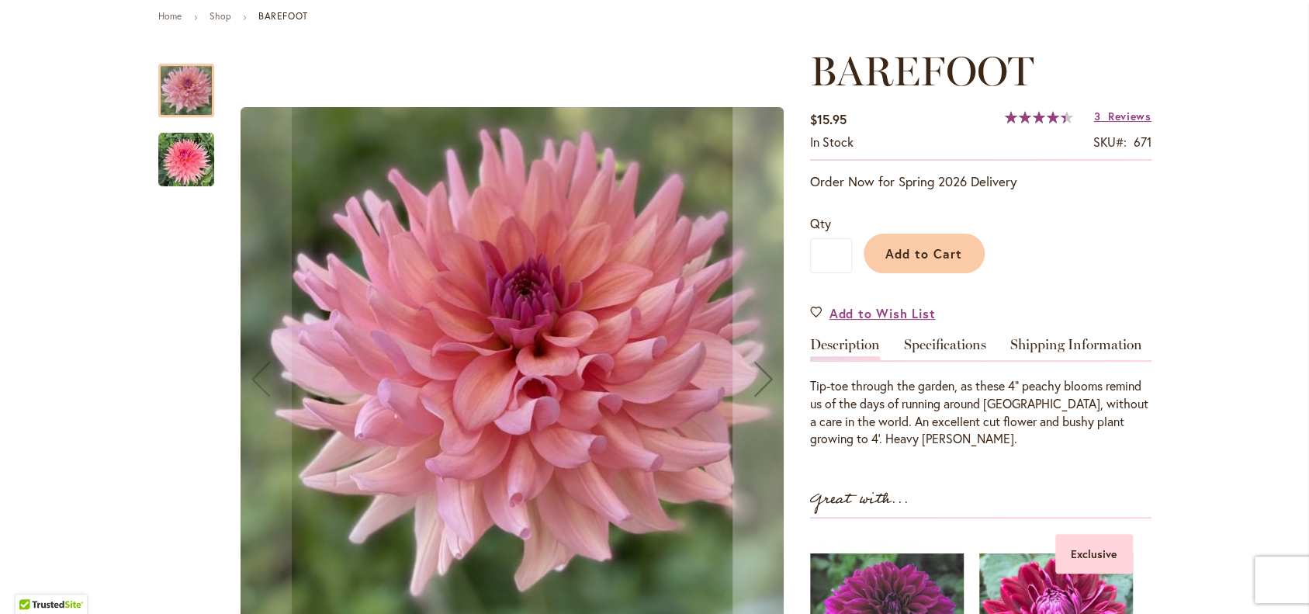
click at [183, 160] on img "BAREFOOT" at bounding box center [186, 160] width 56 height 56
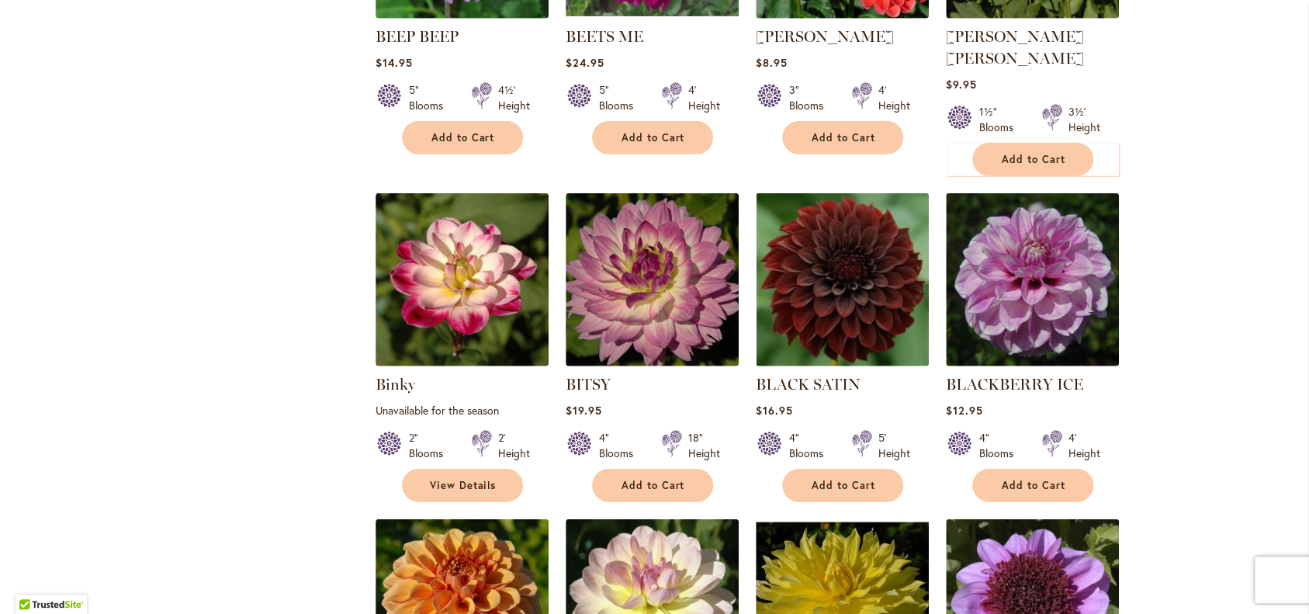
scroll to position [2845, 0]
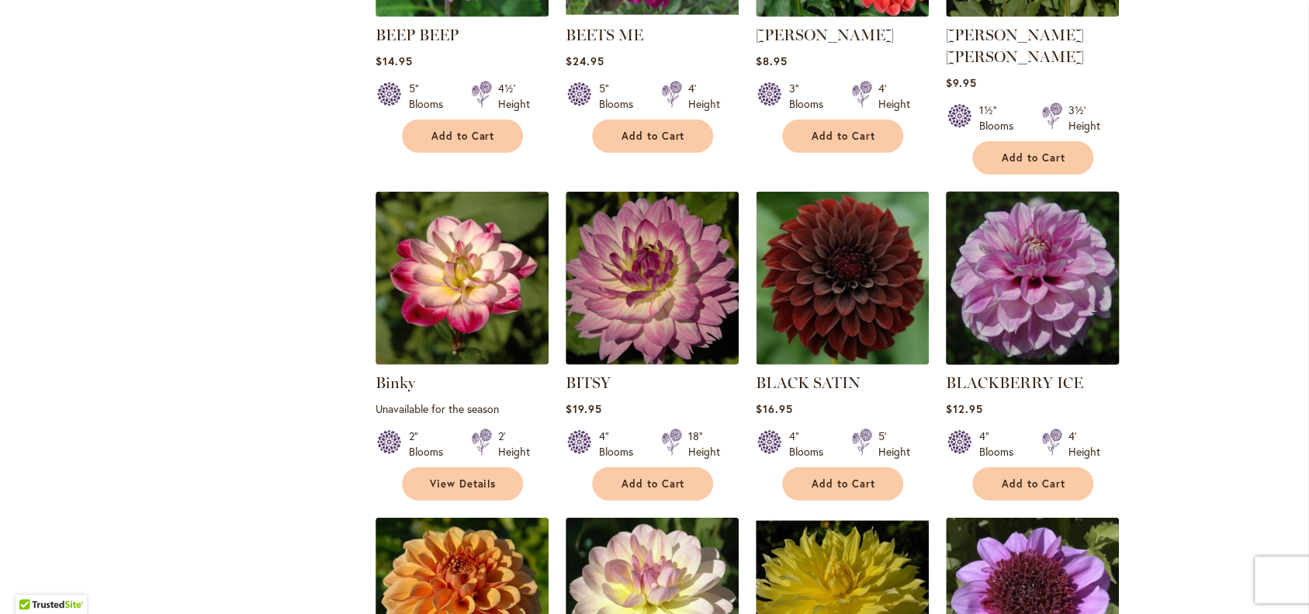
click at [1042, 369] on img at bounding box center [1032, 279] width 182 height 182
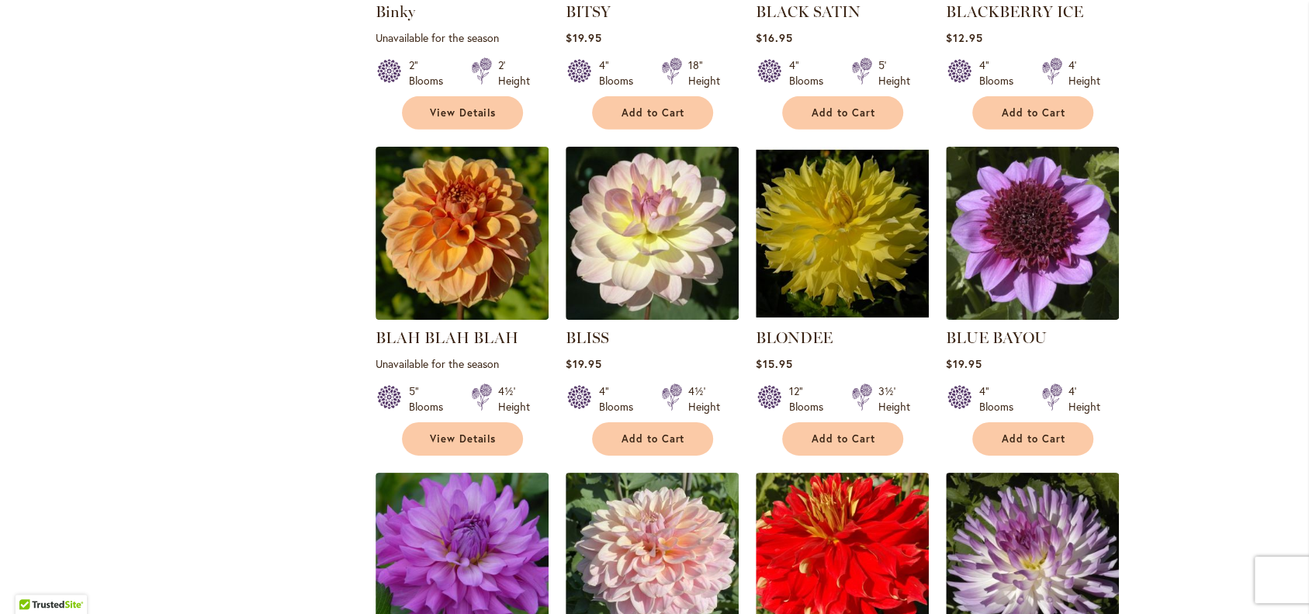
scroll to position [3219, 0]
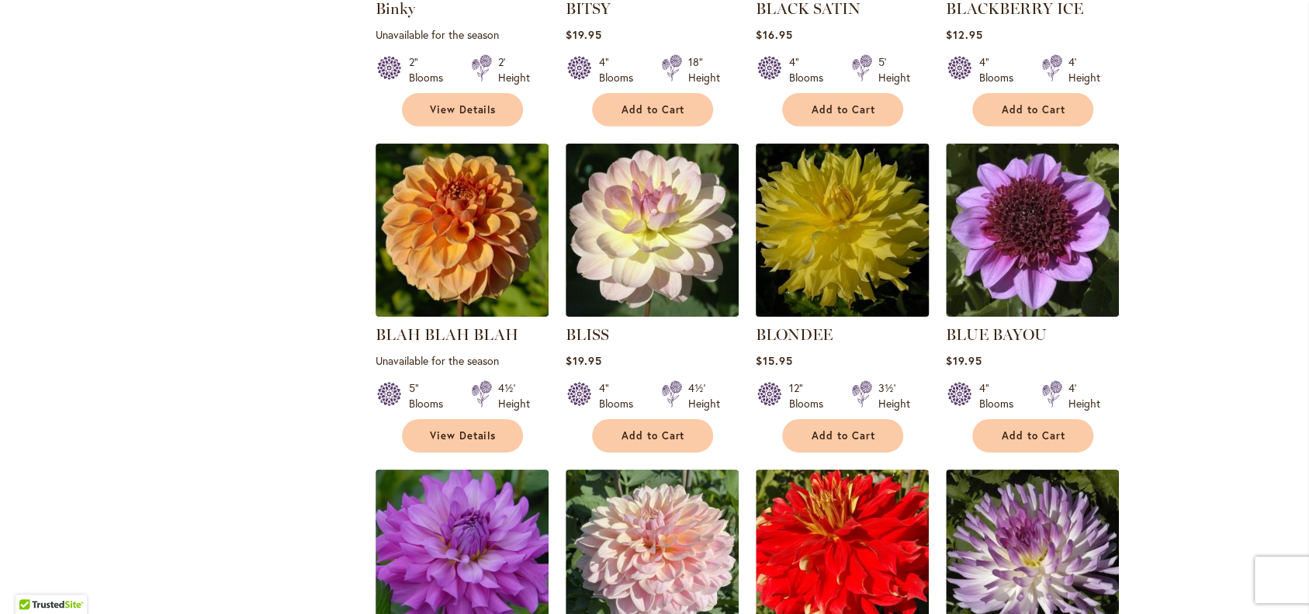
click at [821, 321] on img at bounding box center [842, 231] width 182 height 182
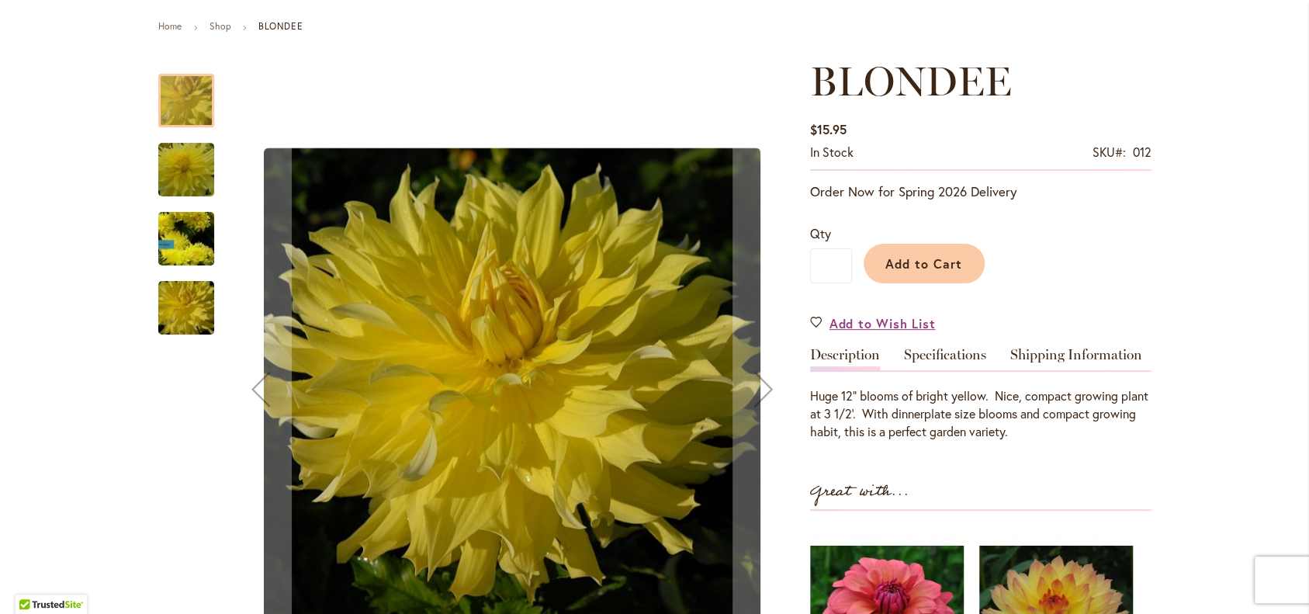
scroll to position [169, 0]
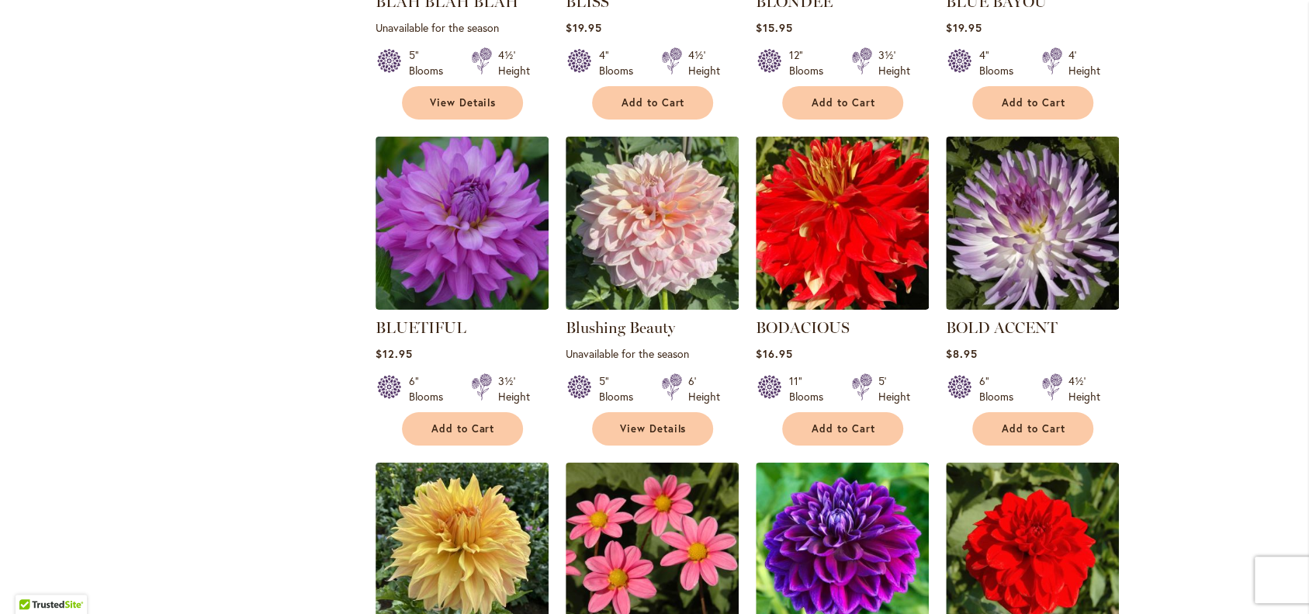
scroll to position [3553, 0]
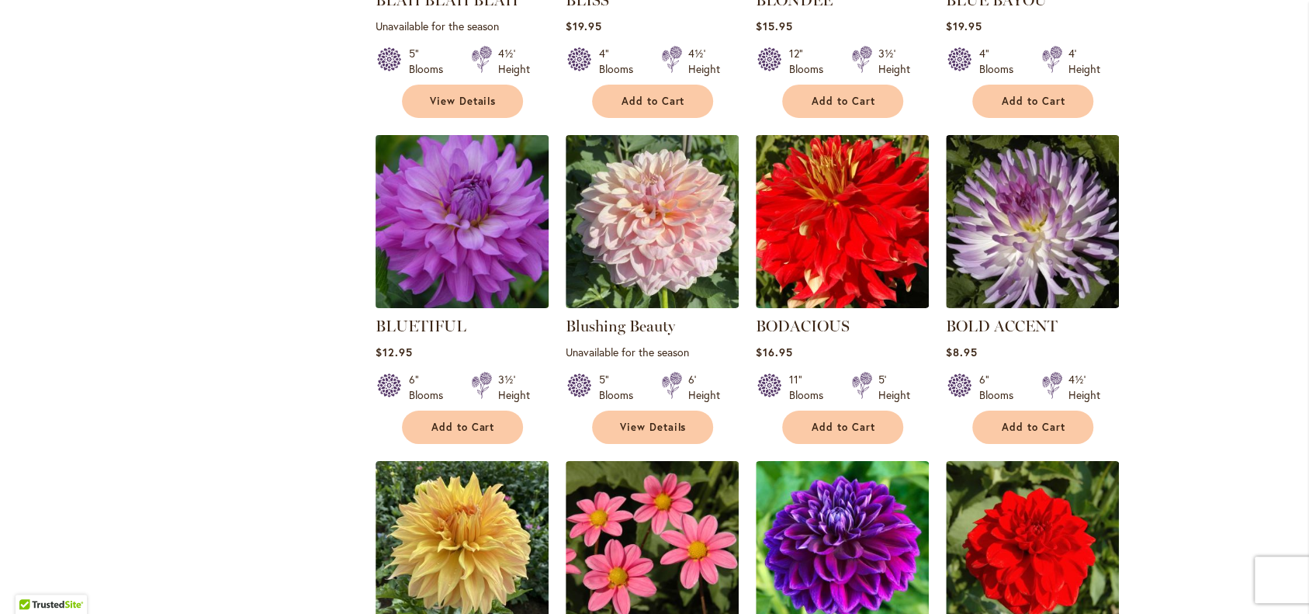
click at [444, 313] on img at bounding box center [462, 222] width 182 height 182
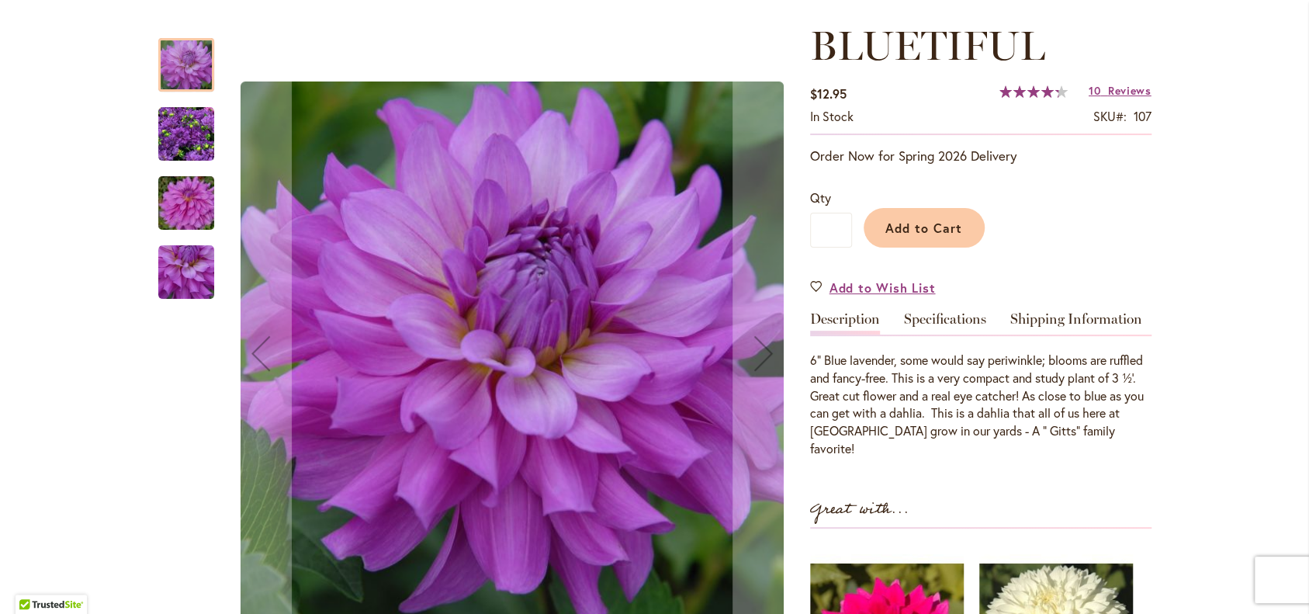
scroll to position [209, 0]
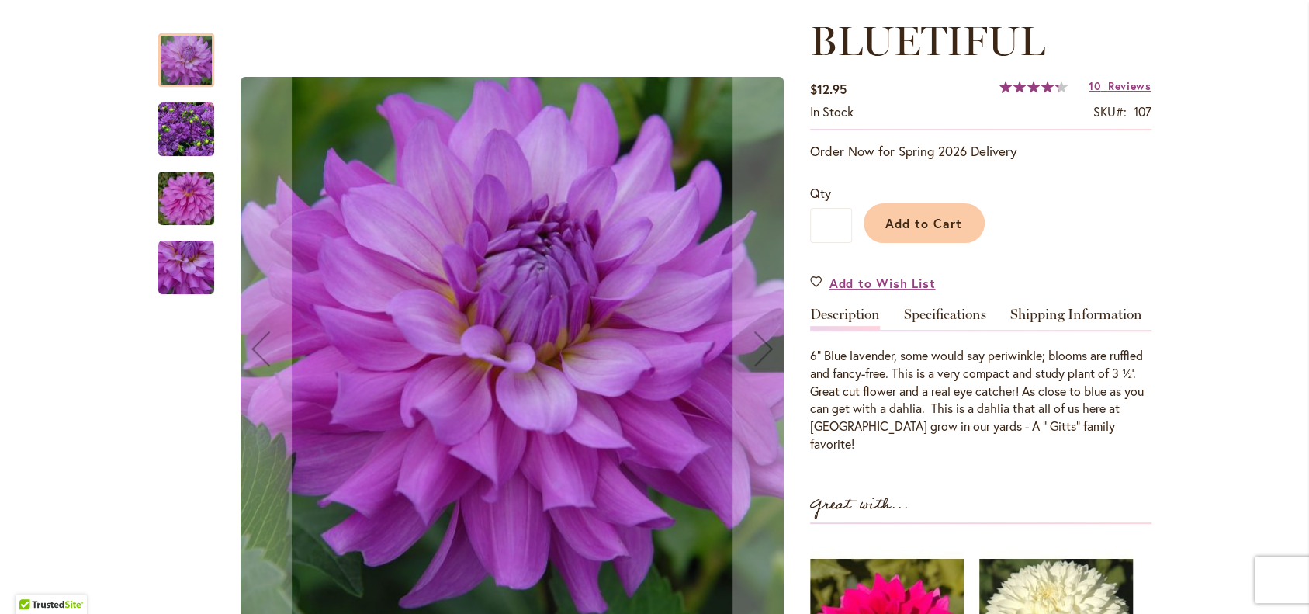
click at [172, 131] on img "Bluetiful" at bounding box center [186, 130] width 56 height 56
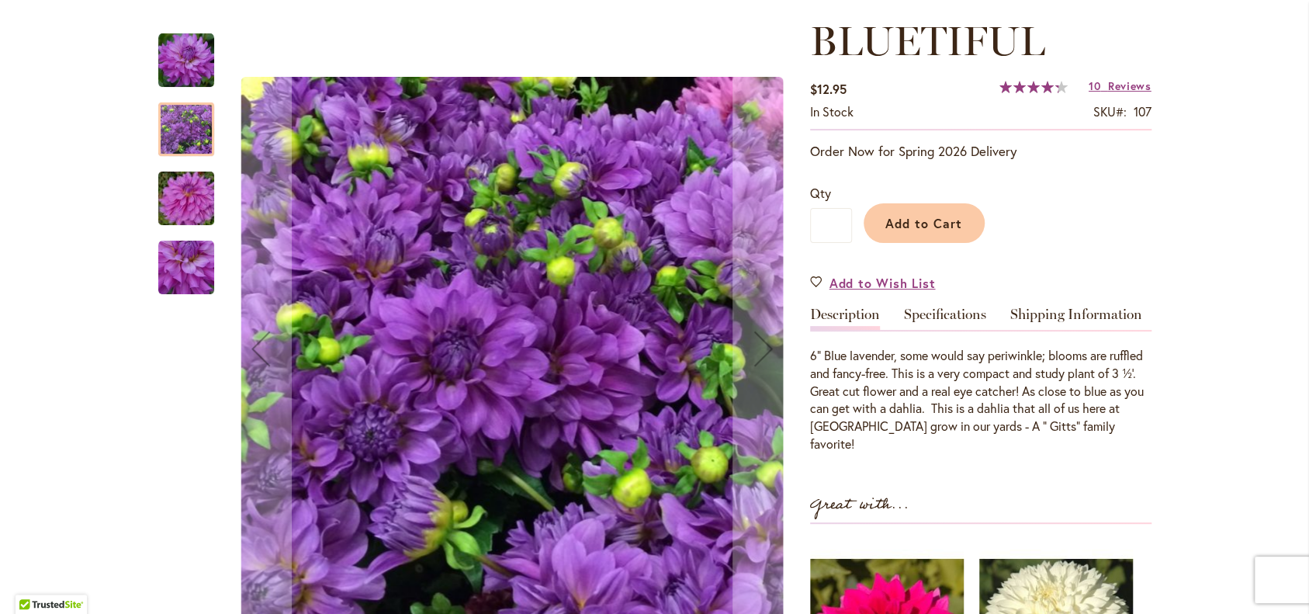
click at [190, 199] on img "Bluetiful" at bounding box center [186, 198] width 112 height 74
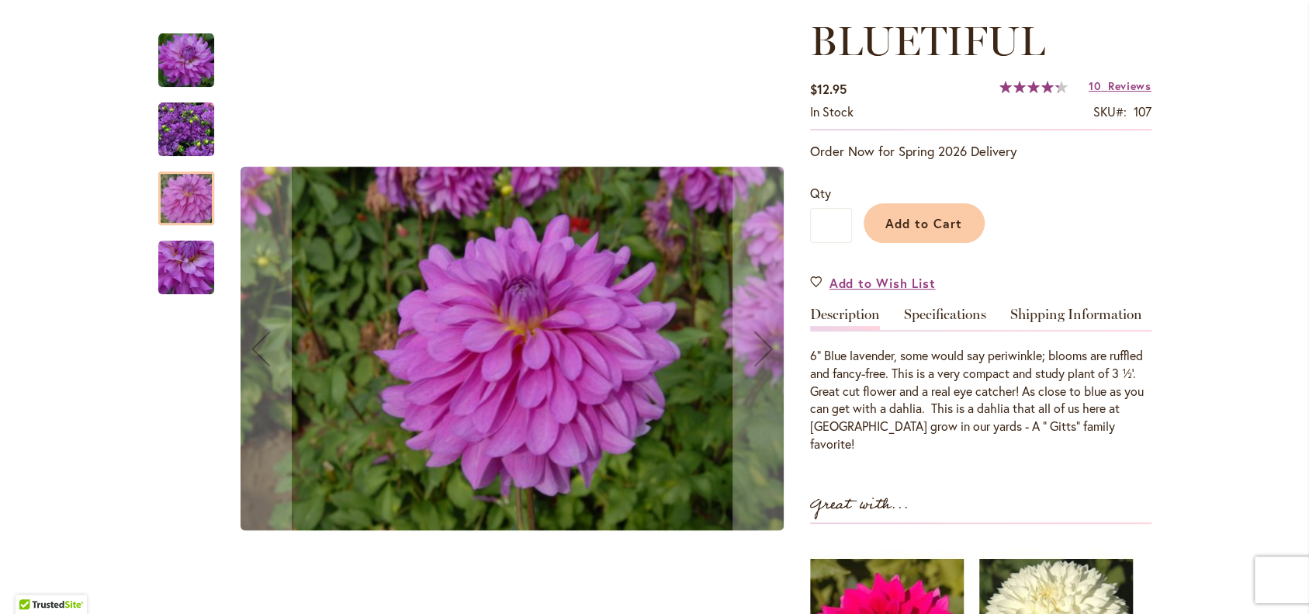
click at [191, 278] on img "Bluetiful" at bounding box center [186, 268] width 56 height 56
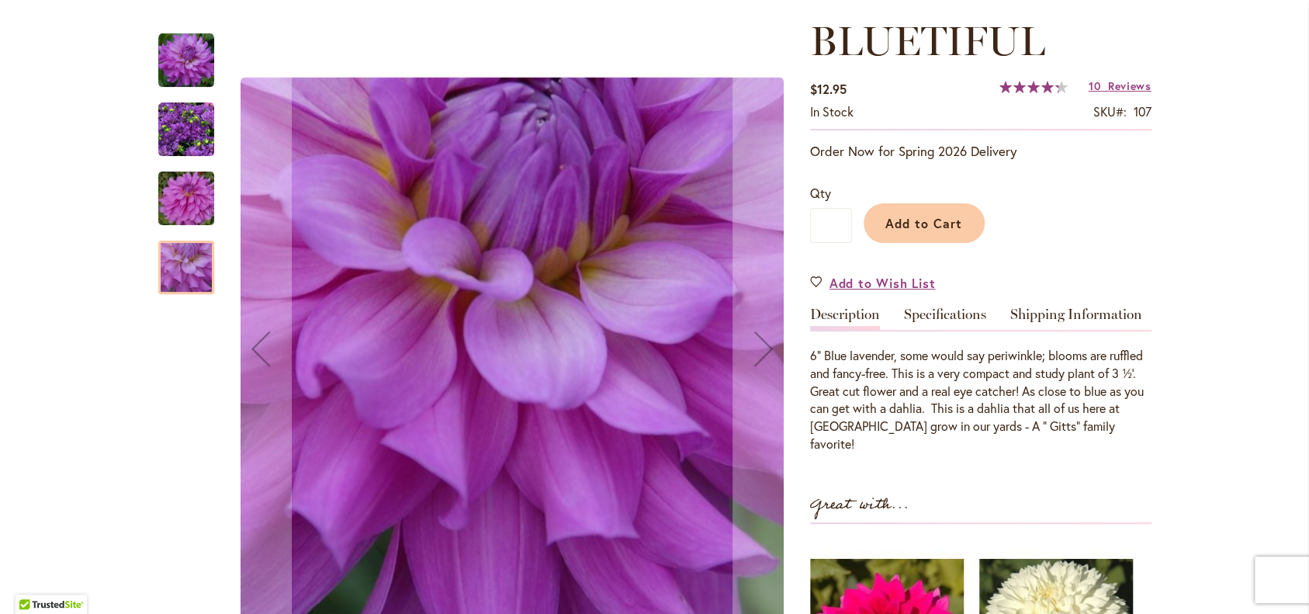
click at [188, 60] on img "Bluetiful" at bounding box center [186, 61] width 56 height 56
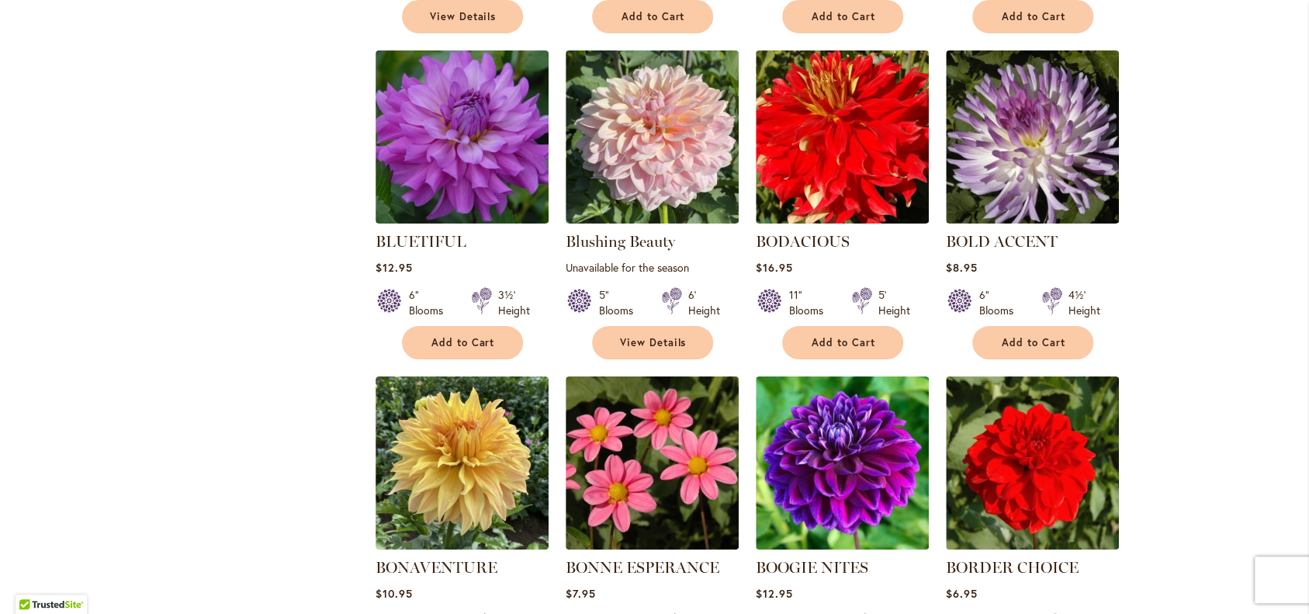
scroll to position [3641, 0]
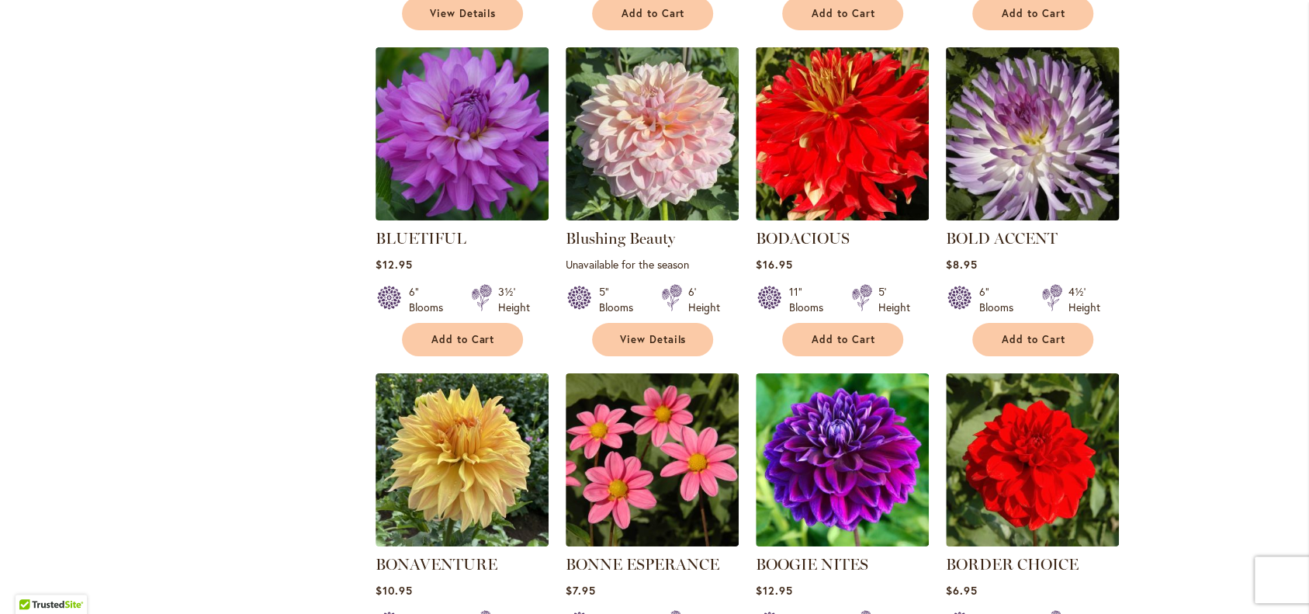
click at [1051, 225] on img at bounding box center [1032, 134] width 182 height 182
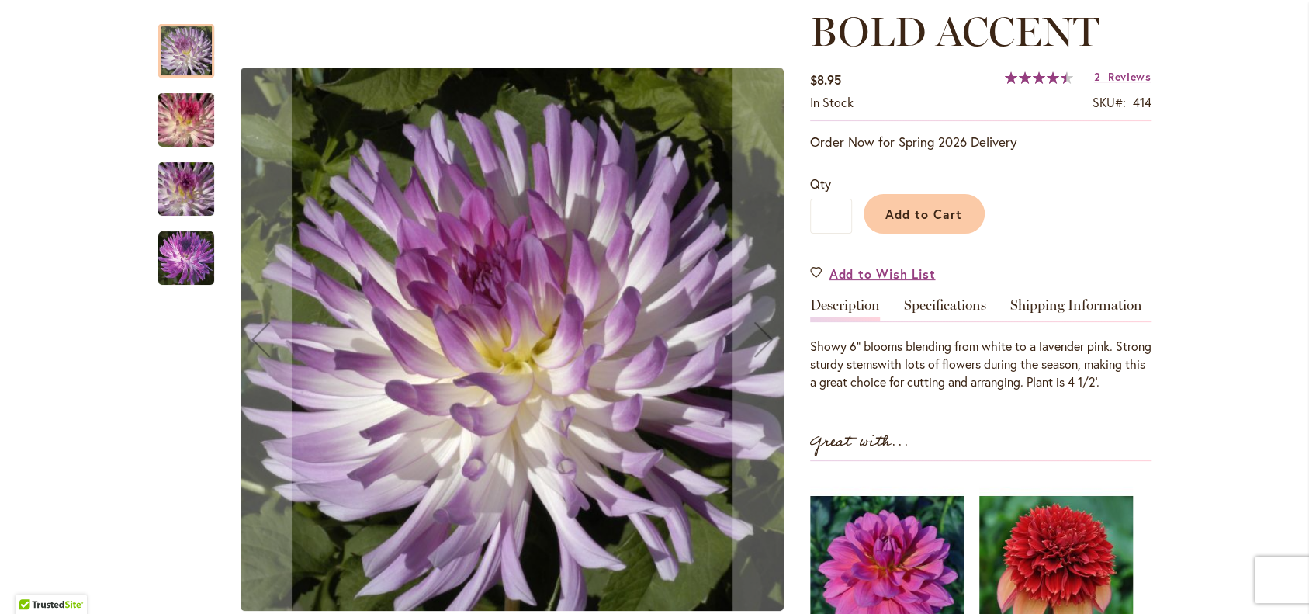
scroll to position [220, 0]
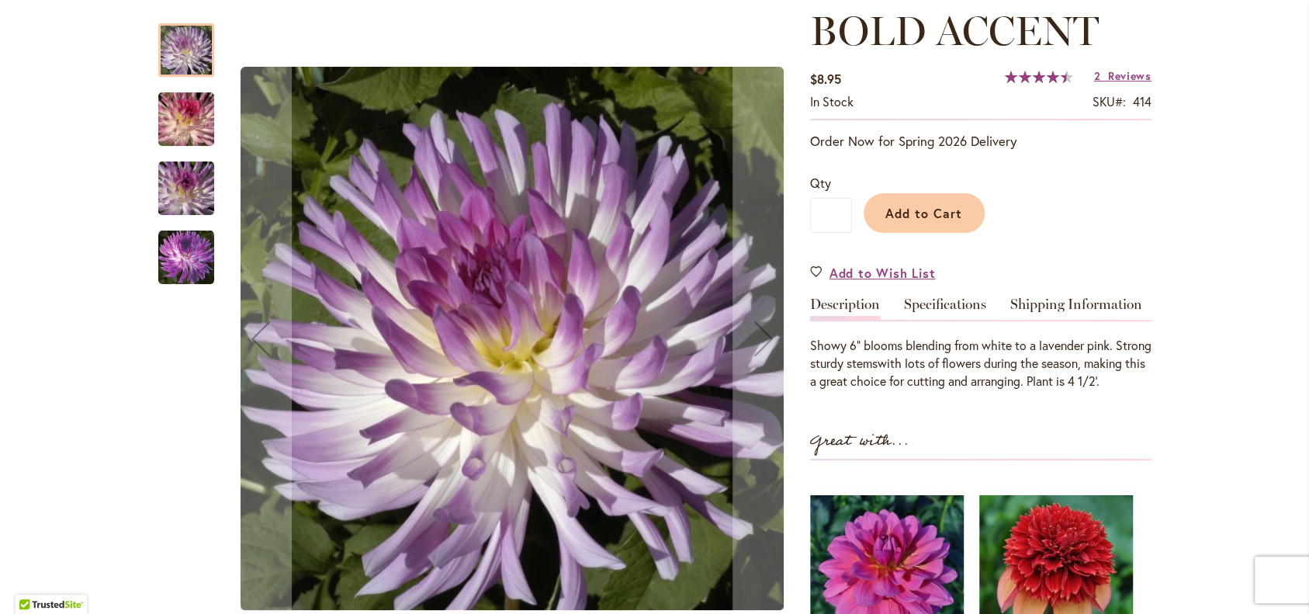
click at [172, 261] on img "BOLD ACCENT" at bounding box center [186, 258] width 56 height 56
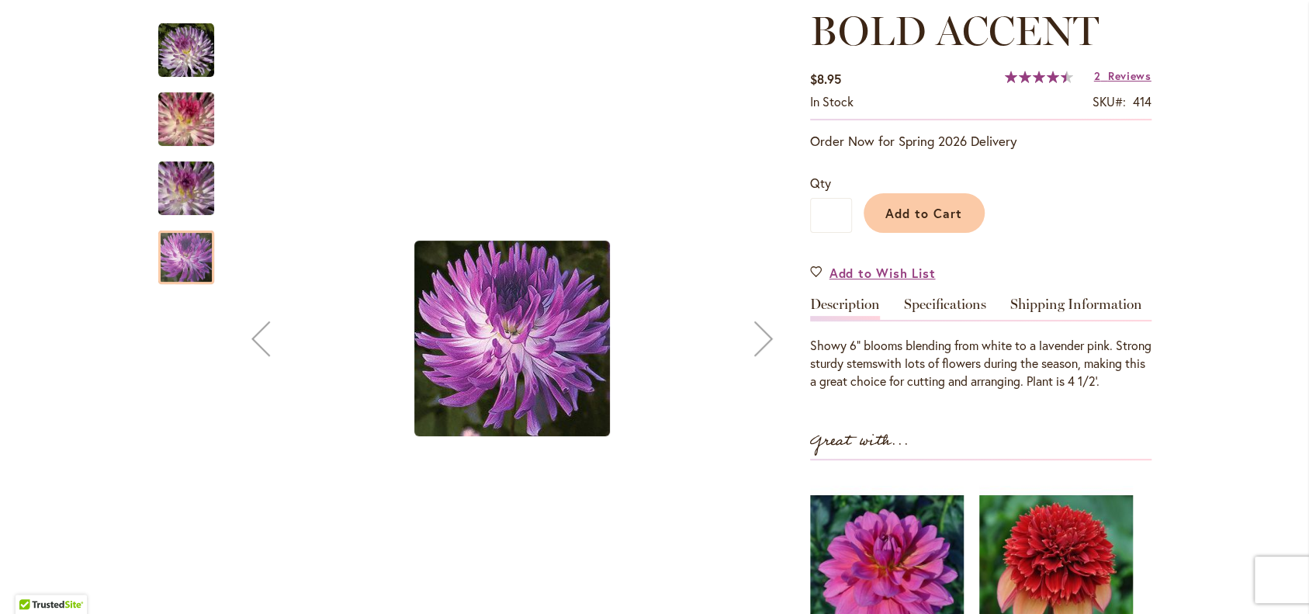
click at [184, 188] on img "BOLD ACCENT" at bounding box center [186, 188] width 112 height 74
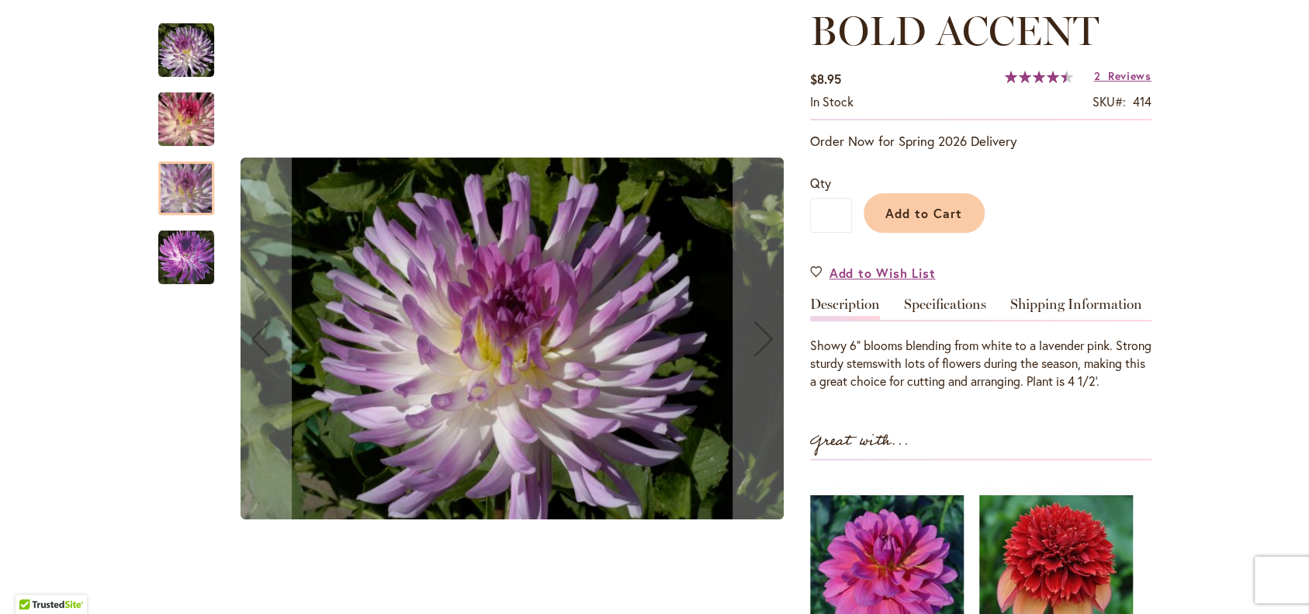
click at [179, 125] on img "BOLD ACCENT" at bounding box center [186, 119] width 112 height 74
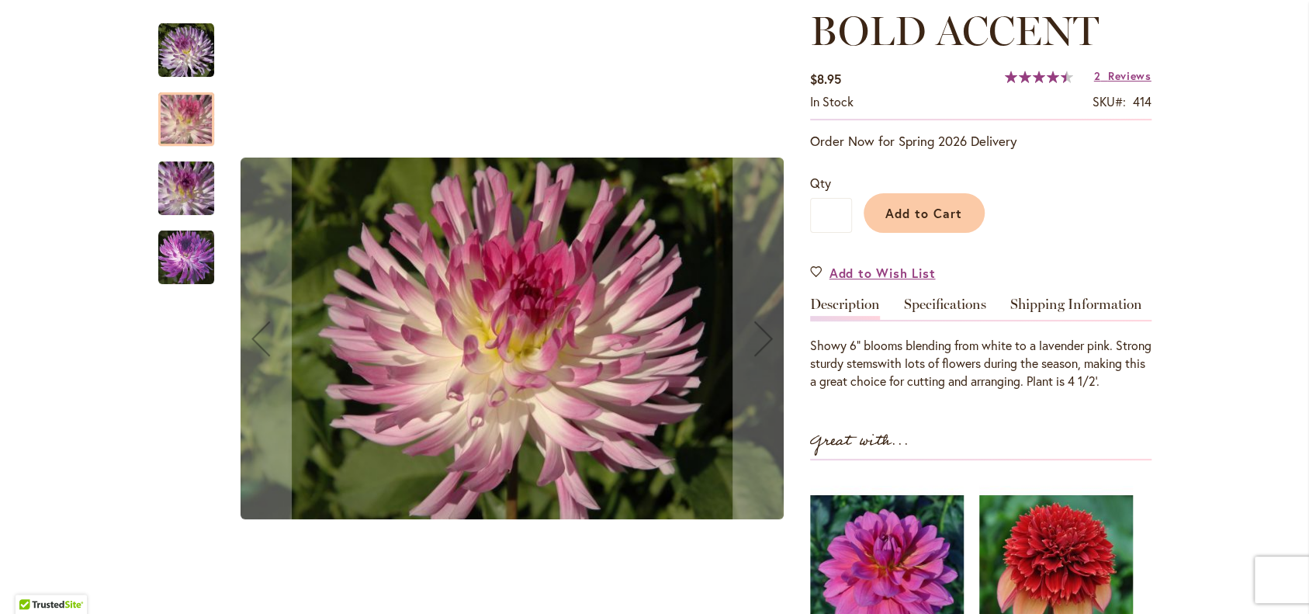
click at [180, 55] on img "BOLD ACCENT" at bounding box center [186, 50] width 56 height 56
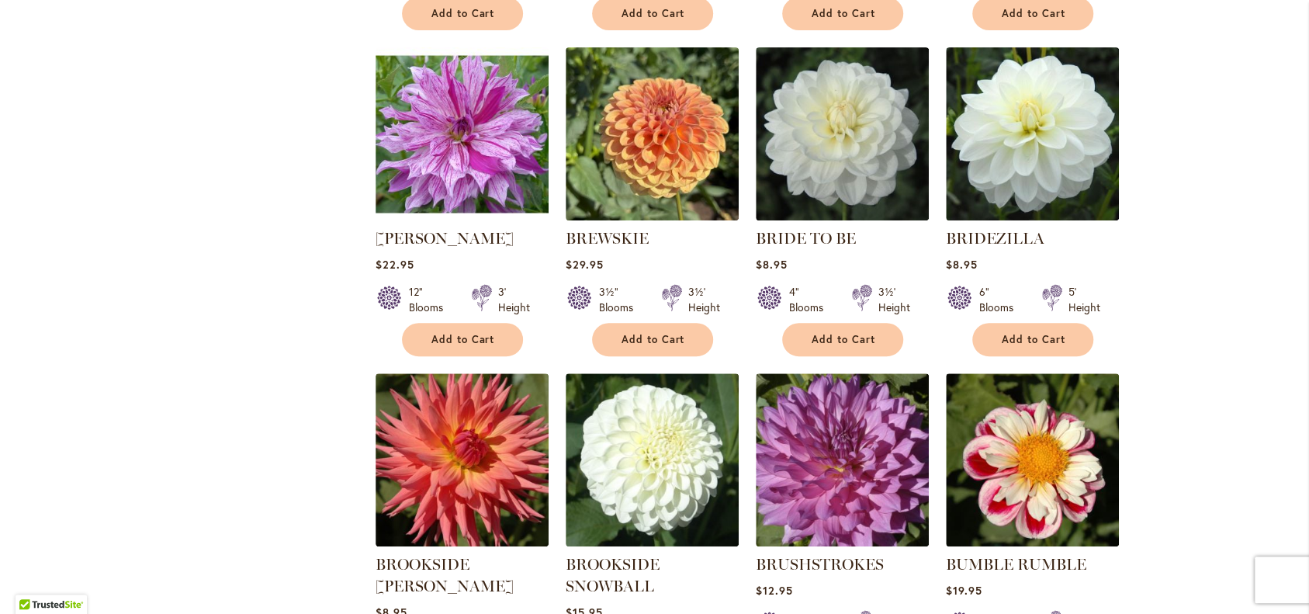
scroll to position [4293, 0]
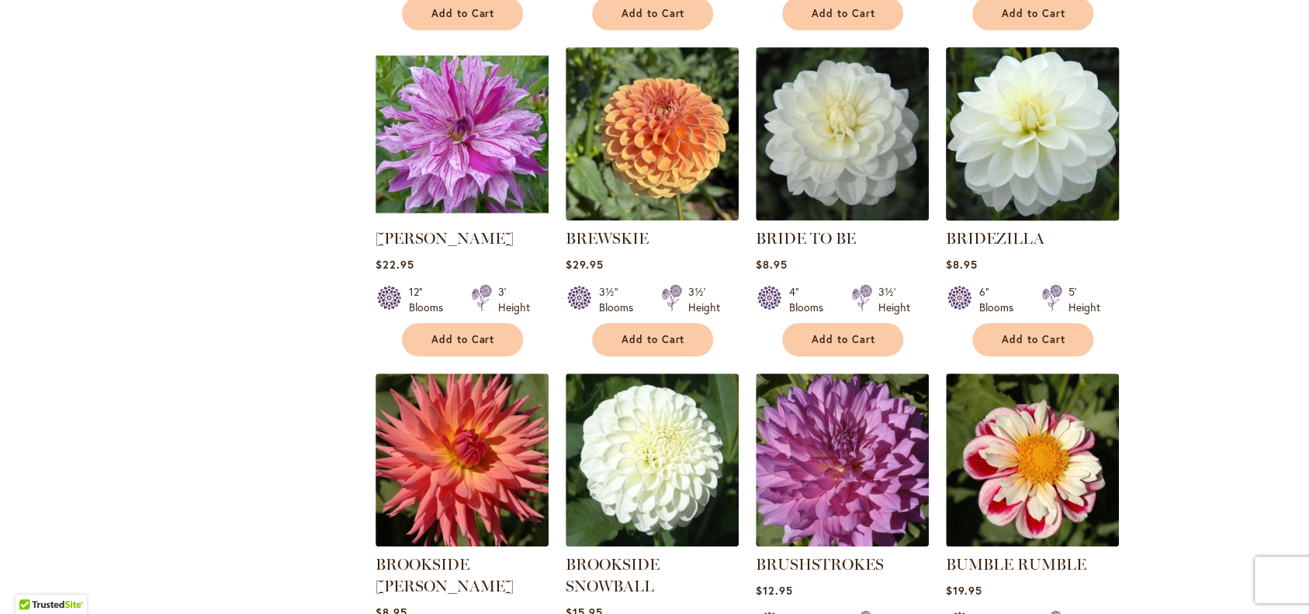
click at [1055, 225] on img at bounding box center [1032, 134] width 182 height 182
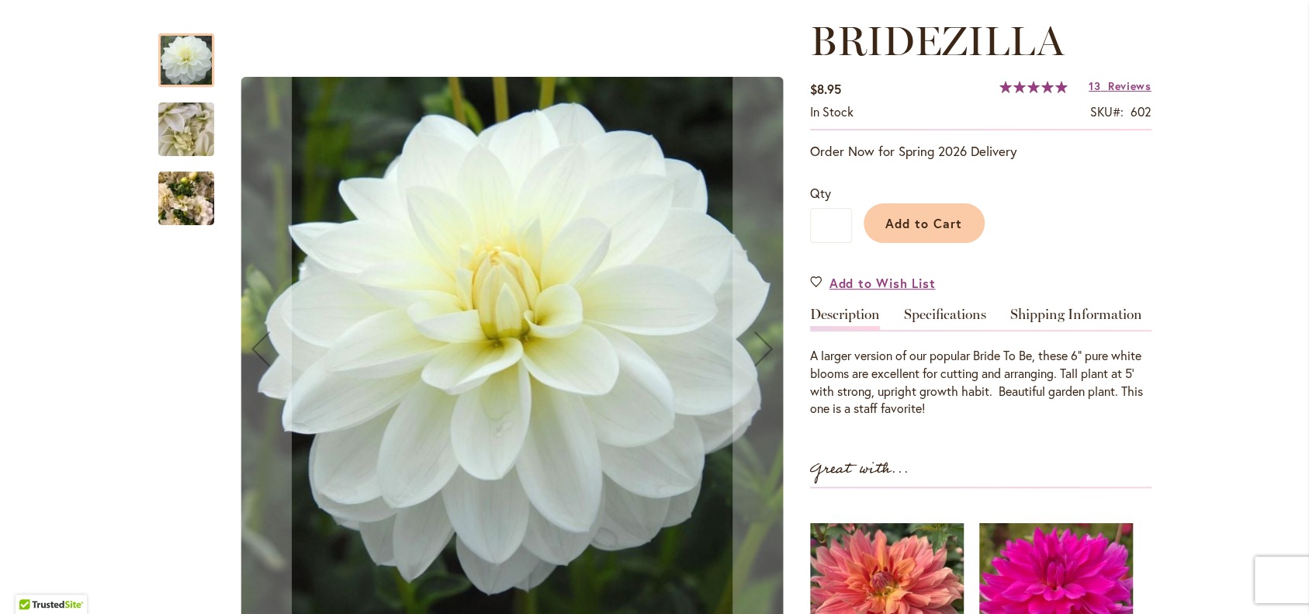
scroll to position [211, 0]
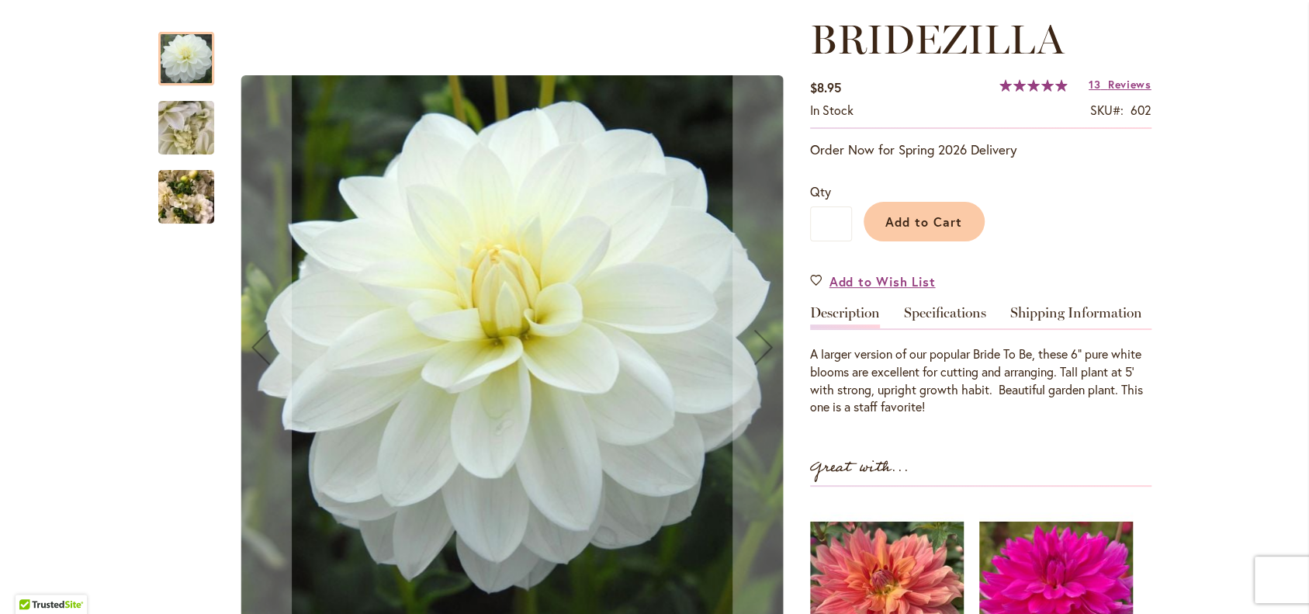
click at [170, 202] on img "BRIDEZILLA" at bounding box center [186, 197] width 56 height 74
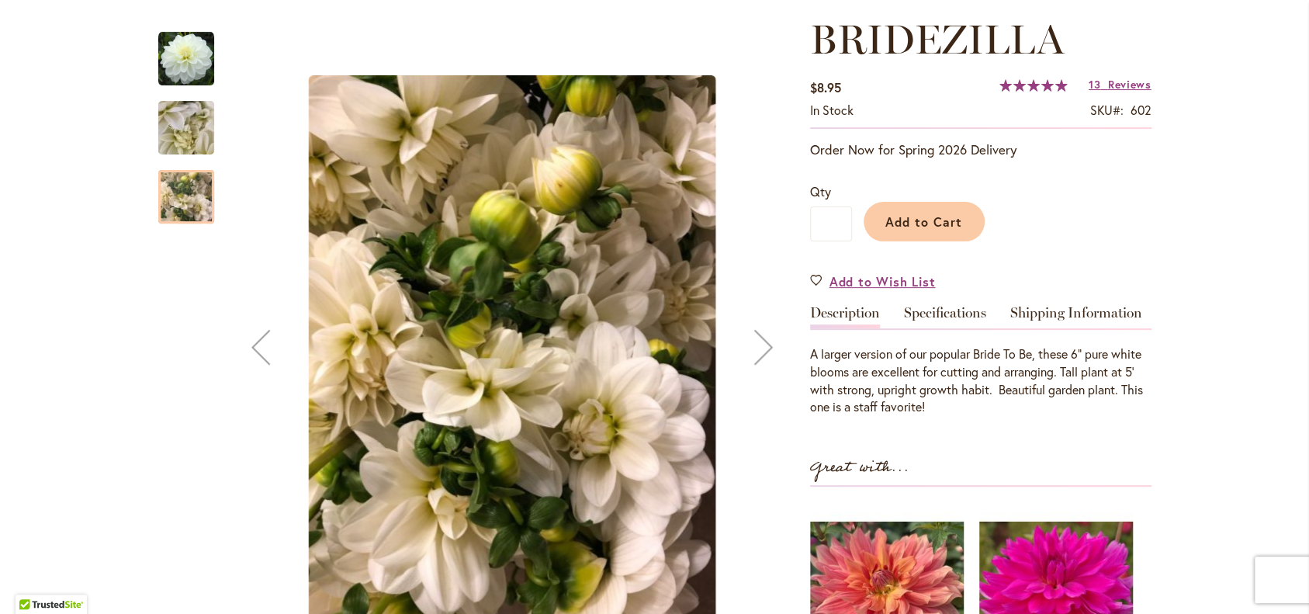
click at [188, 63] on img "BRIDEZILLA" at bounding box center [186, 59] width 56 height 56
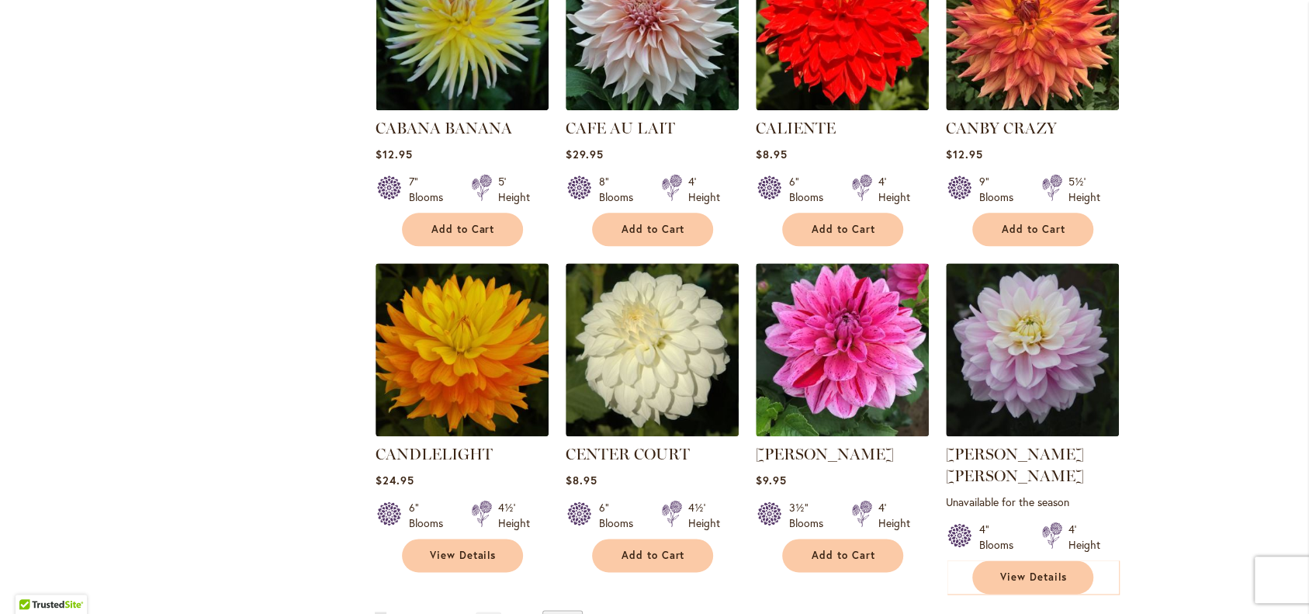
scroll to position [5081, 0]
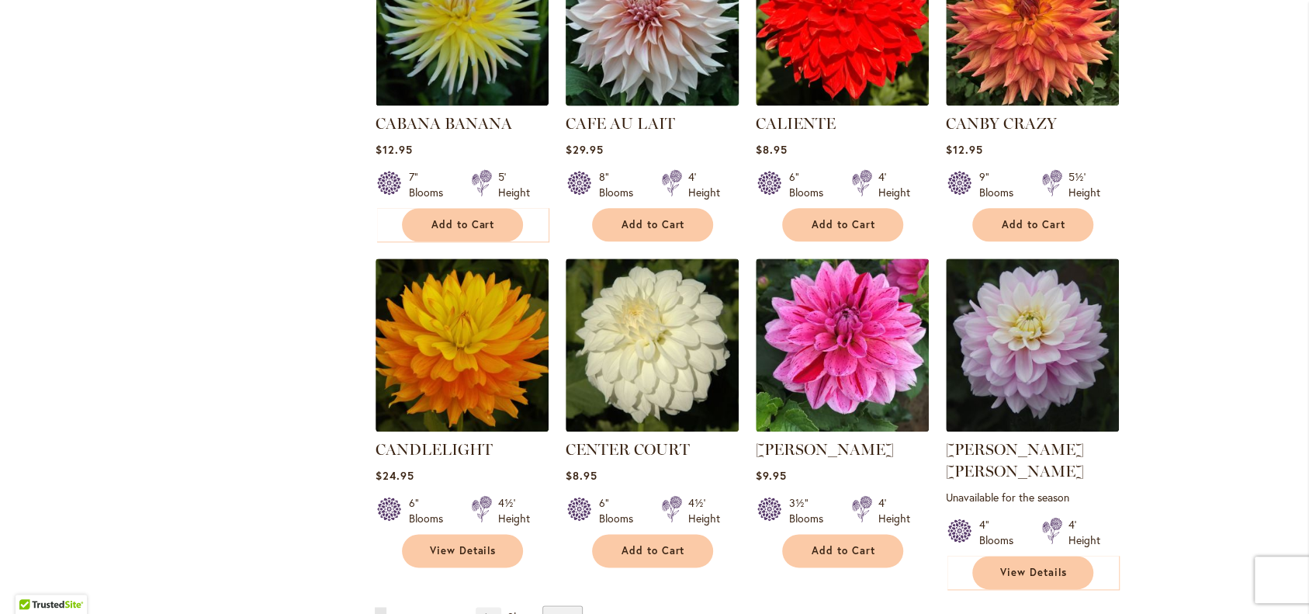
click at [659, 110] on img at bounding box center [652, 20] width 182 height 182
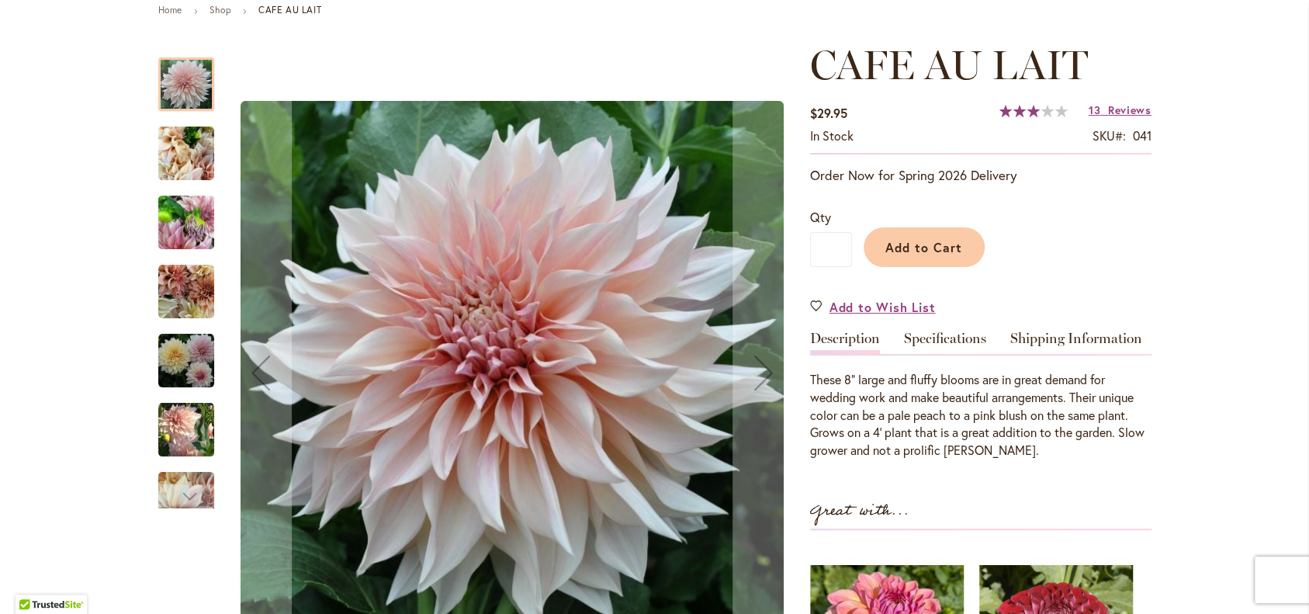
scroll to position [186, 0]
click at [183, 364] on img "Café Au Lait" at bounding box center [186, 360] width 56 height 56
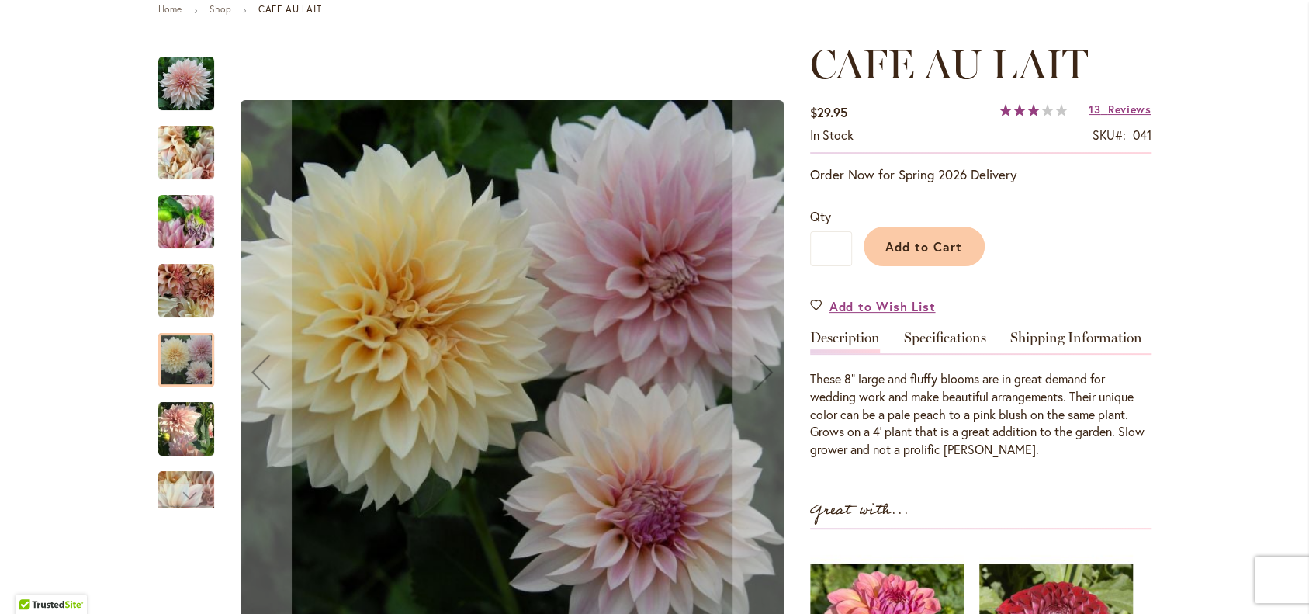
click at [184, 435] on img "Café Au Lait" at bounding box center [186, 427] width 56 height 57
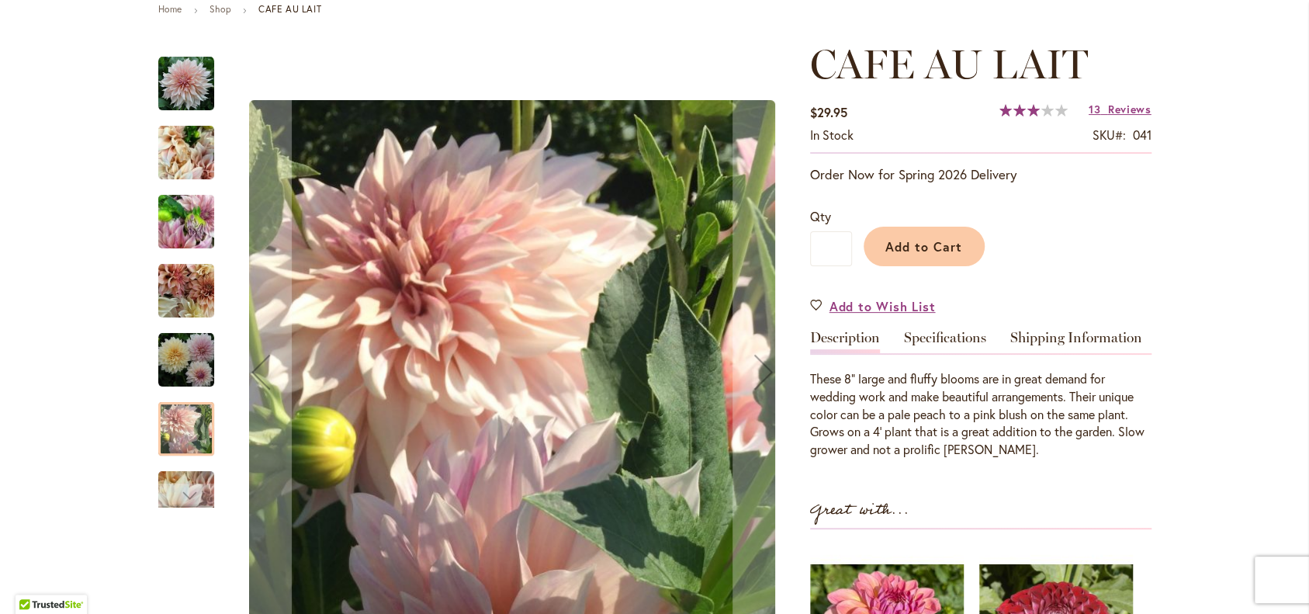
click at [185, 86] on img "Café Au Lait" at bounding box center [186, 84] width 56 height 56
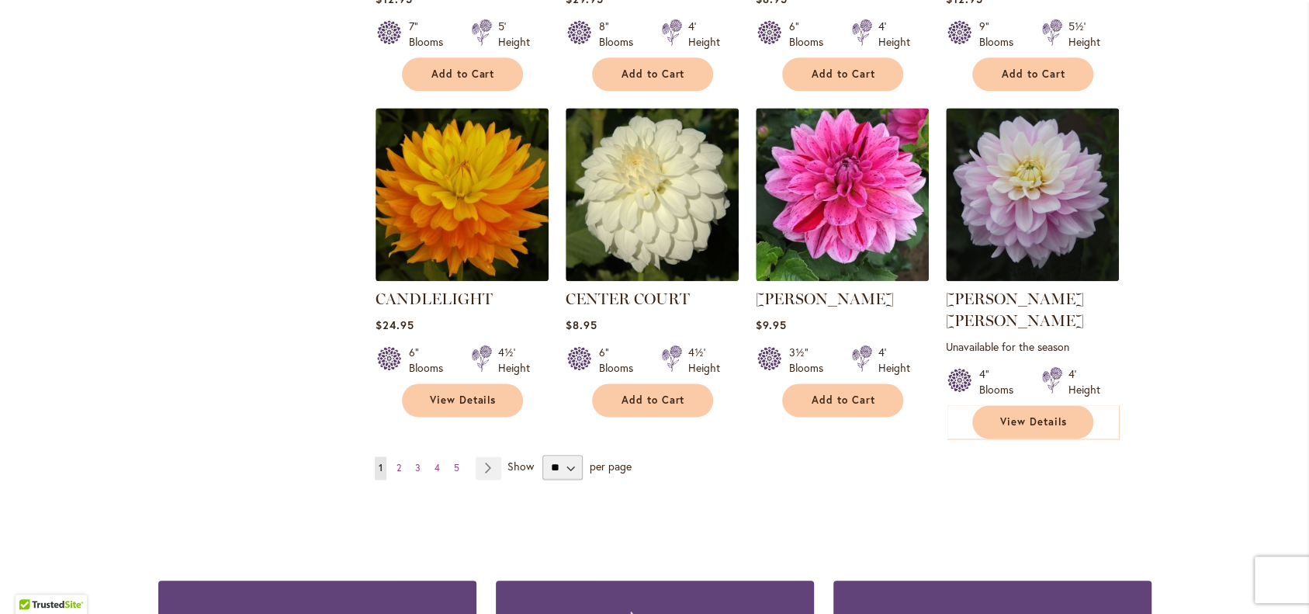
scroll to position [5228, 0]
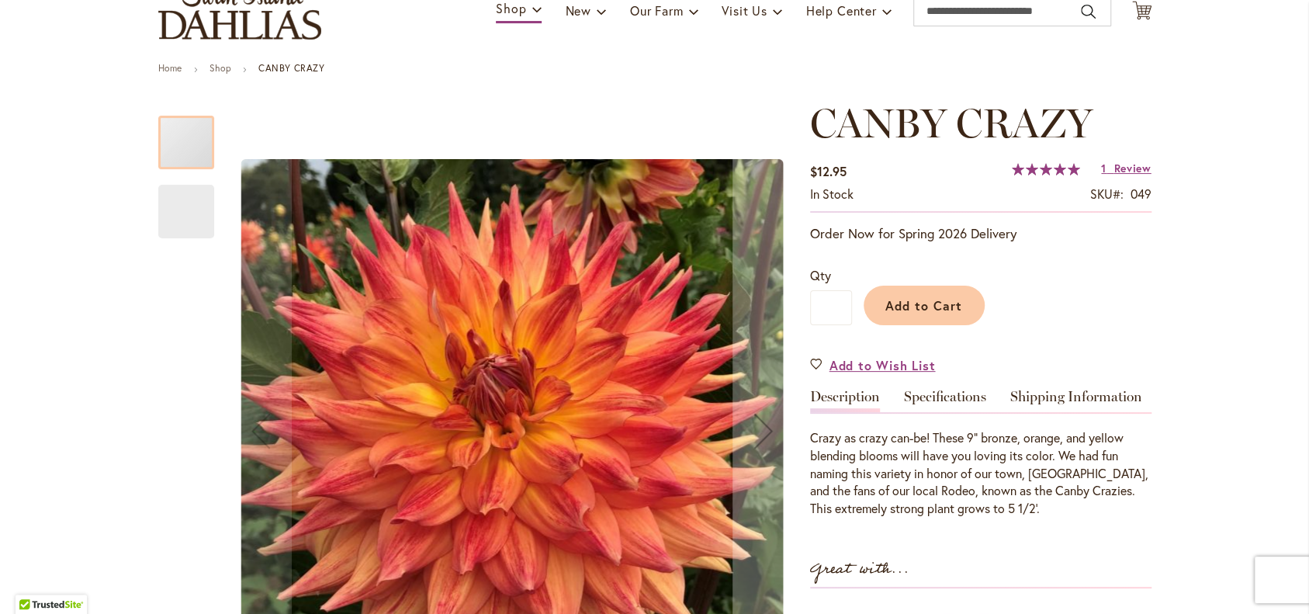
scroll to position [127, 0]
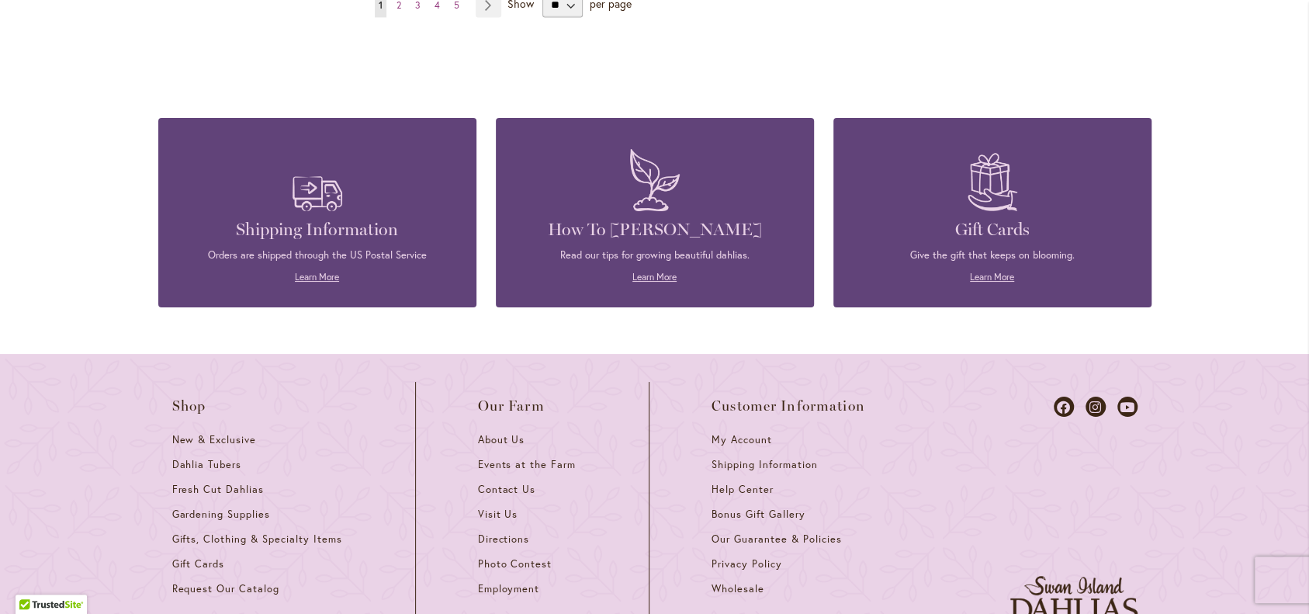
scroll to position [5702, 0]
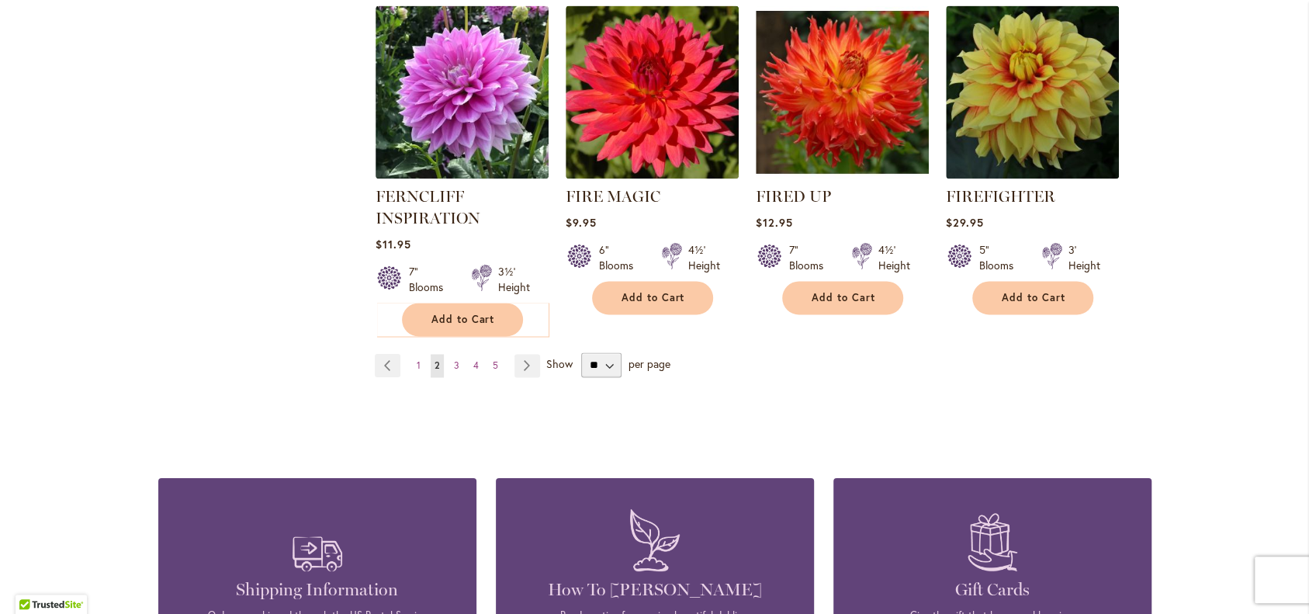
scroll to position [5475, 0]
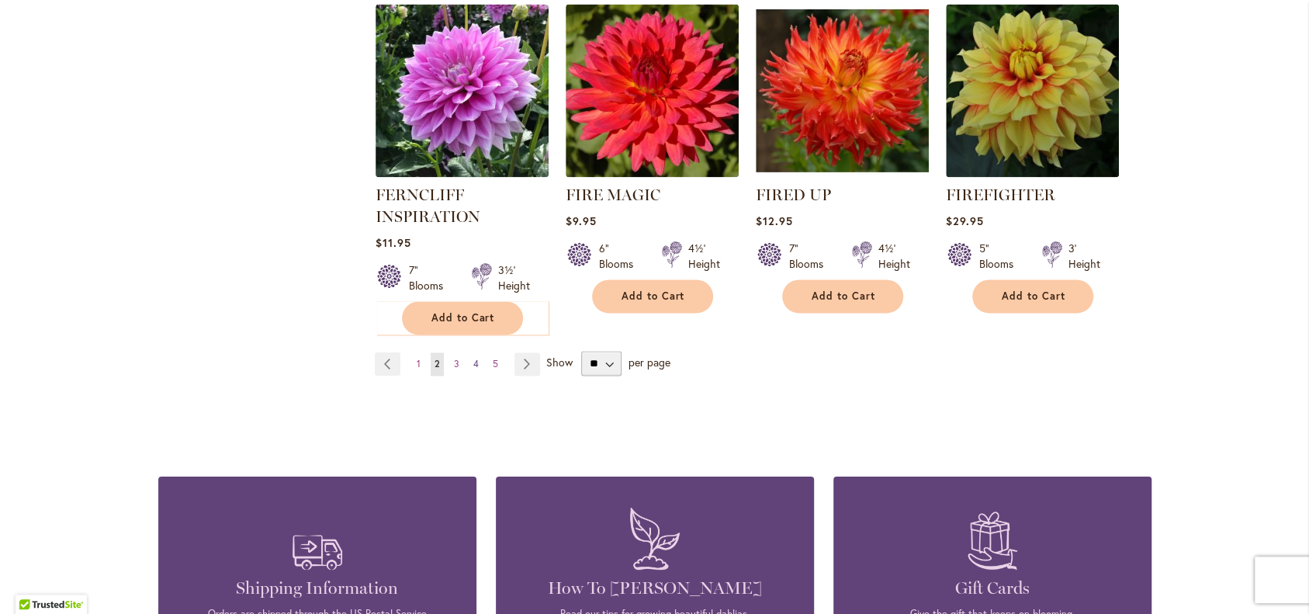
click at [474, 369] on span "4" at bounding box center [475, 364] width 5 height 12
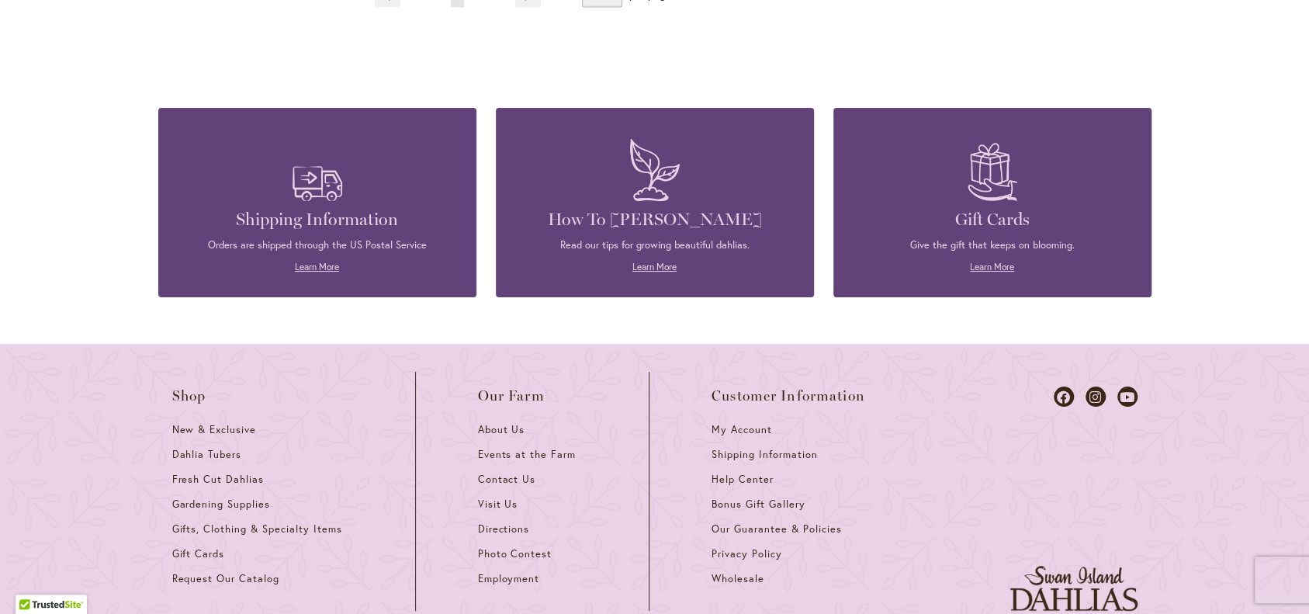
scroll to position [5754, 0]
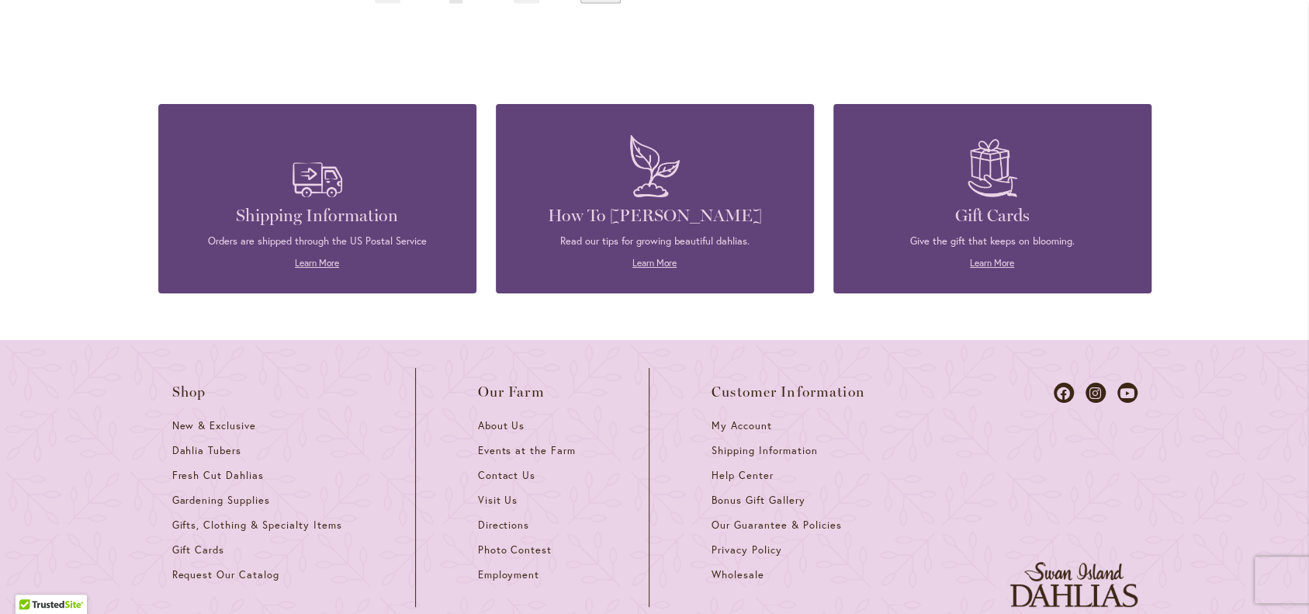
scroll to position [5831, 0]
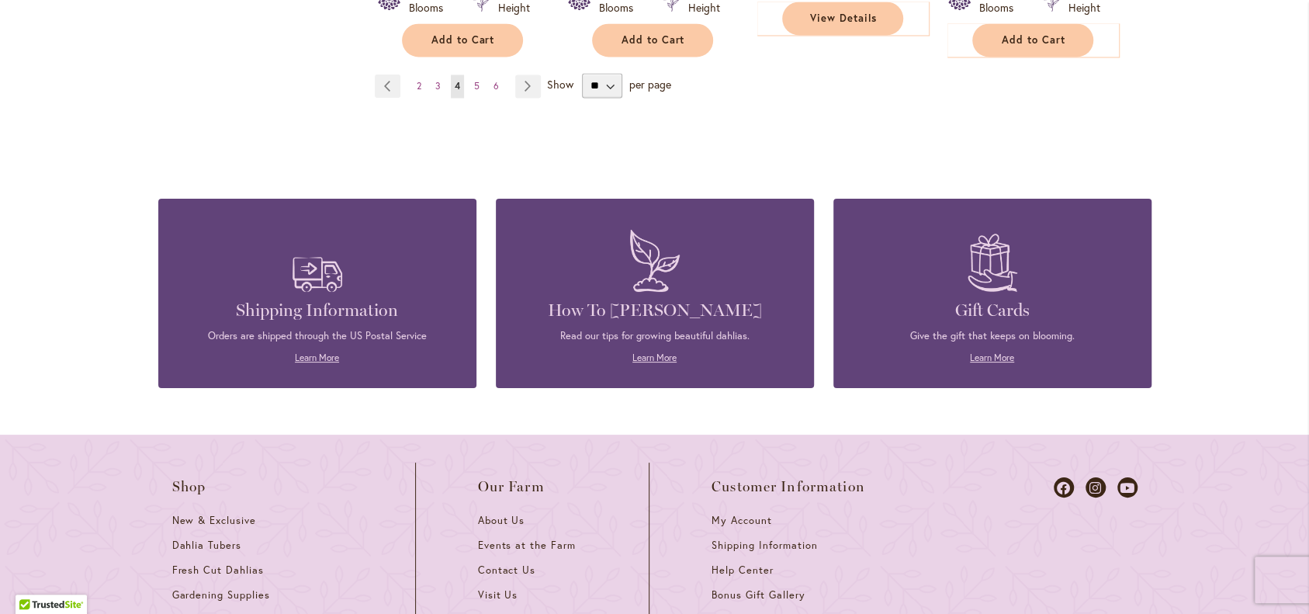
scroll to position [5695, 0]
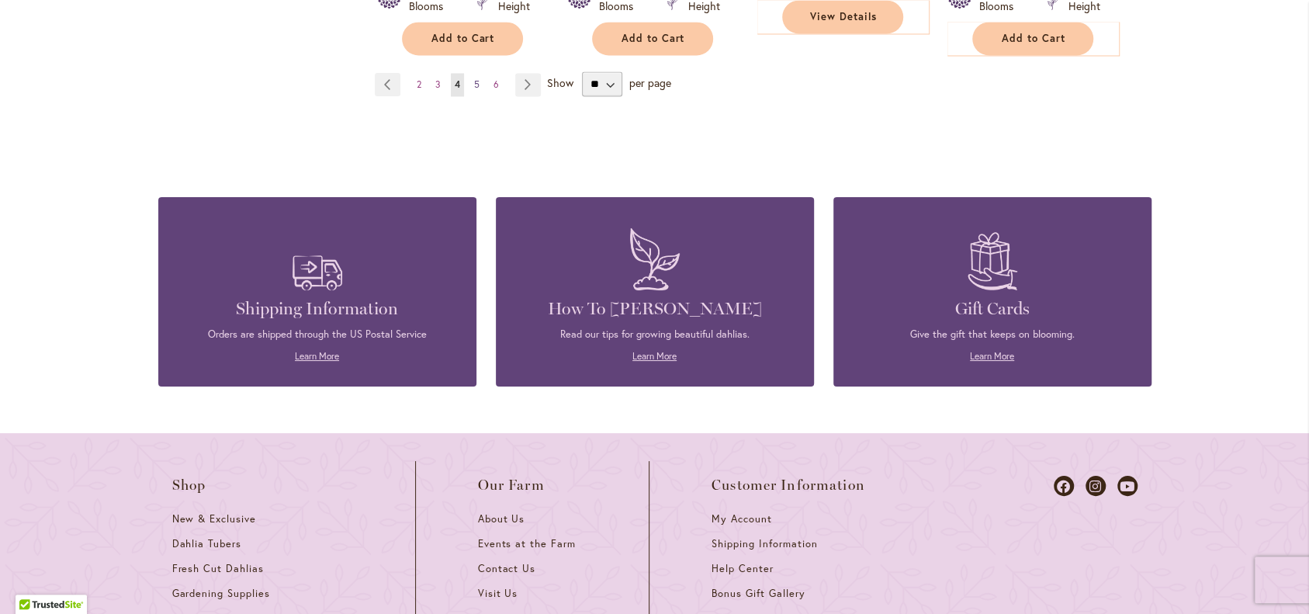
click at [476, 90] on span "5" at bounding box center [476, 84] width 5 height 12
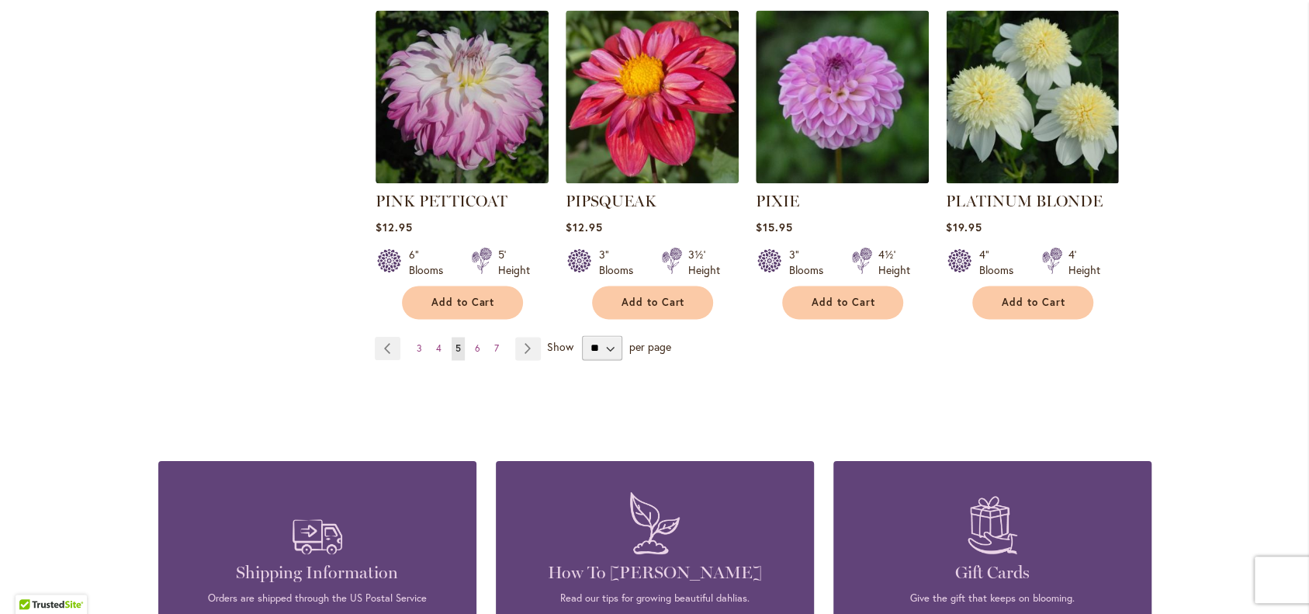
scroll to position [5418, 0]
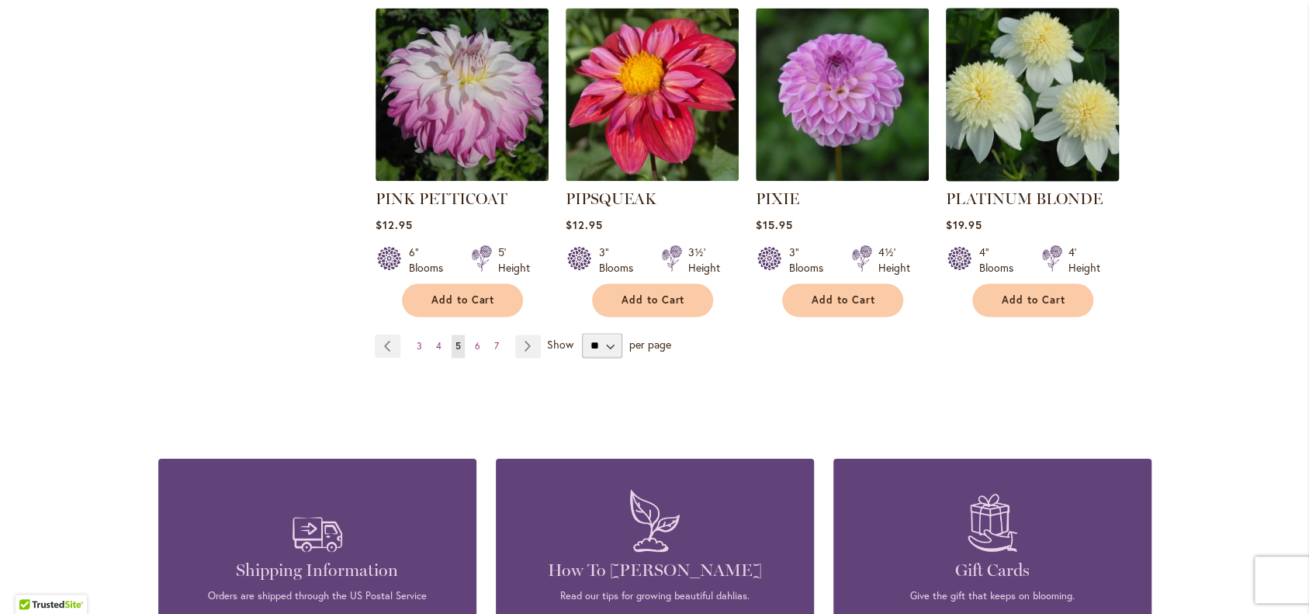
click at [1067, 185] on img at bounding box center [1032, 95] width 182 height 182
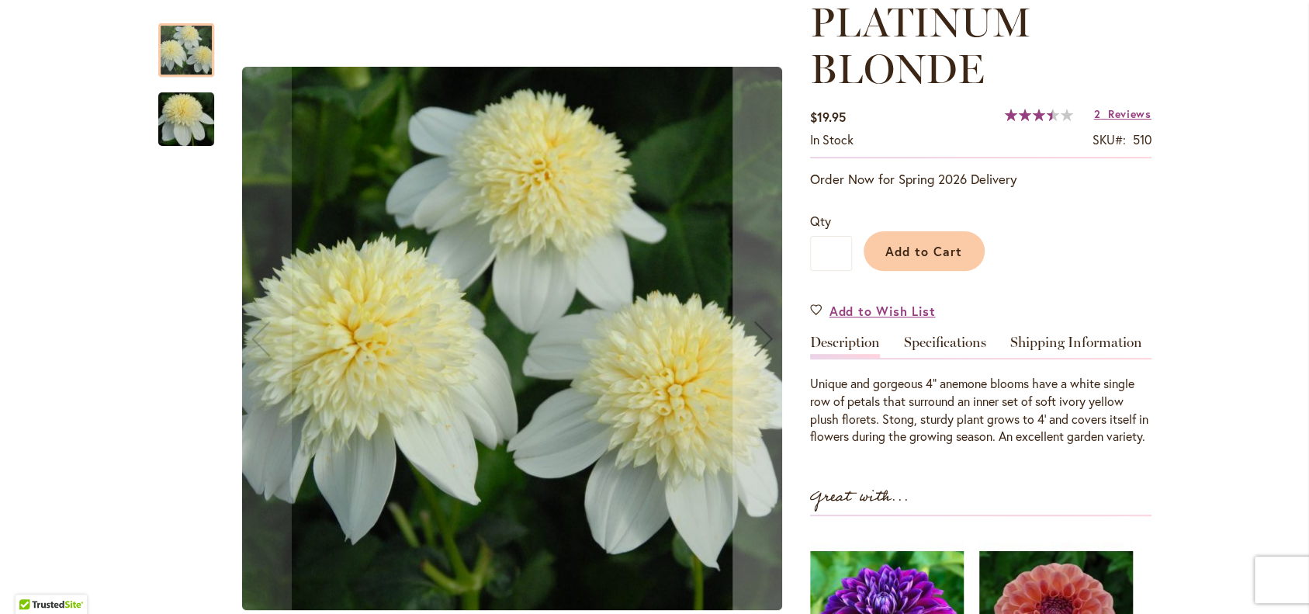
scroll to position [251, 0]
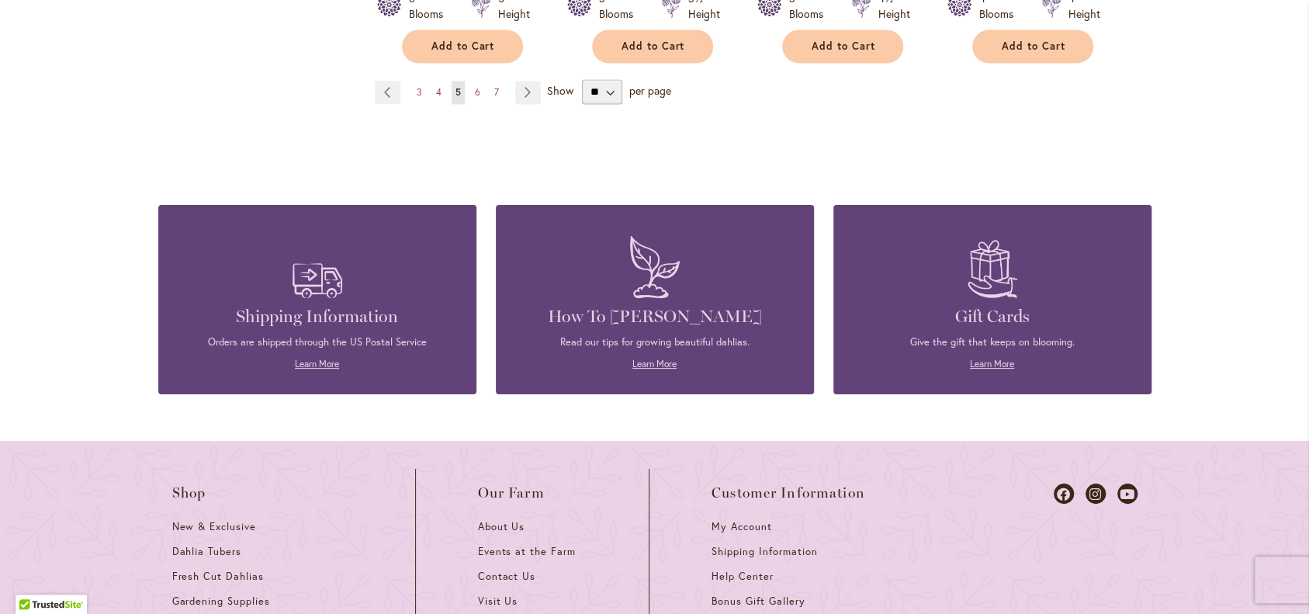
scroll to position [5676, 0]
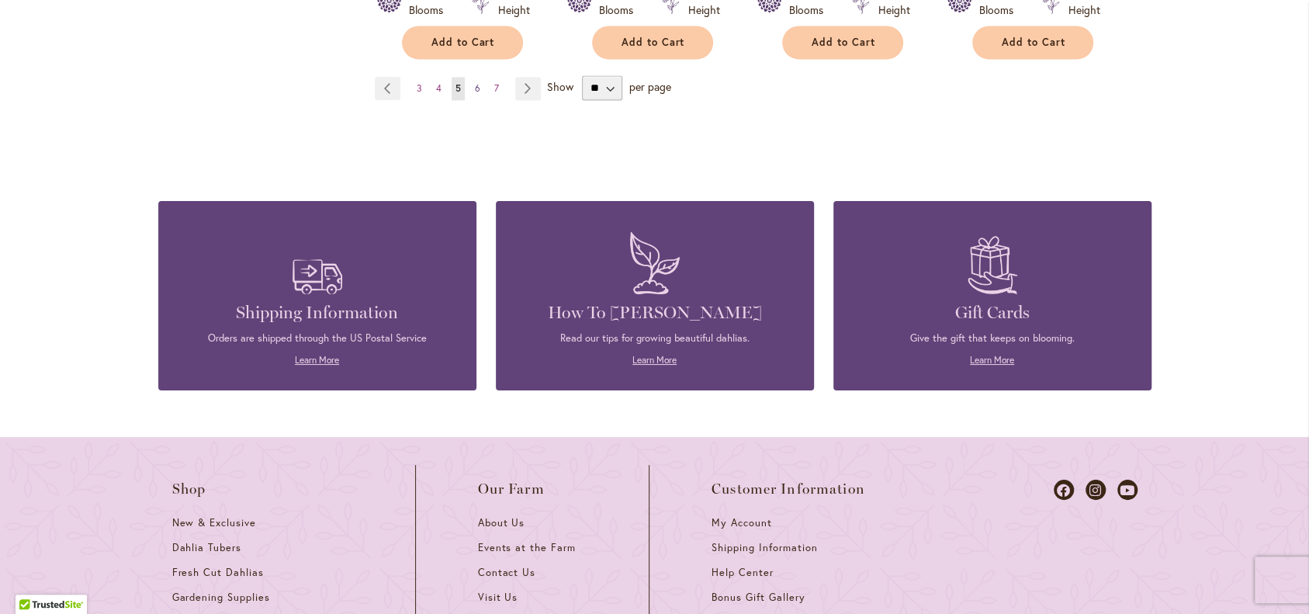
click at [475, 94] on span "6" at bounding box center [477, 88] width 5 height 12
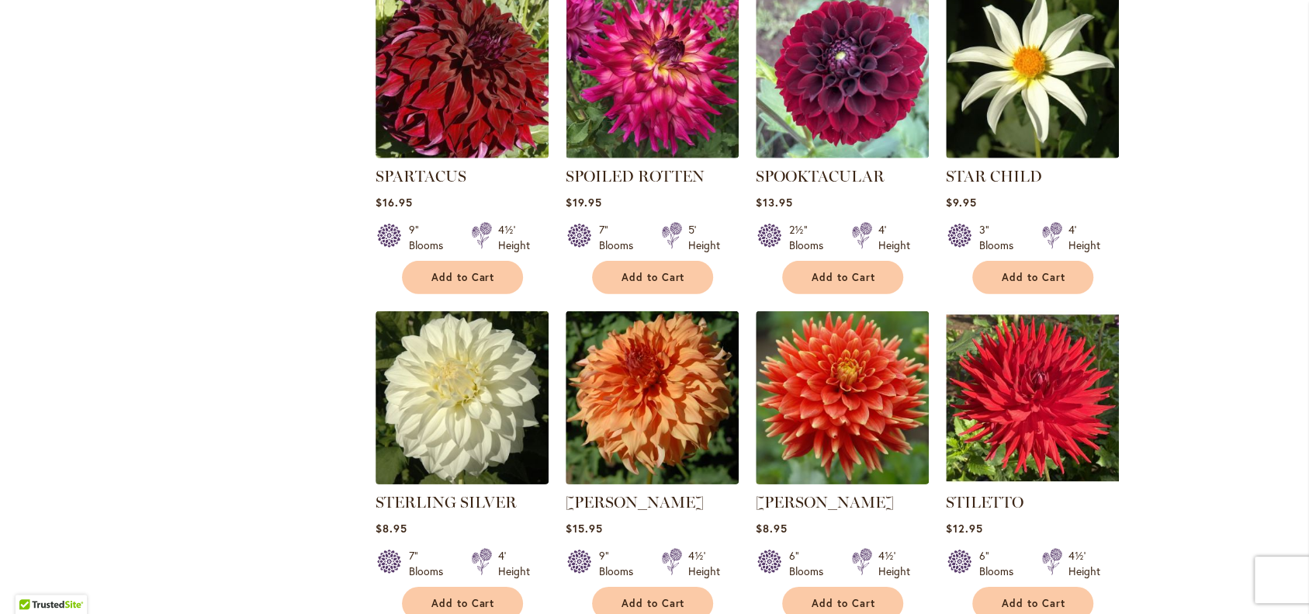
scroll to position [3056, 0]
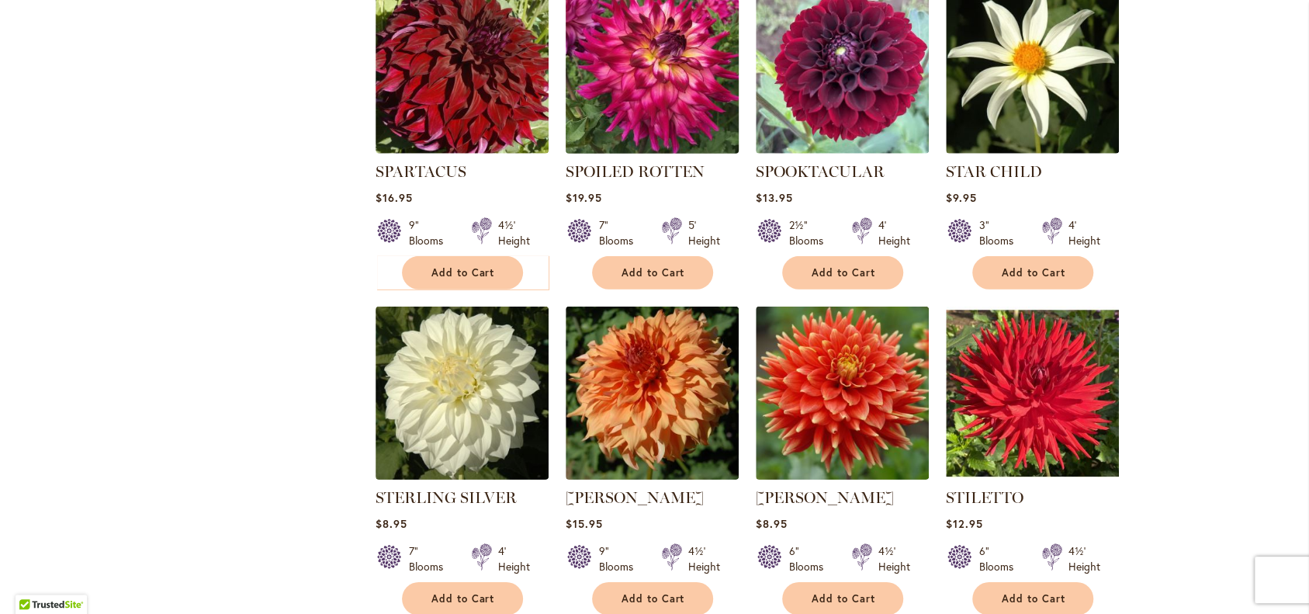
click at [651, 158] on img at bounding box center [652, 68] width 182 height 182
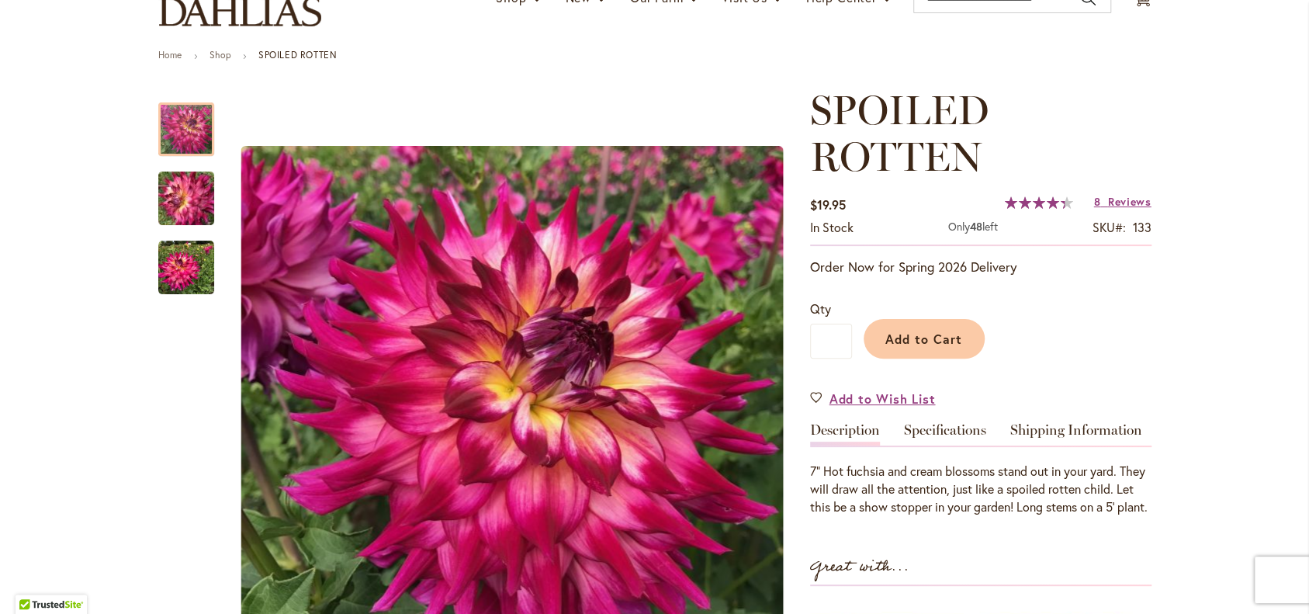
scroll to position [145, 0]
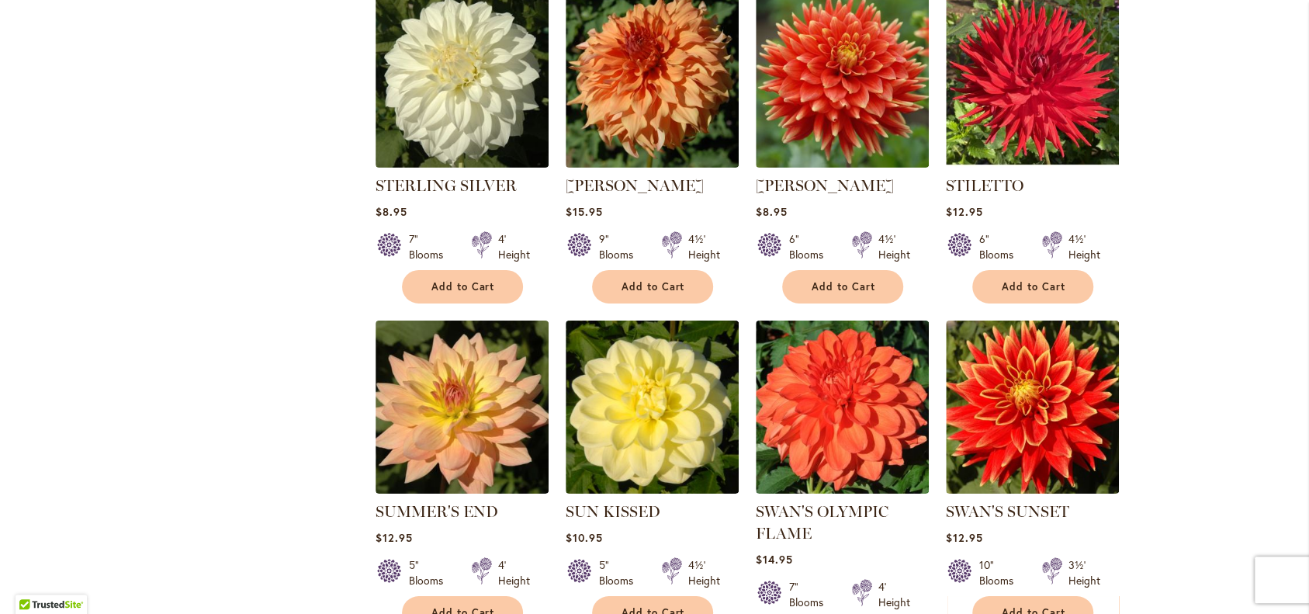
scroll to position [3362, 0]
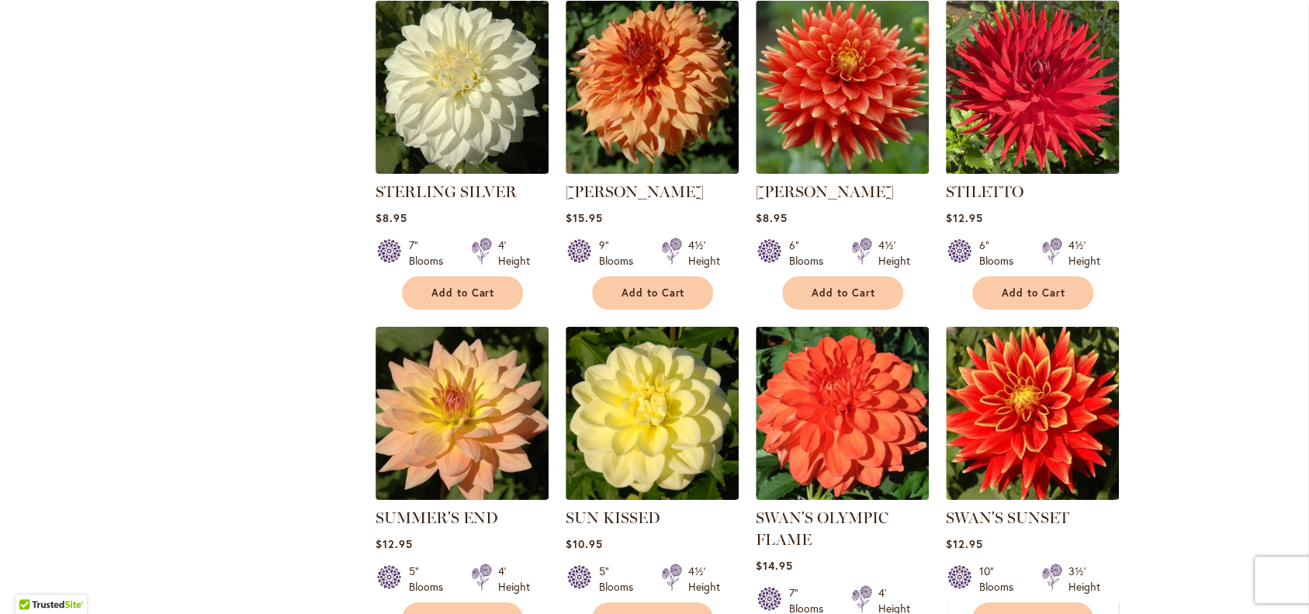
click at [1050, 178] on img at bounding box center [1032, 88] width 182 height 182
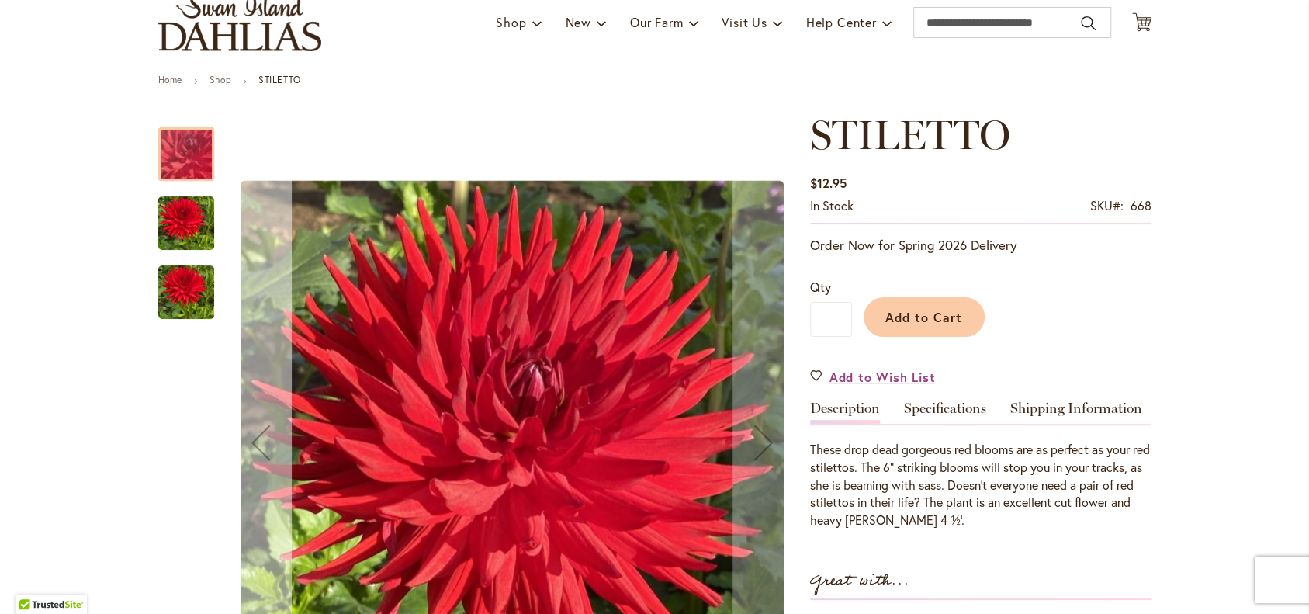
scroll to position [117, 0]
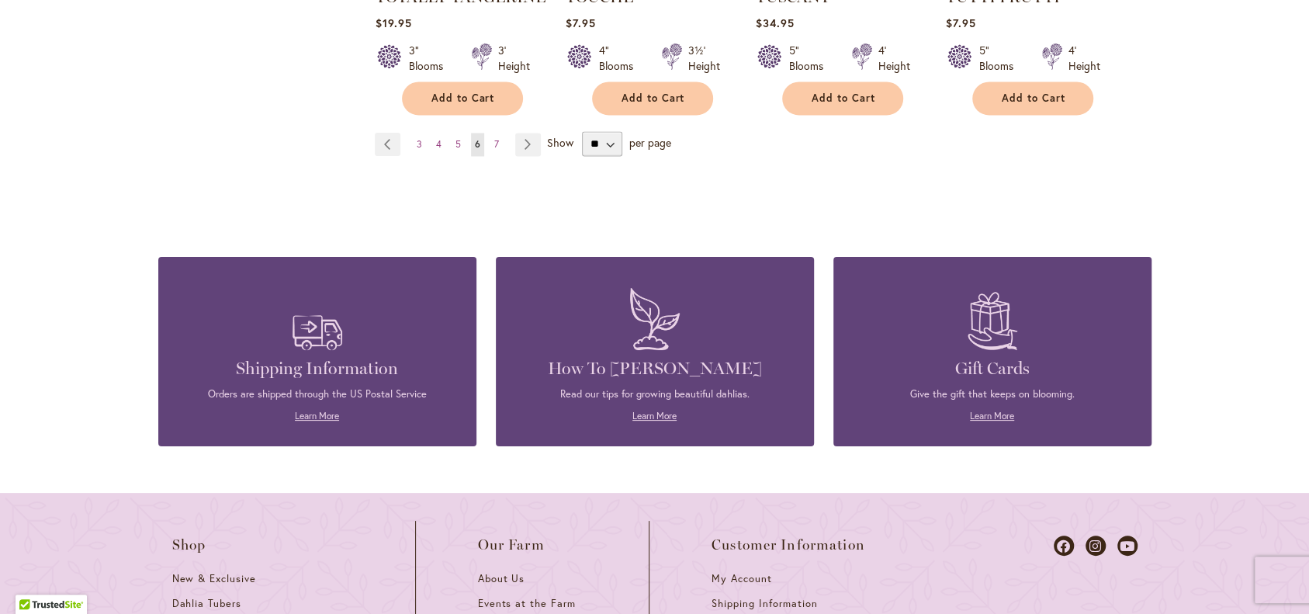
scroll to position [5525, 0]
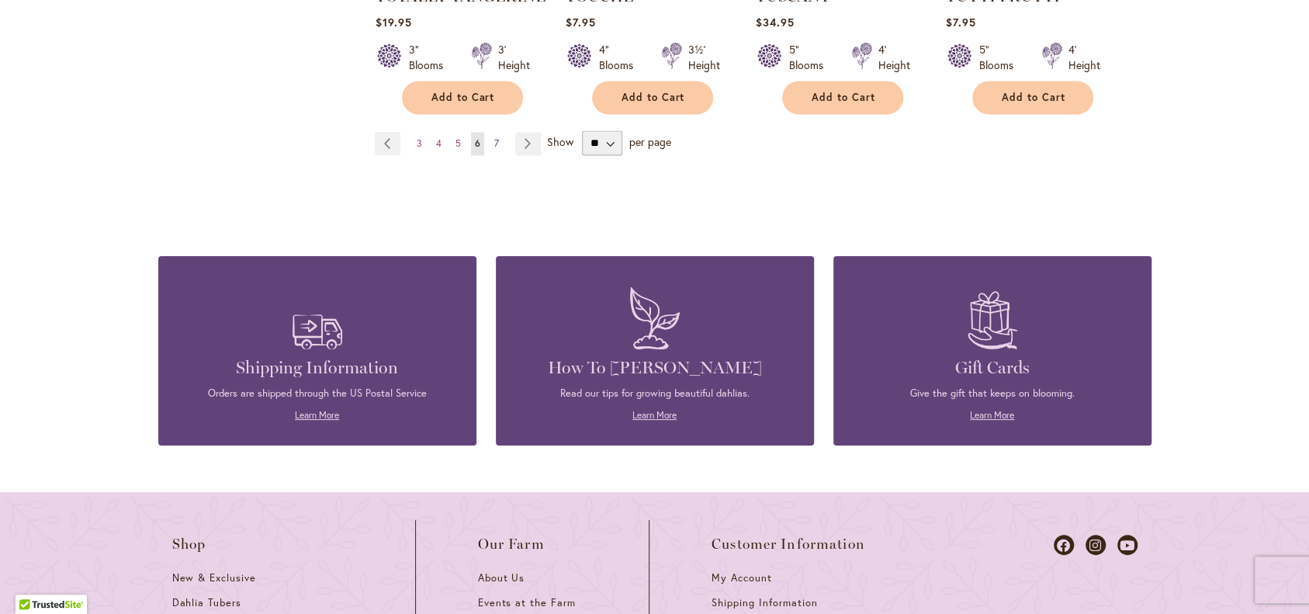
click at [496, 149] on span "7" at bounding box center [496, 143] width 5 height 12
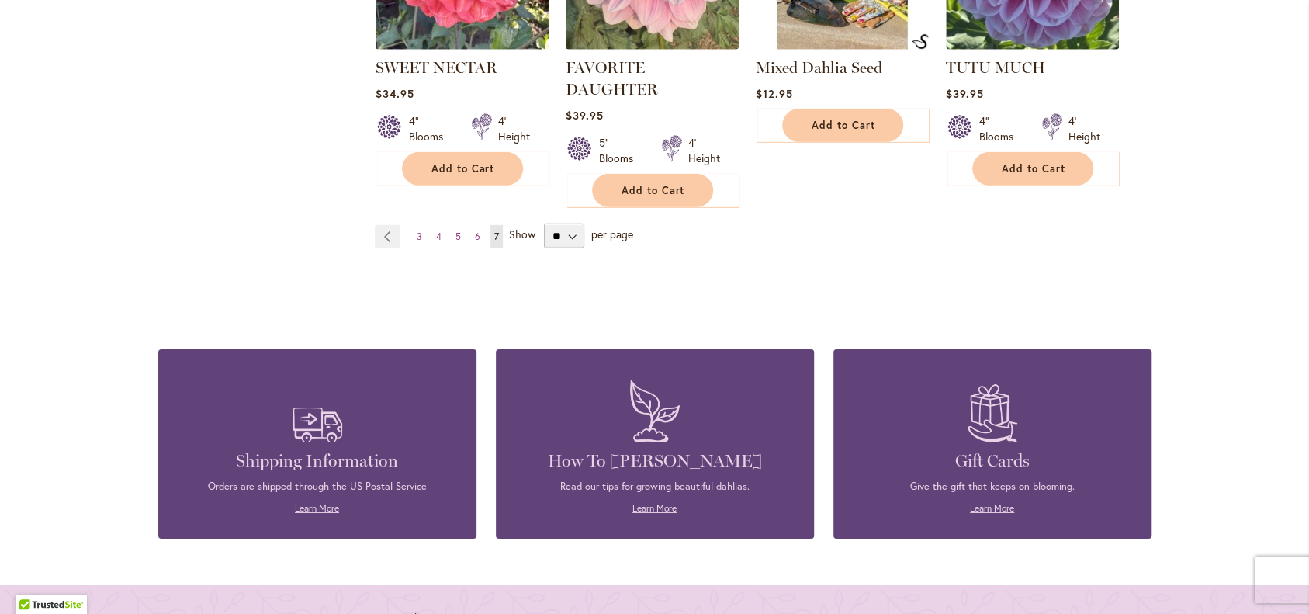
scroll to position [3136, 0]
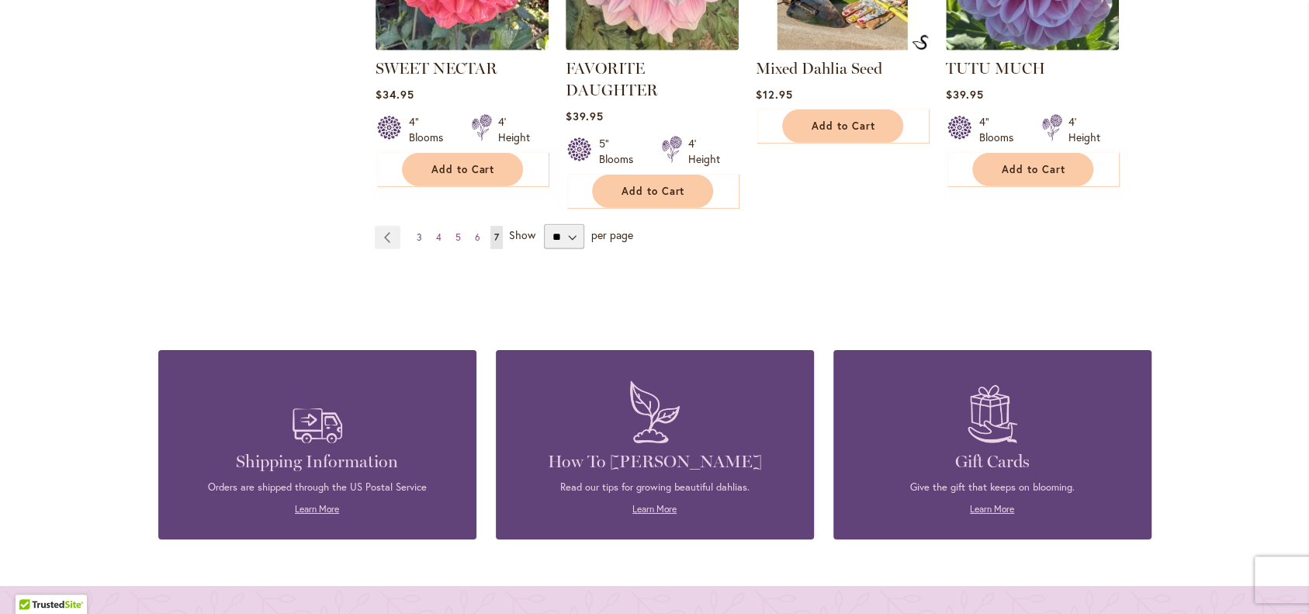
click at [417, 243] on span "3" at bounding box center [419, 237] width 5 height 12
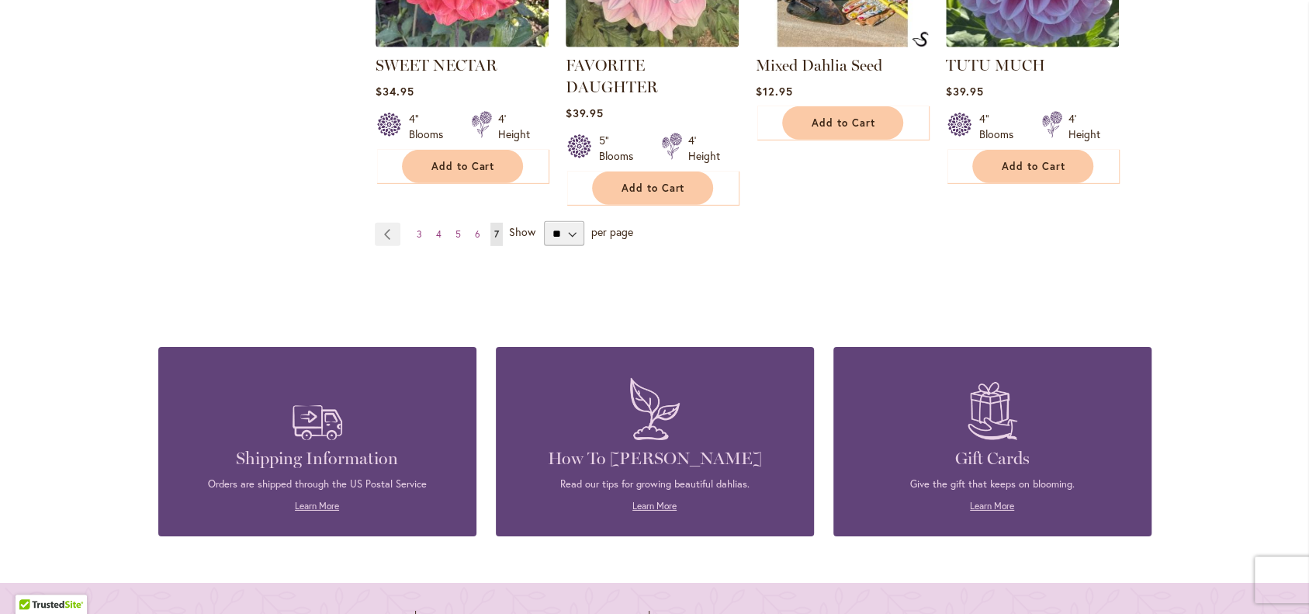
scroll to position [3141, 0]
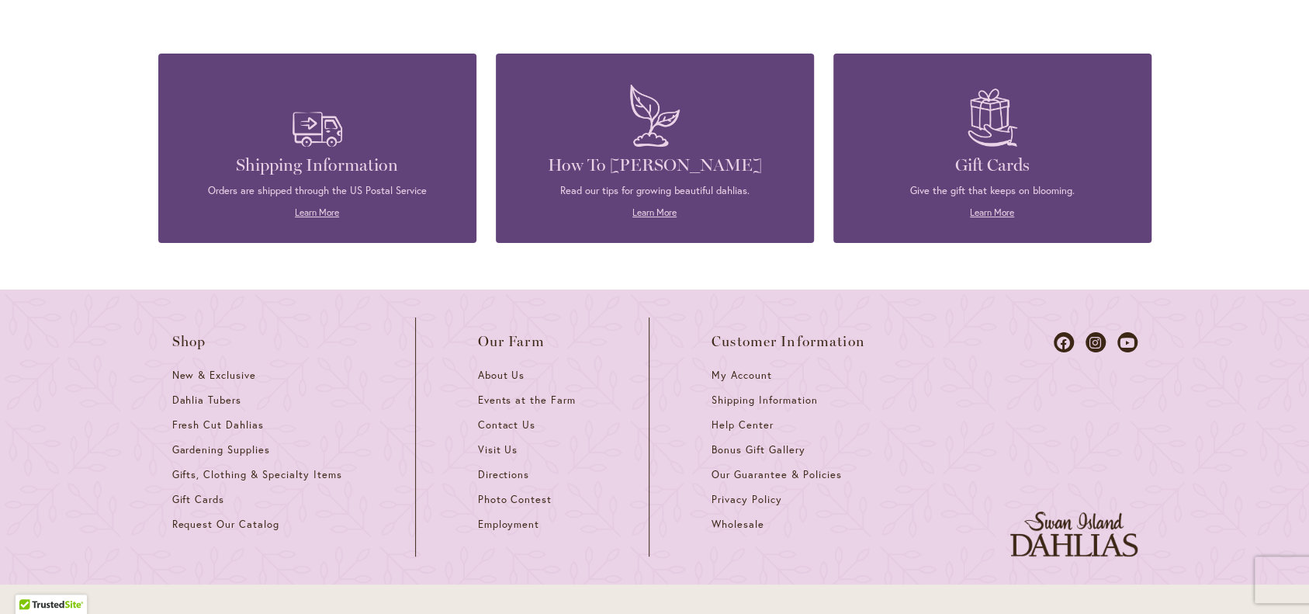
scroll to position [5851, 0]
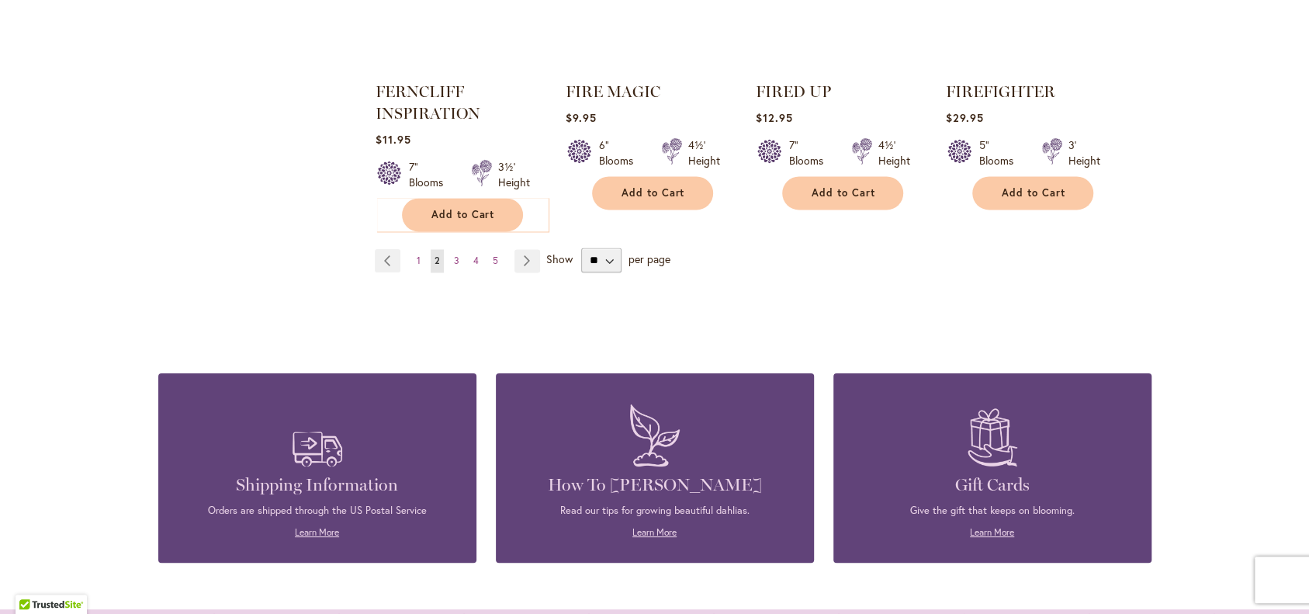
scroll to position [5549, 0]
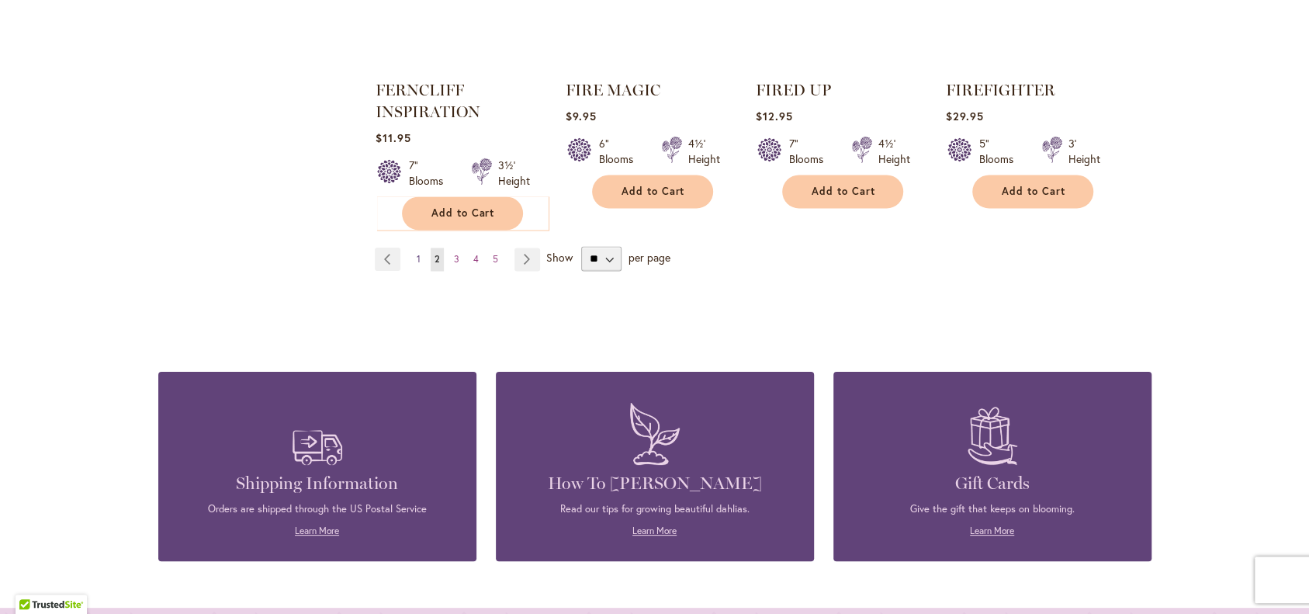
click at [417, 265] on span "1" at bounding box center [419, 259] width 4 height 12
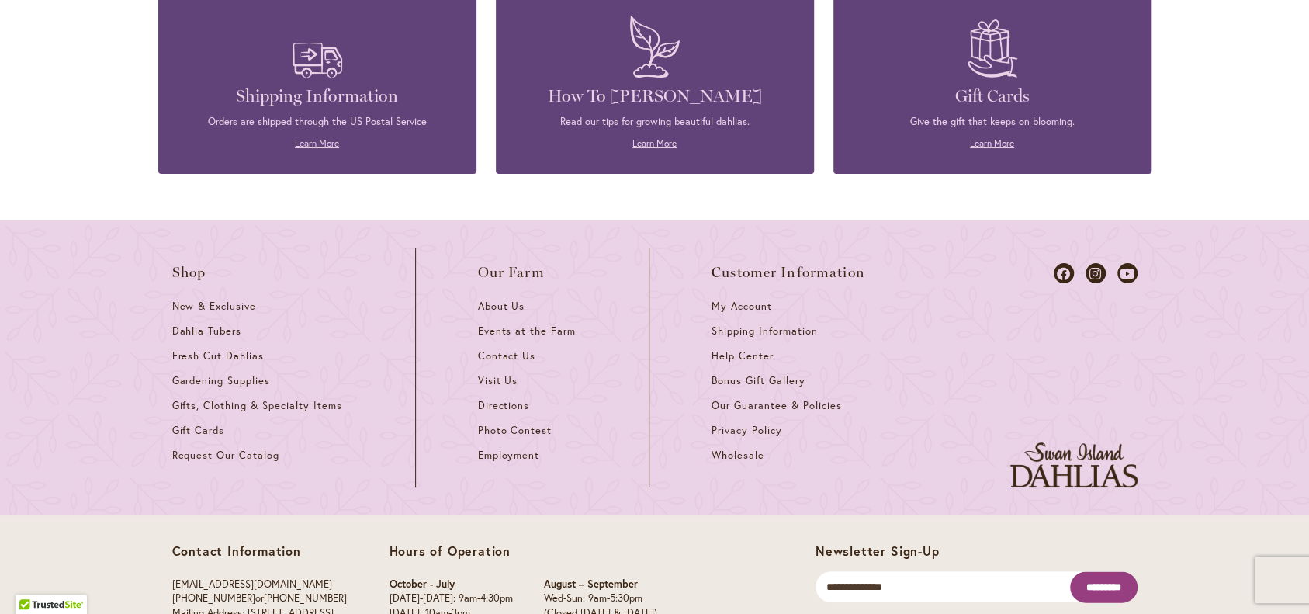
scroll to position [5797, 0]
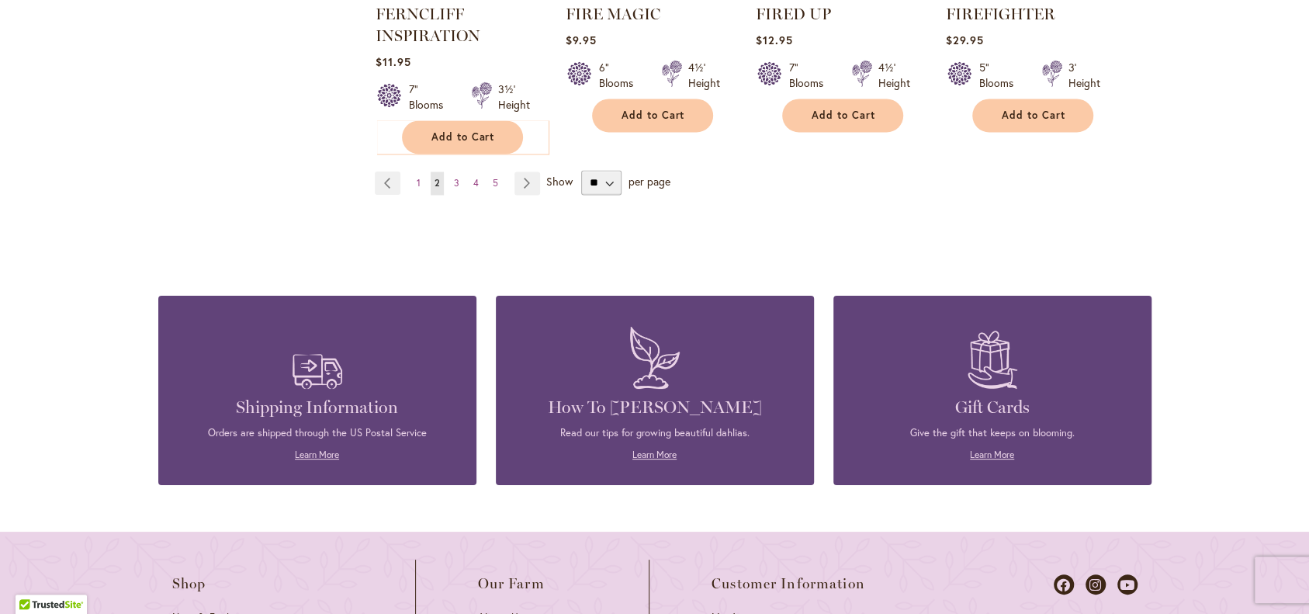
scroll to position [5620, 0]
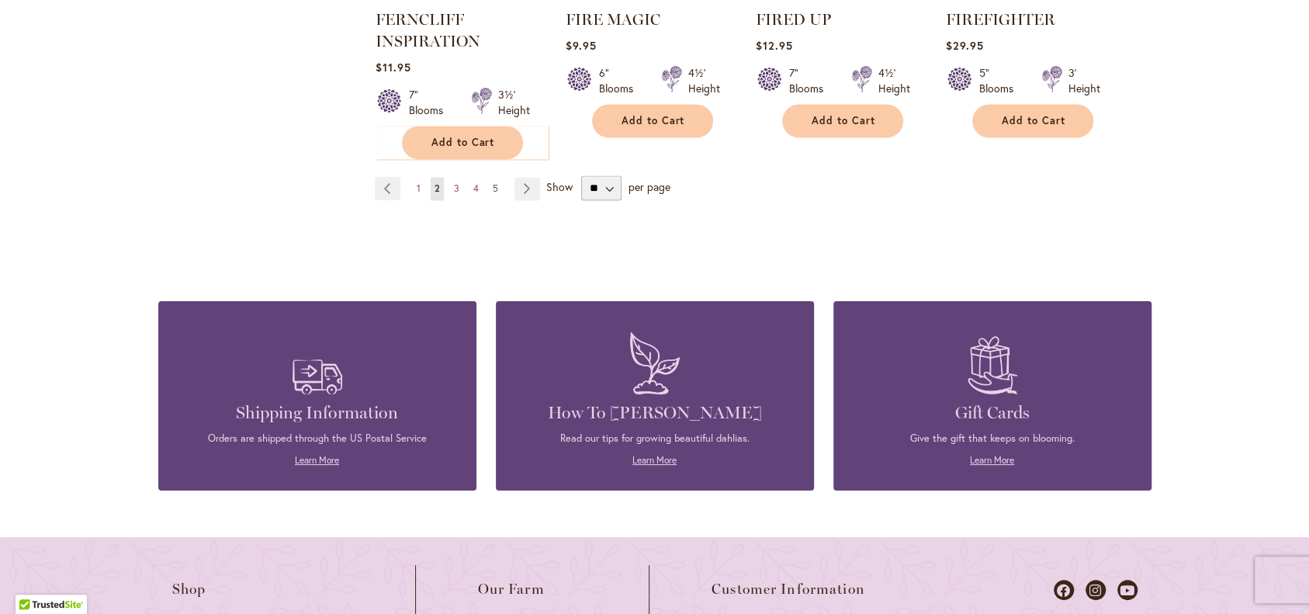
click at [497, 194] on span "5" at bounding box center [495, 188] width 5 height 12
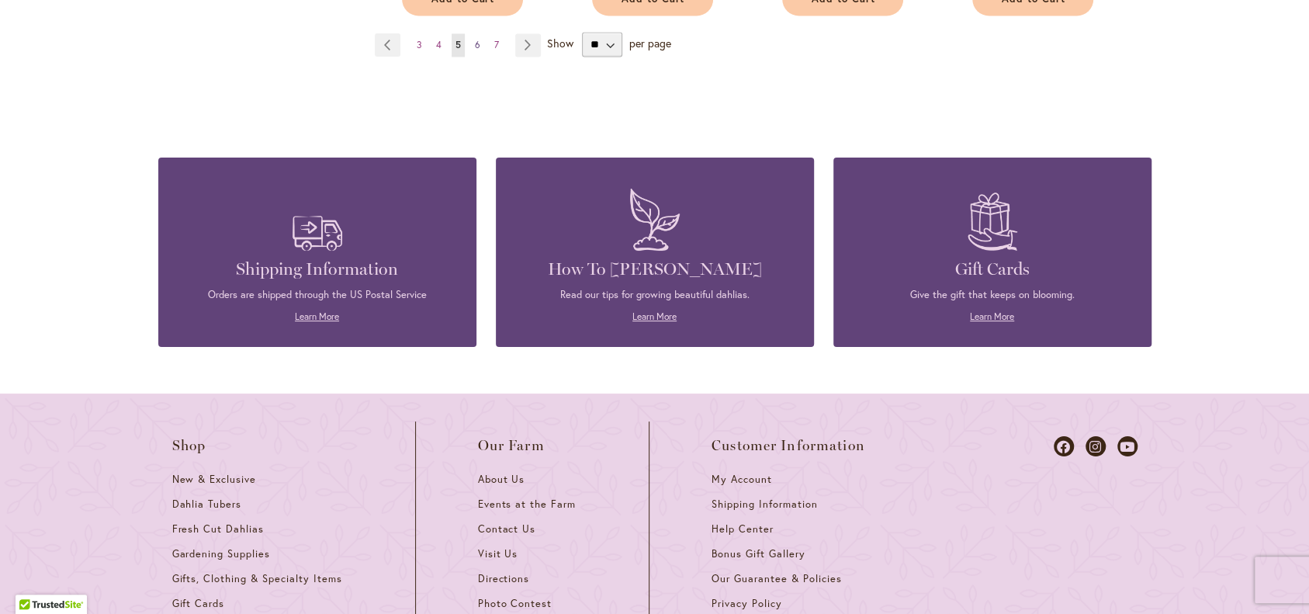
scroll to position [5688, 0]
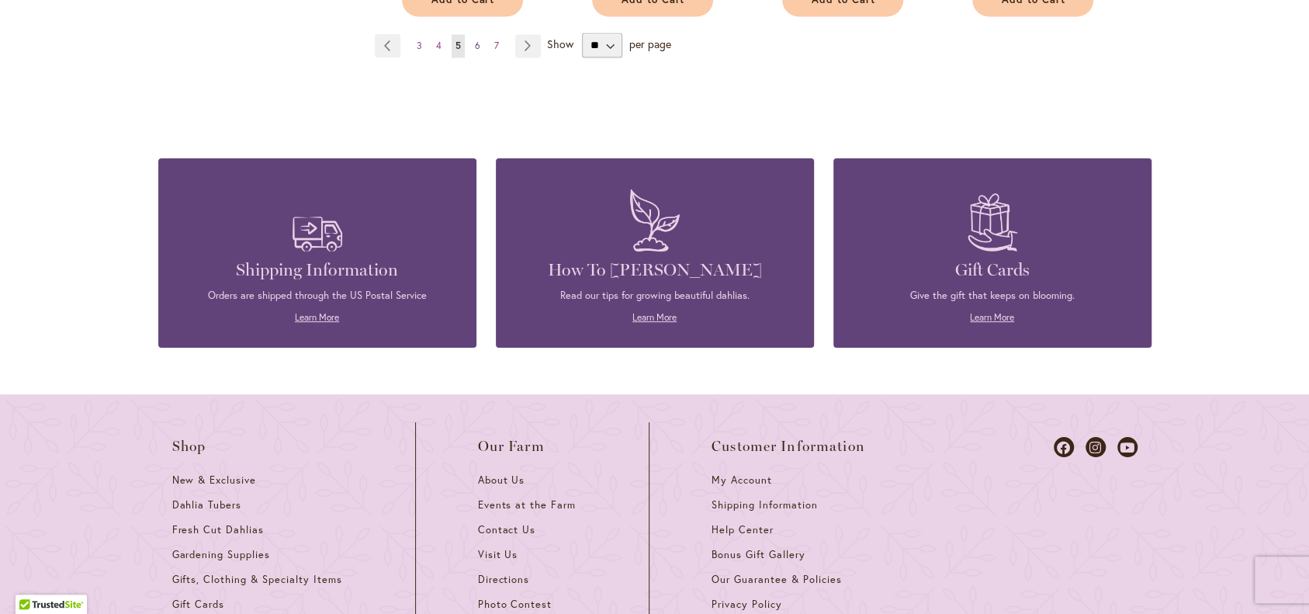
click at [475, 51] on span "6" at bounding box center [477, 46] width 5 height 12
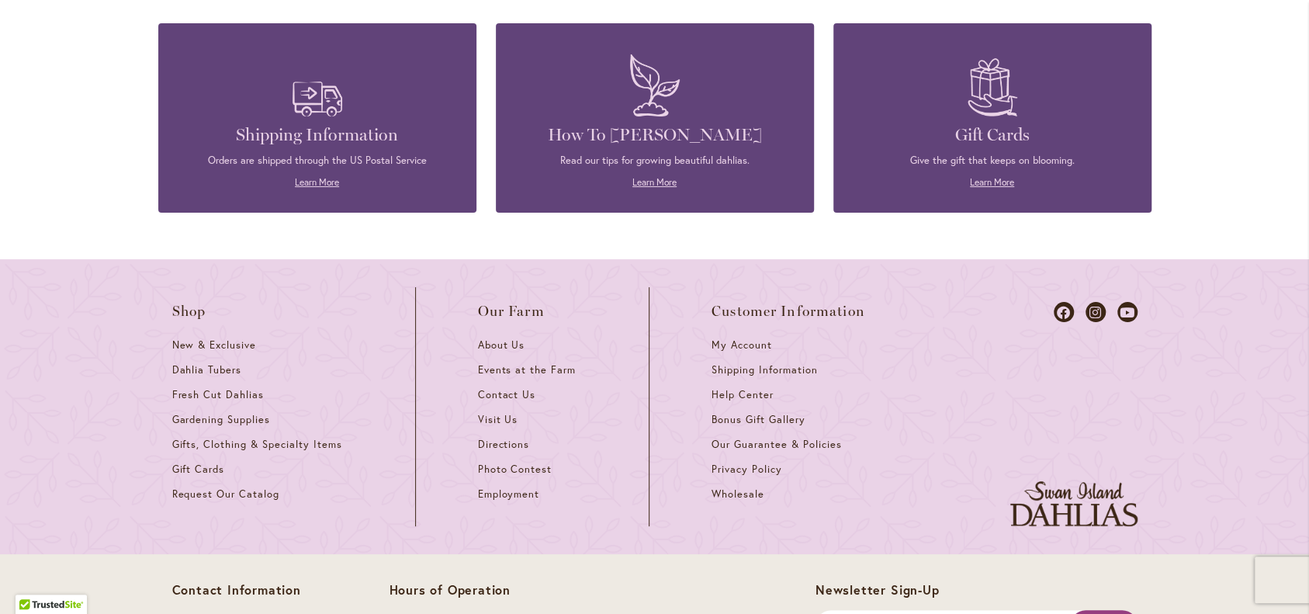
scroll to position [5786, 0]
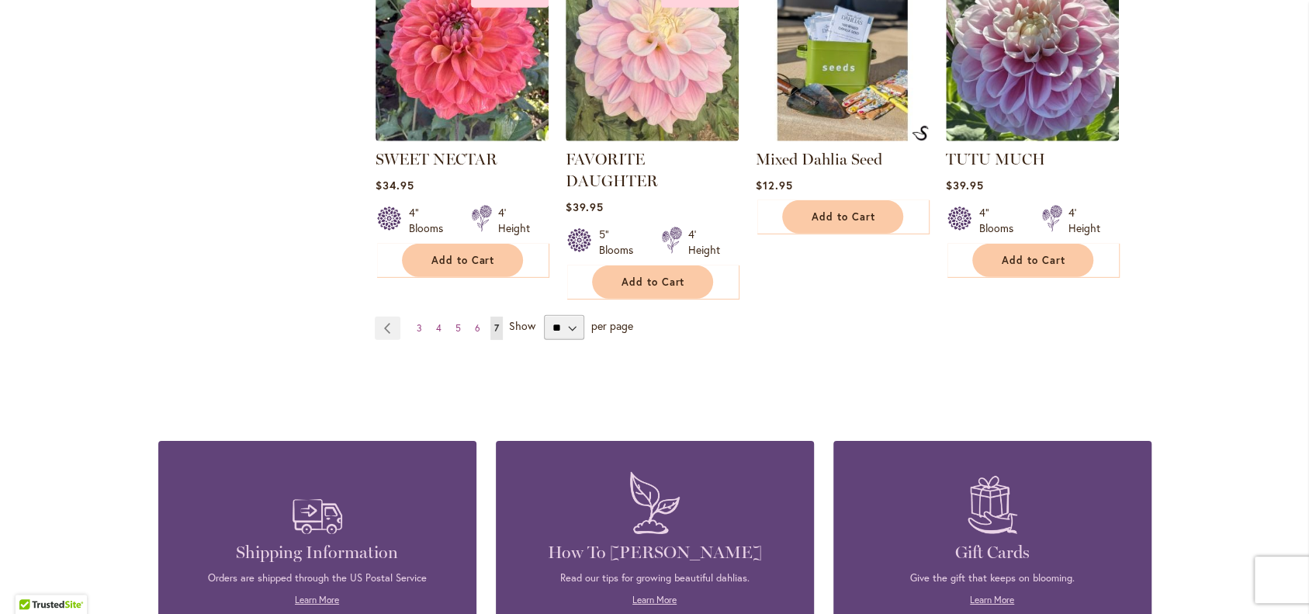
scroll to position [3048, 0]
click at [458, 333] on span "5" at bounding box center [457, 327] width 5 height 12
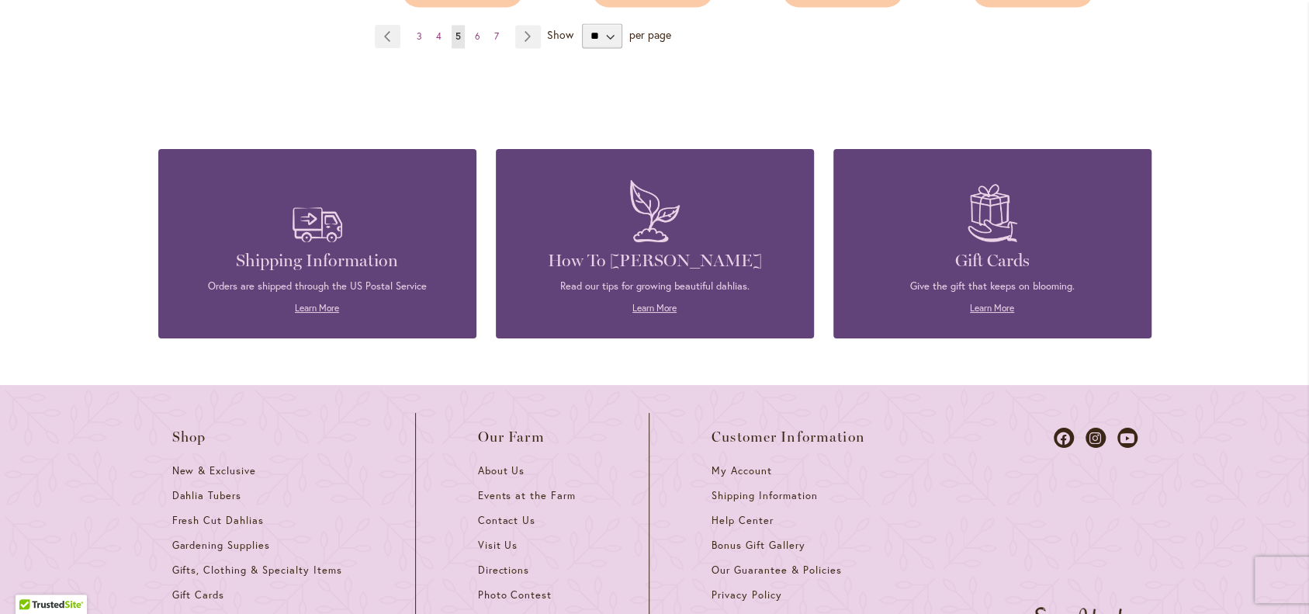
scroll to position [5728, 0]
click at [436, 42] on span "4" at bounding box center [438, 36] width 5 height 12
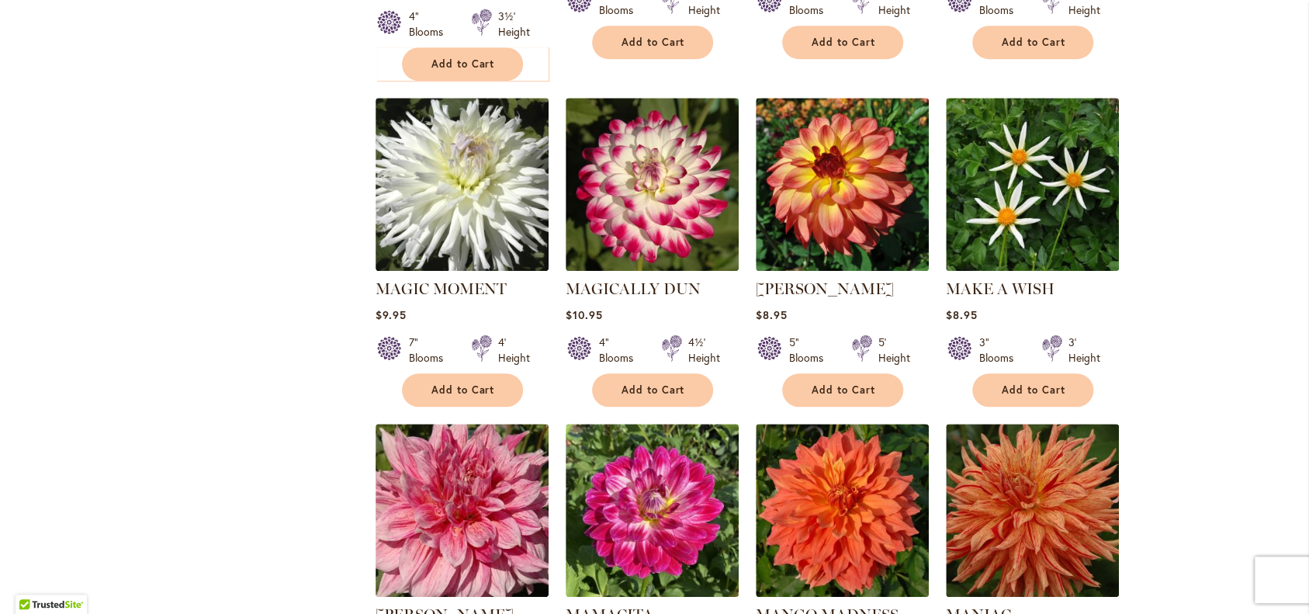
scroll to position [4673, 0]
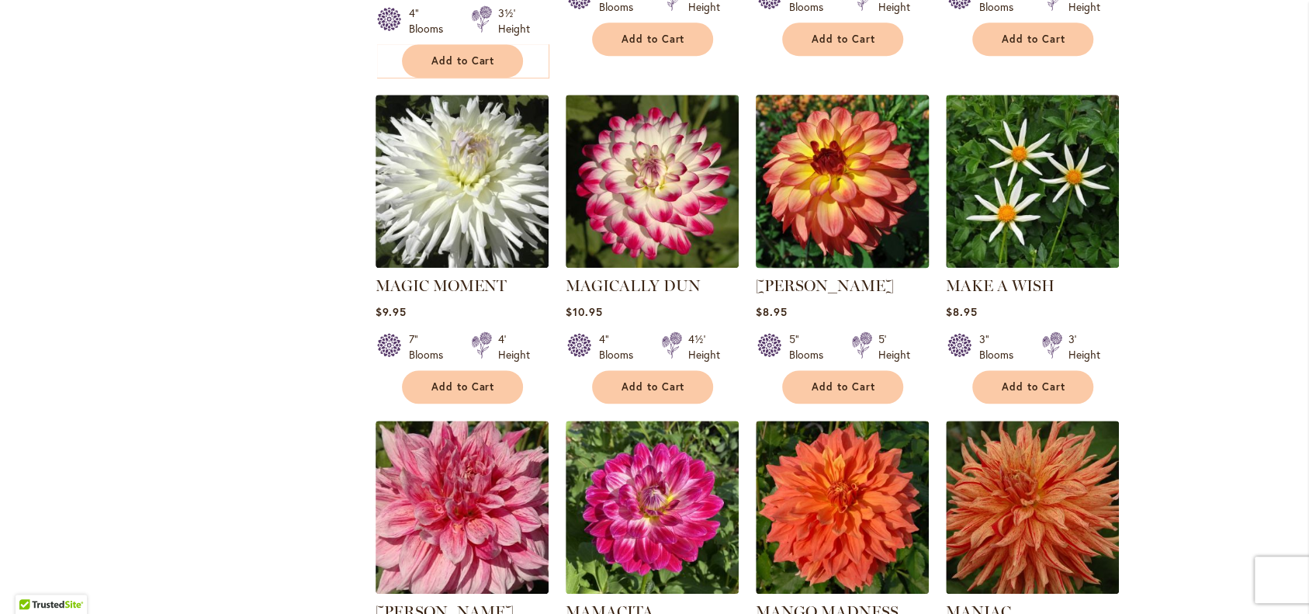
click at [854, 272] on img at bounding box center [842, 182] width 182 height 182
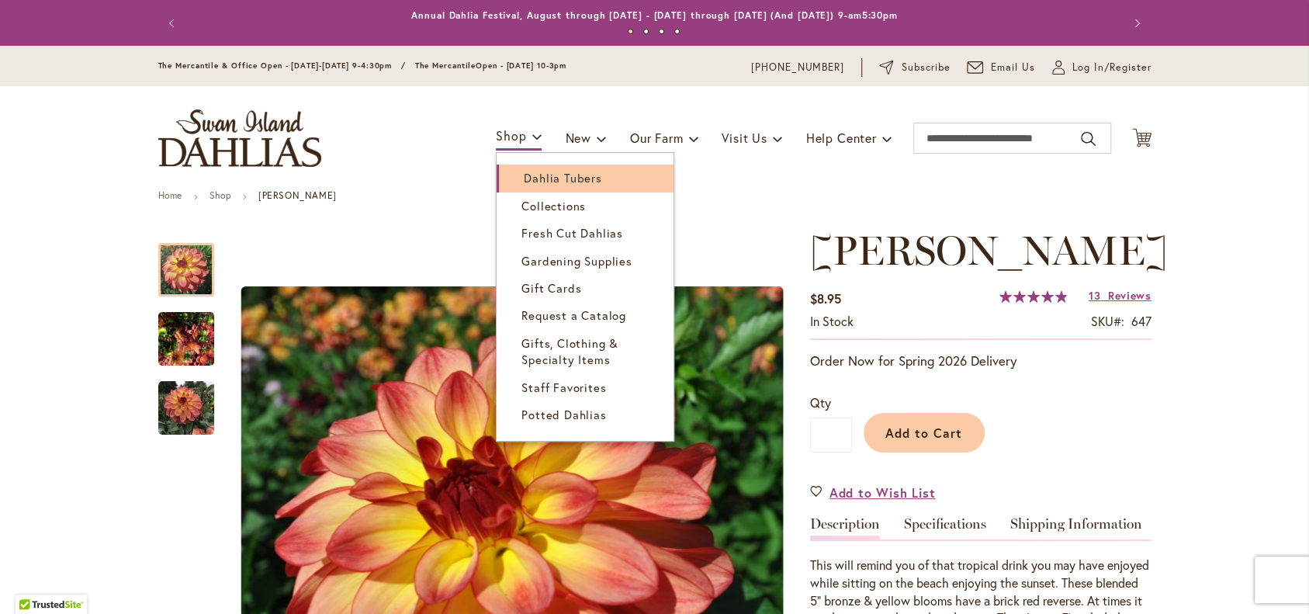
click at [535, 177] on span "Dahlia Tubers" at bounding box center [563, 178] width 78 height 16
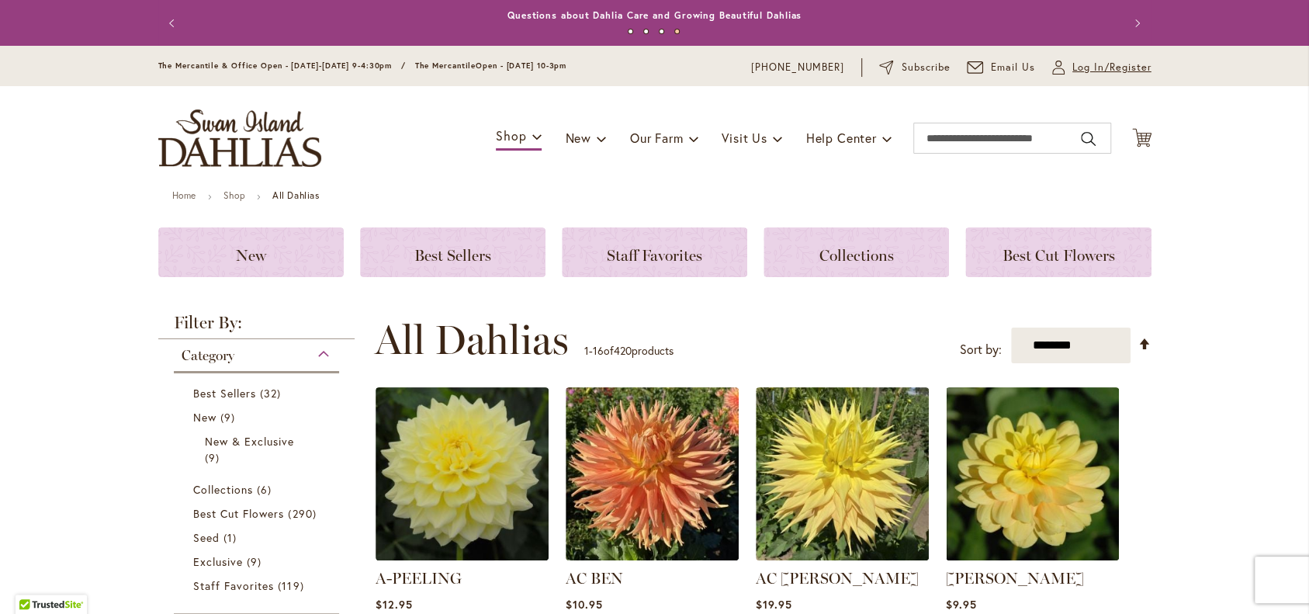
click at [1076, 68] on span "Log In/Register" at bounding box center [1111, 68] width 79 height 16
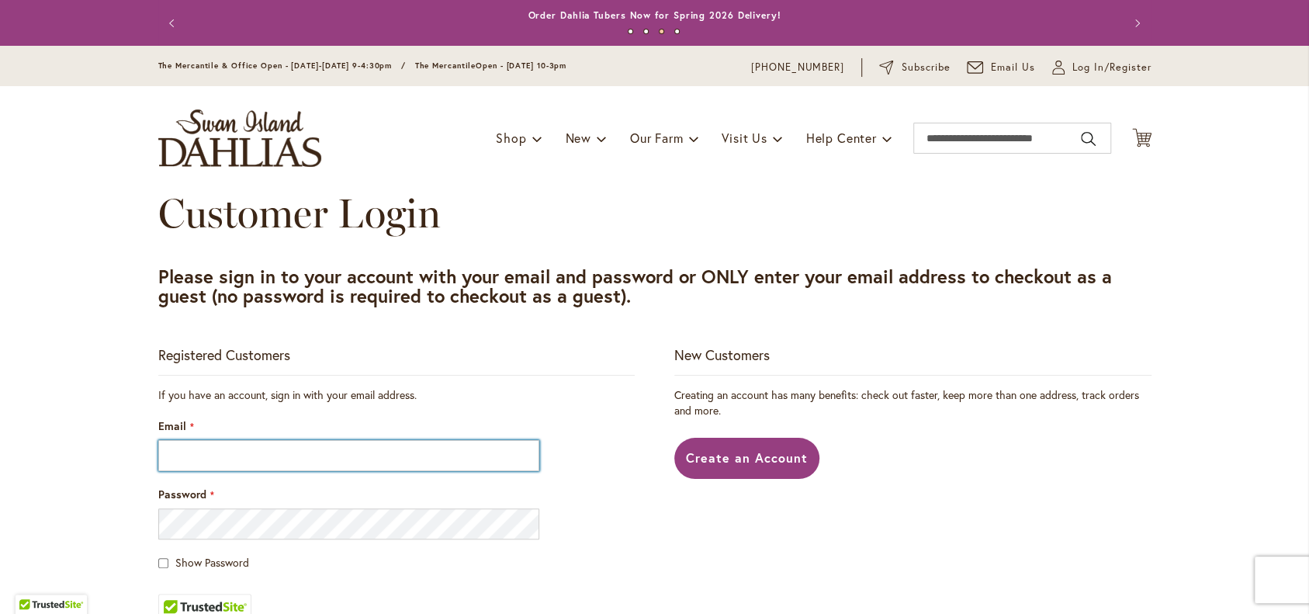
click at [164, 471] on input "Email" at bounding box center [349, 455] width 382 height 31
type input "**********"
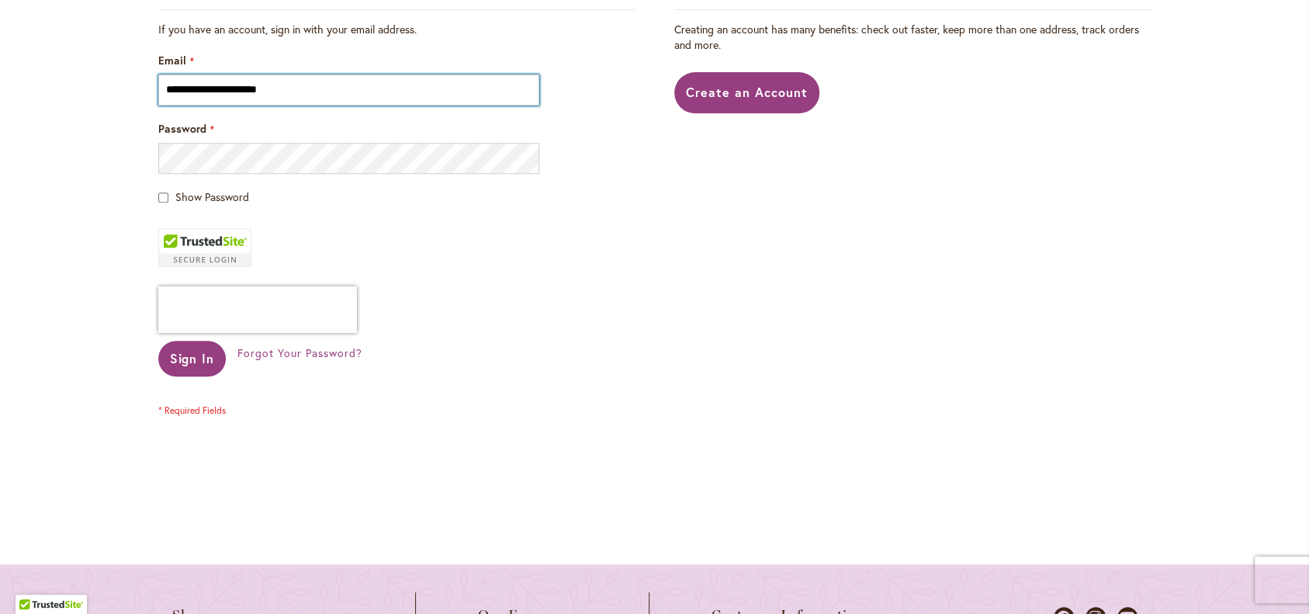
scroll to position [379, 0]
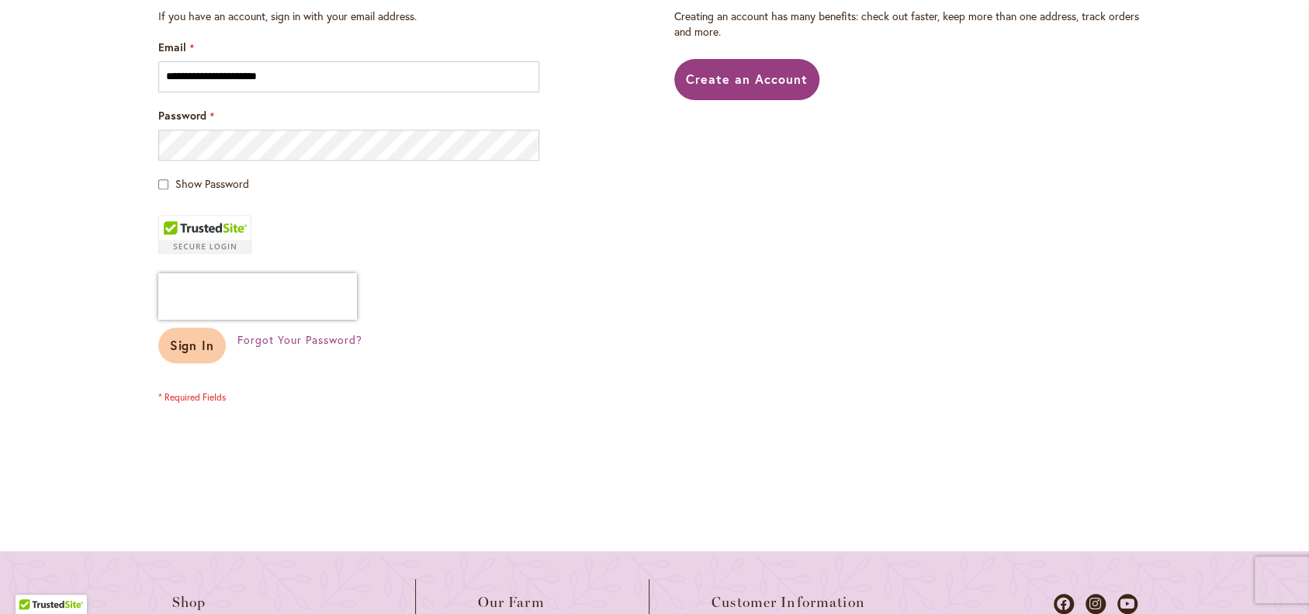
click at [182, 353] on span "Sign In" at bounding box center [192, 345] width 45 height 16
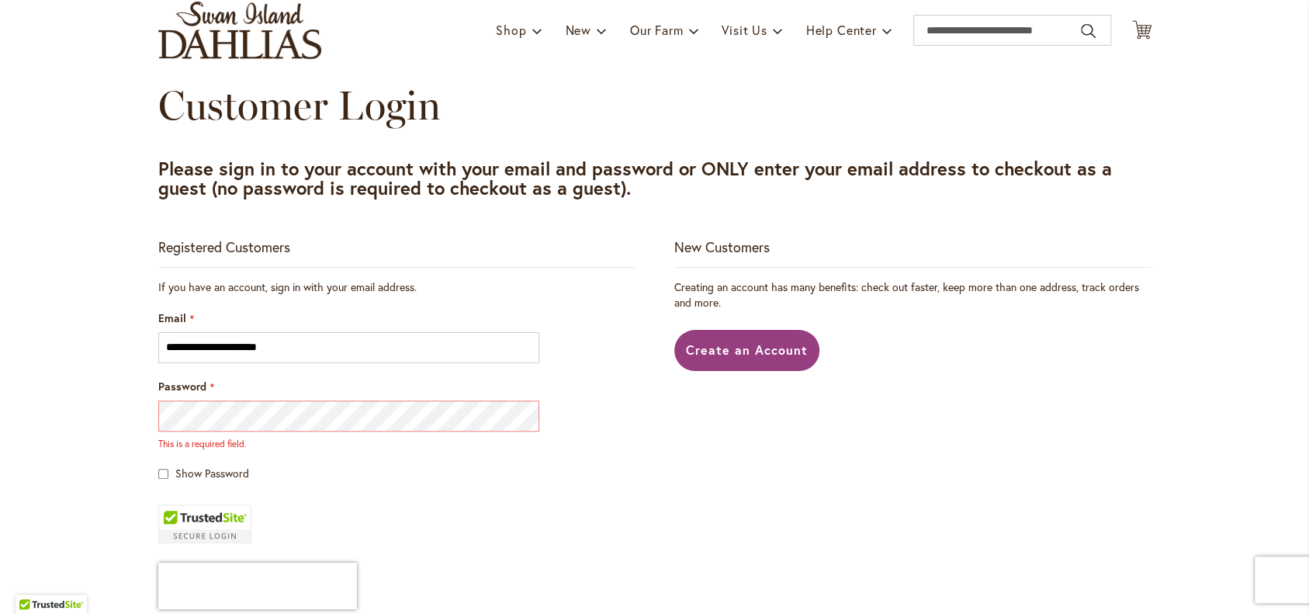
scroll to position [107, 0]
click at [800, 358] on span "Create an Account" at bounding box center [747, 350] width 122 height 16
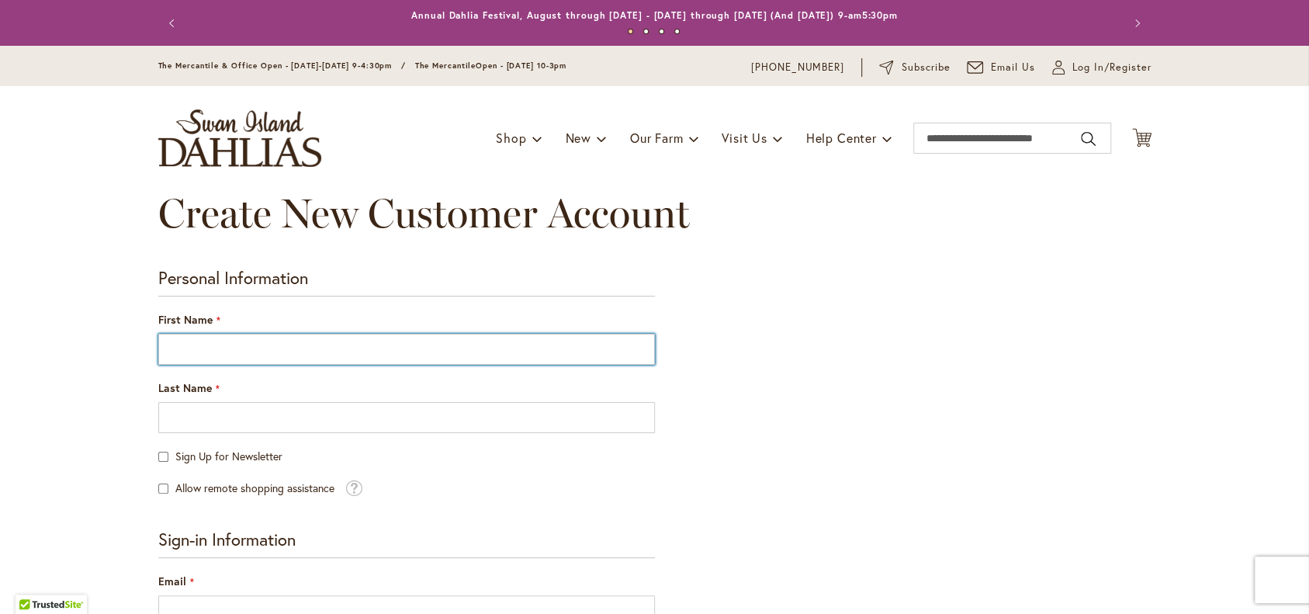
click at [161, 359] on input "First Name" at bounding box center [406, 349] width 496 height 31
type input "******"
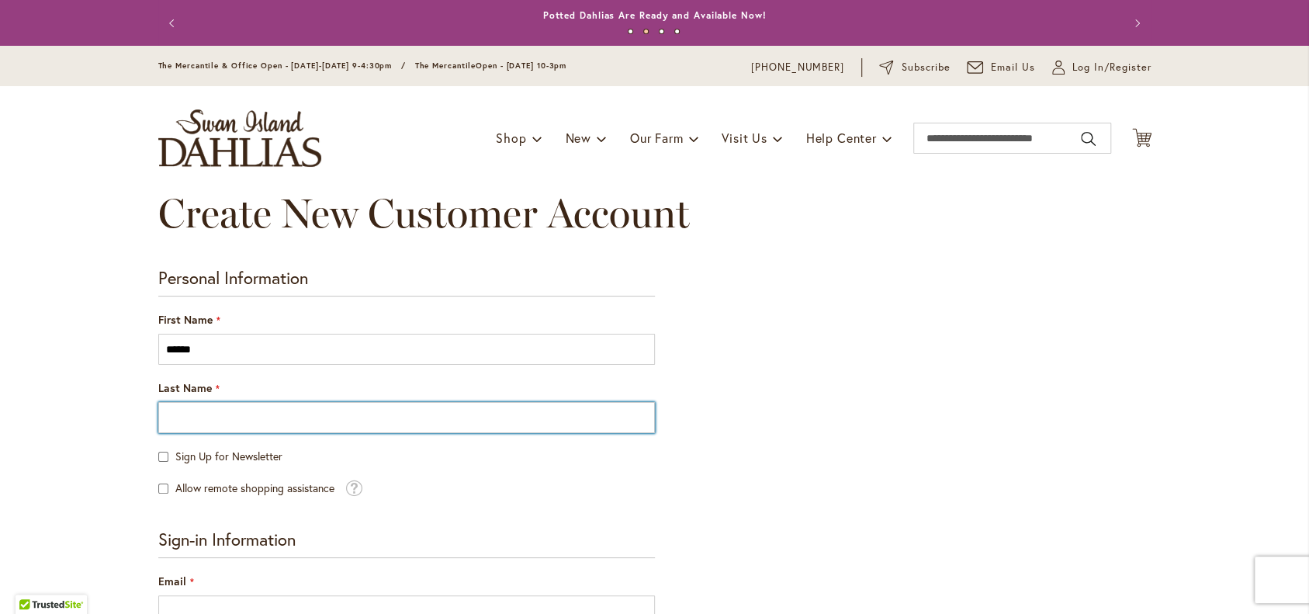
type input "********"
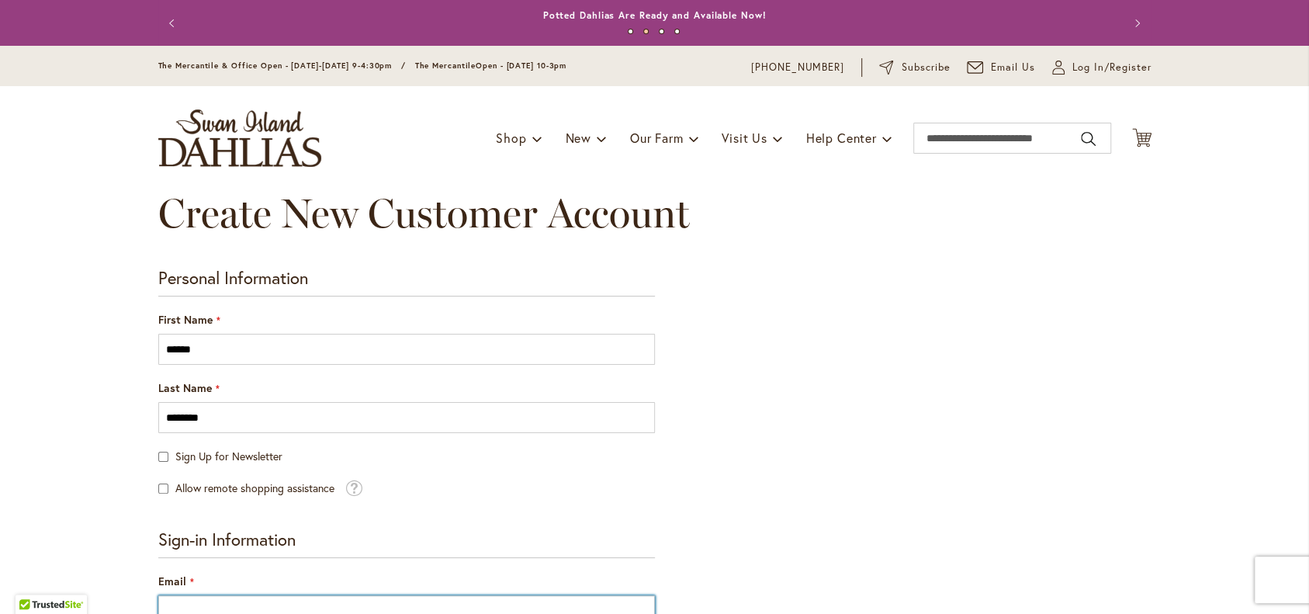
type input "**********"
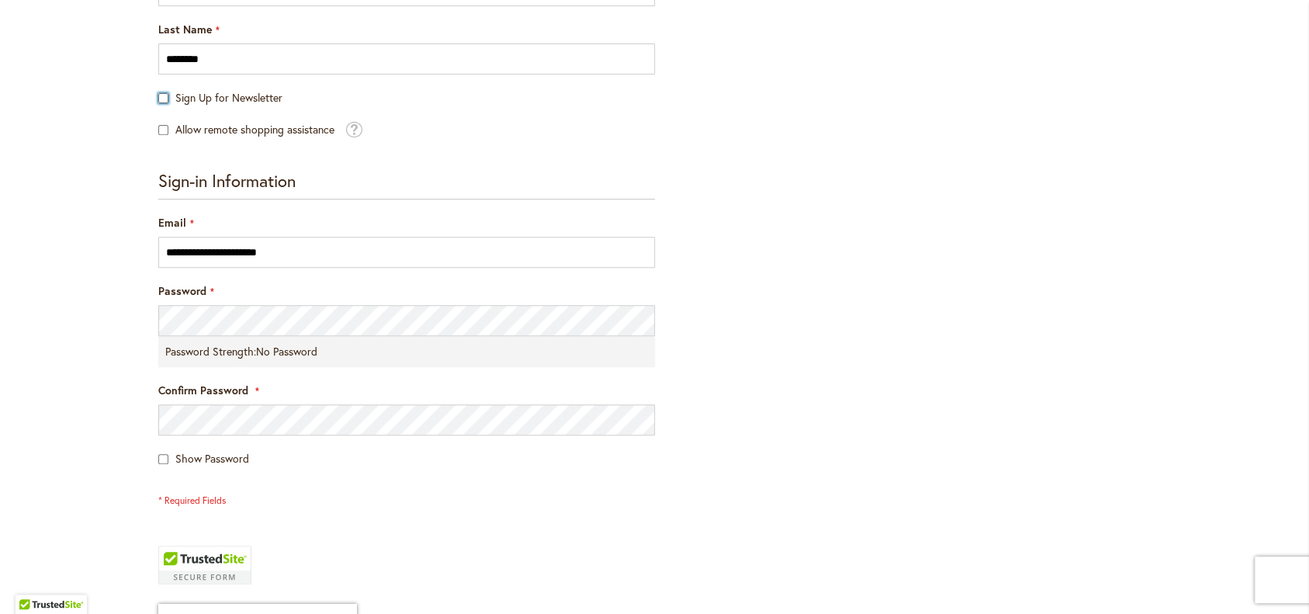
scroll to position [361, 0]
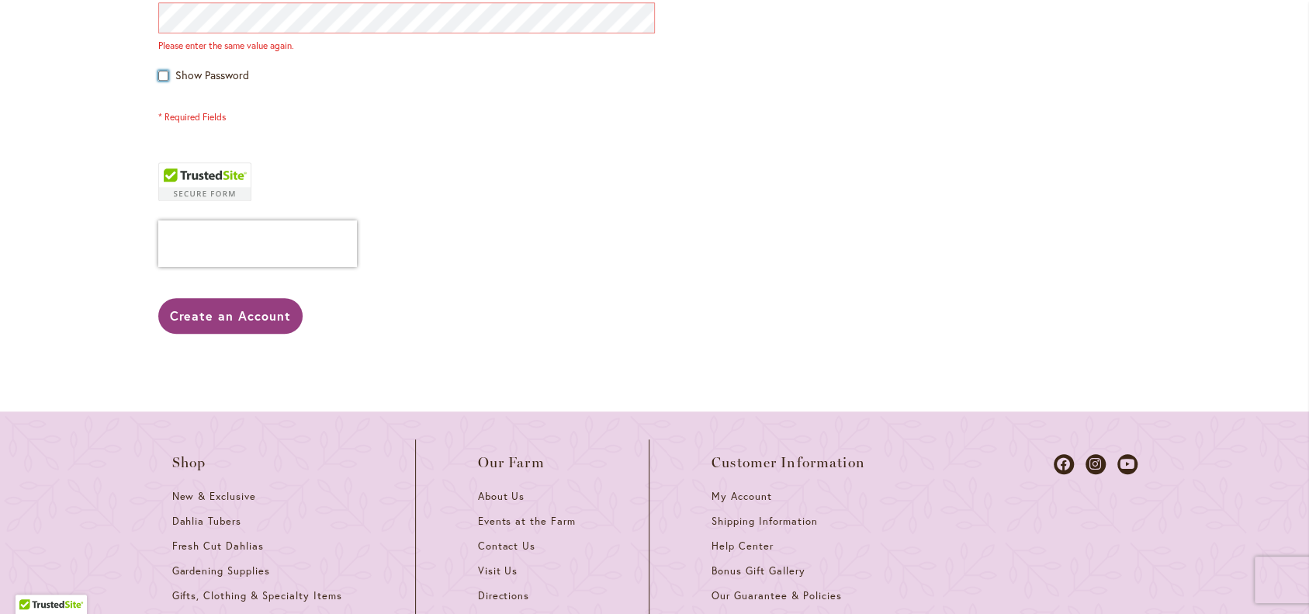
scroll to position [762, 0]
drag, startPoint x: 298, startPoint y: 372, endPoint x: 384, endPoint y: 385, distance: 87.0
click at [292, 323] on span "Create an Account" at bounding box center [232, 314] width 122 height 16
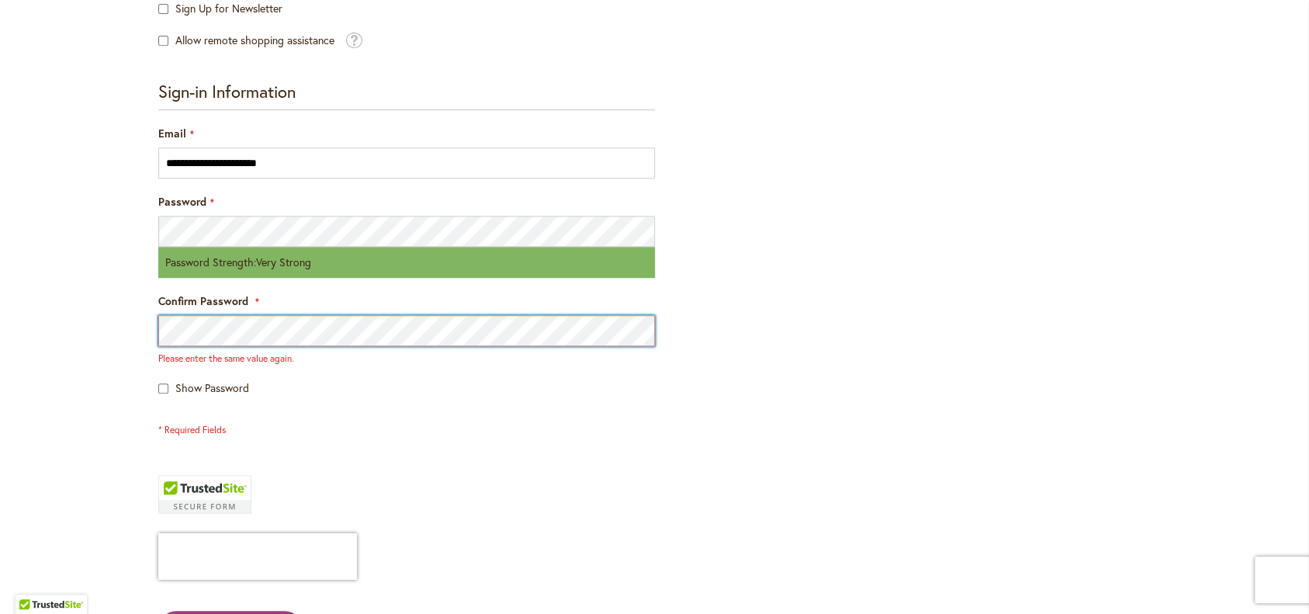
scroll to position [449, 0]
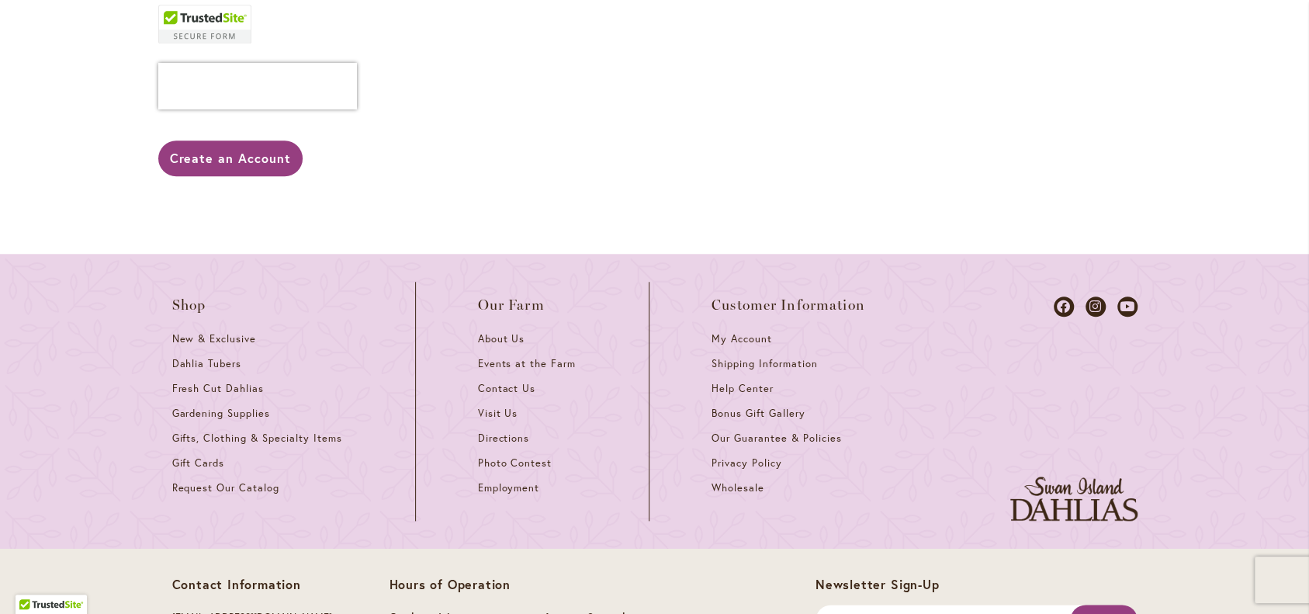
scroll to position [917, 0]
click at [740, 346] on span "My Account" at bounding box center [741, 339] width 61 height 13
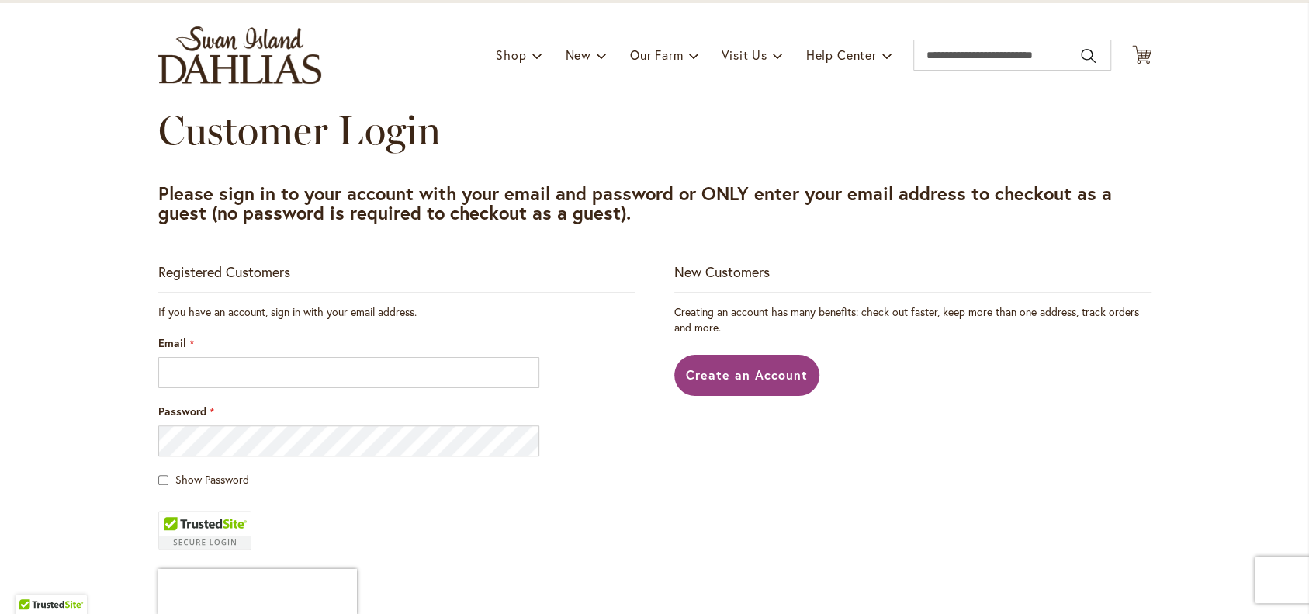
scroll to position [82, 0]
click at [164, 387] on input "Email" at bounding box center [349, 373] width 382 height 31
type input "**********"
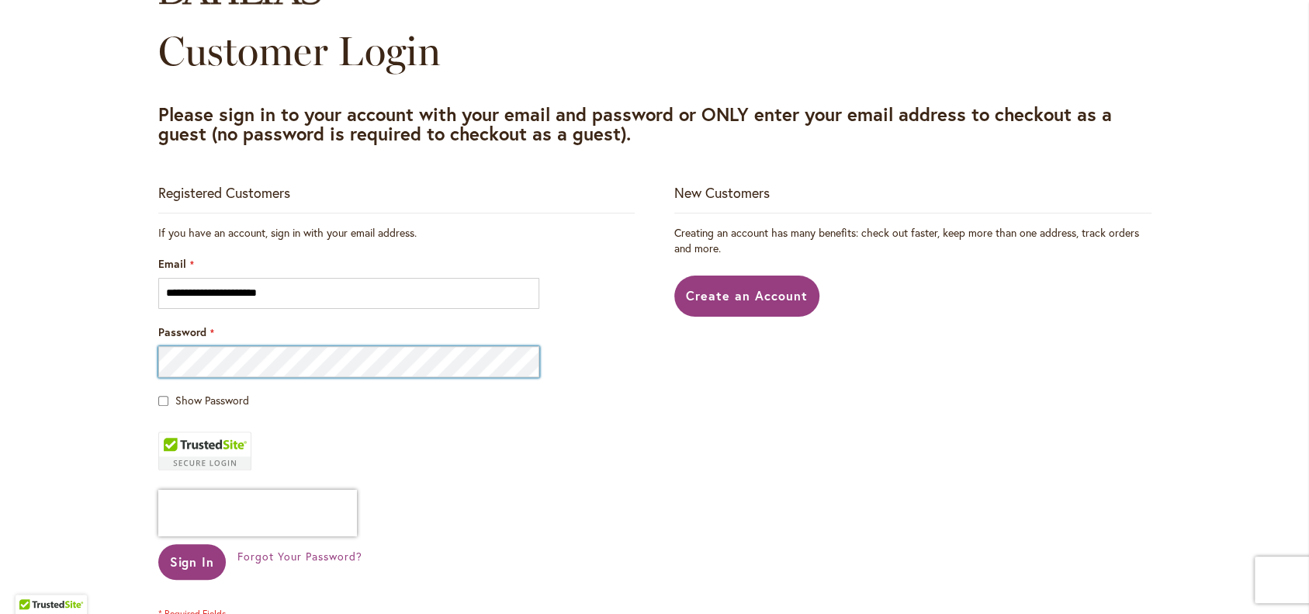
scroll to position [163, 0]
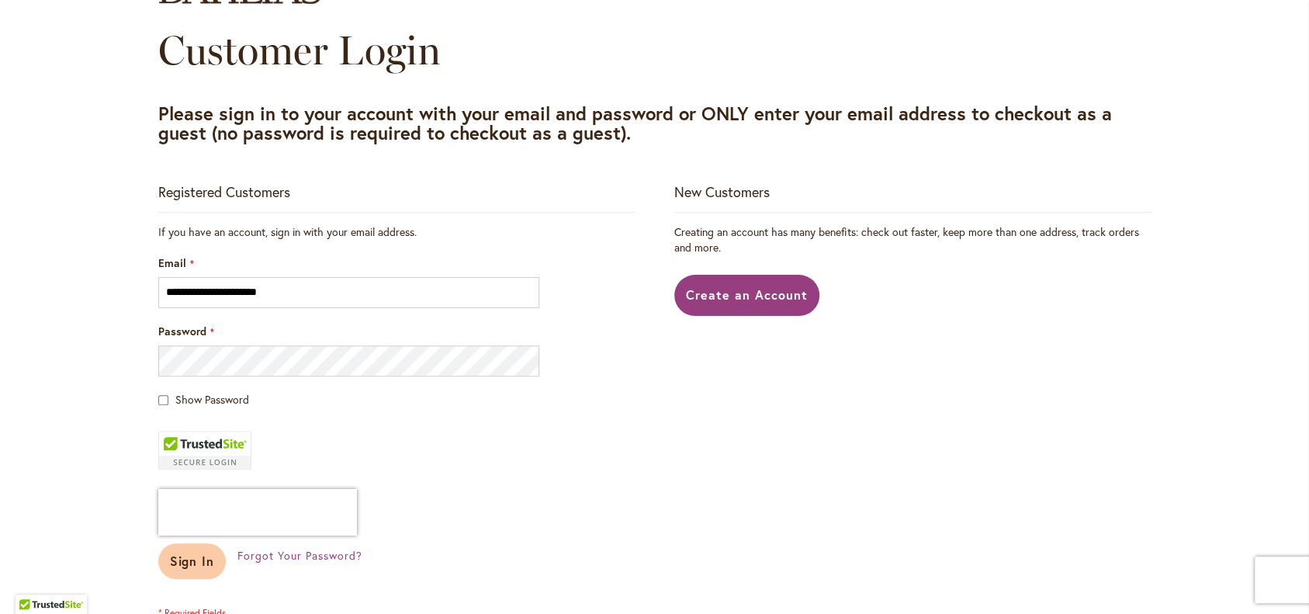
click at [182, 569] on span "Sign In" at bounding box center [192, 560] width 45 height 16
